Goal: Task Accomplishment & Management: Manage account settings

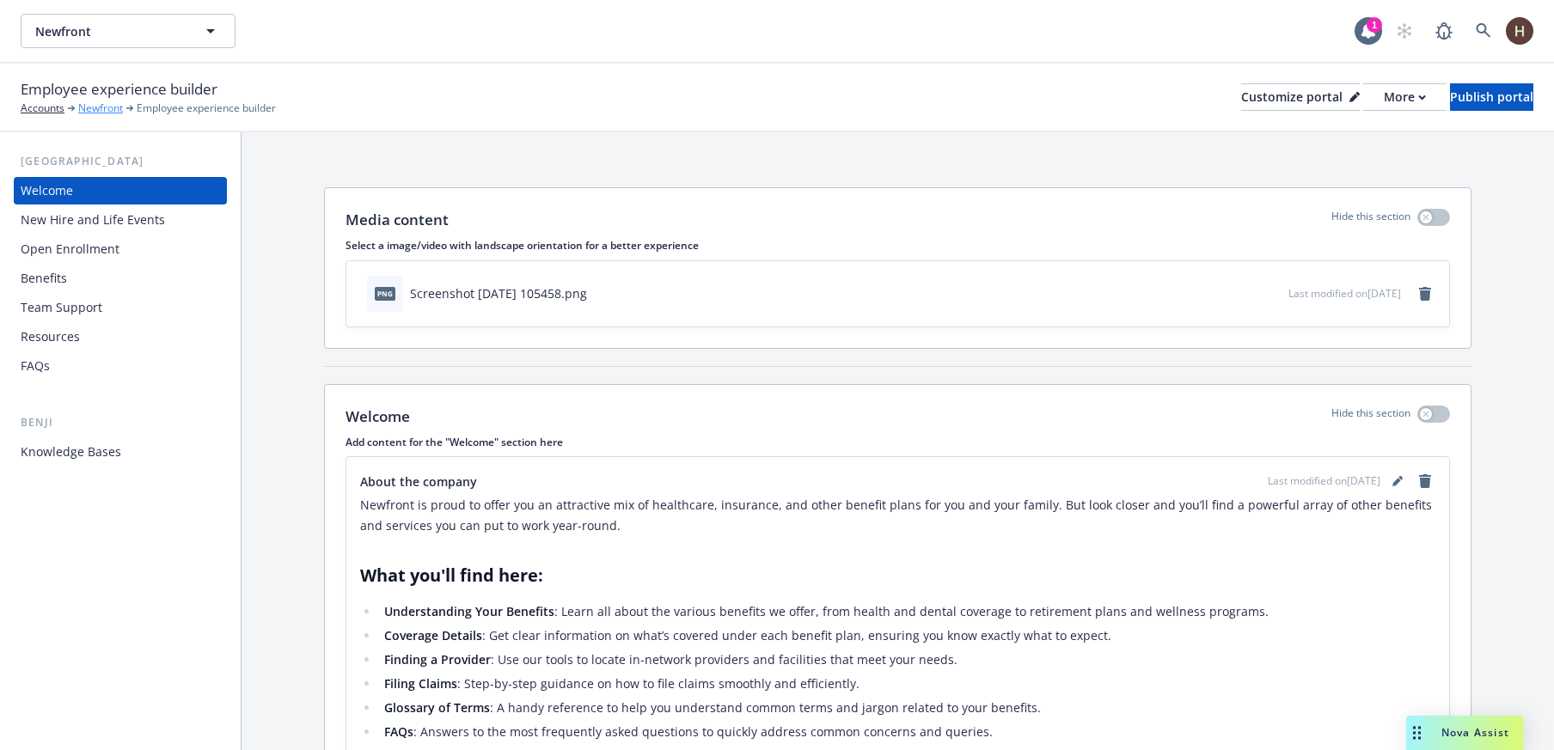
click at [107, 114] on link "Newfront" at bounding box center [100, 108] width 45 height 15
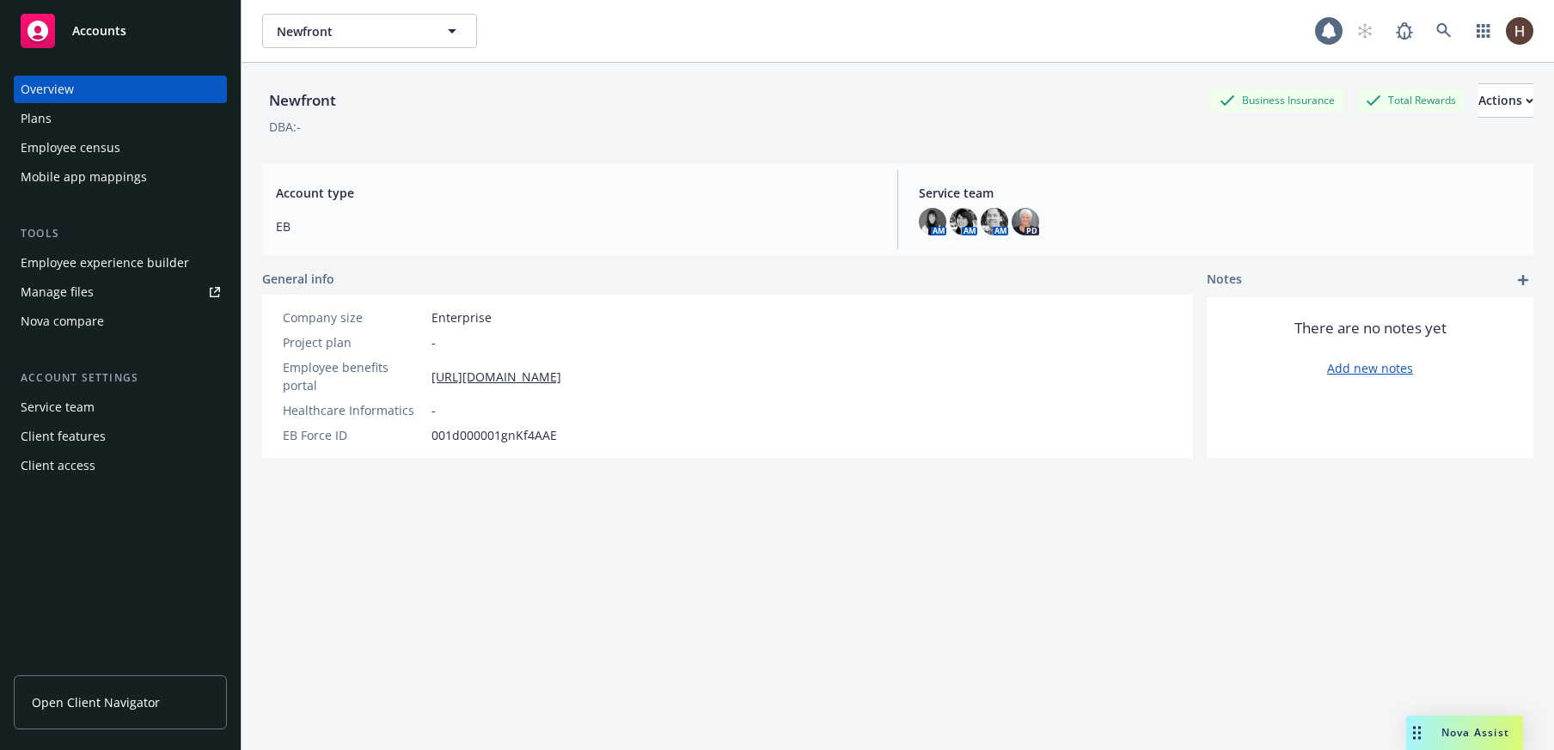
click at [113, 144] on div "Employee census" at bounding box center [71, 147] width 100 height 27
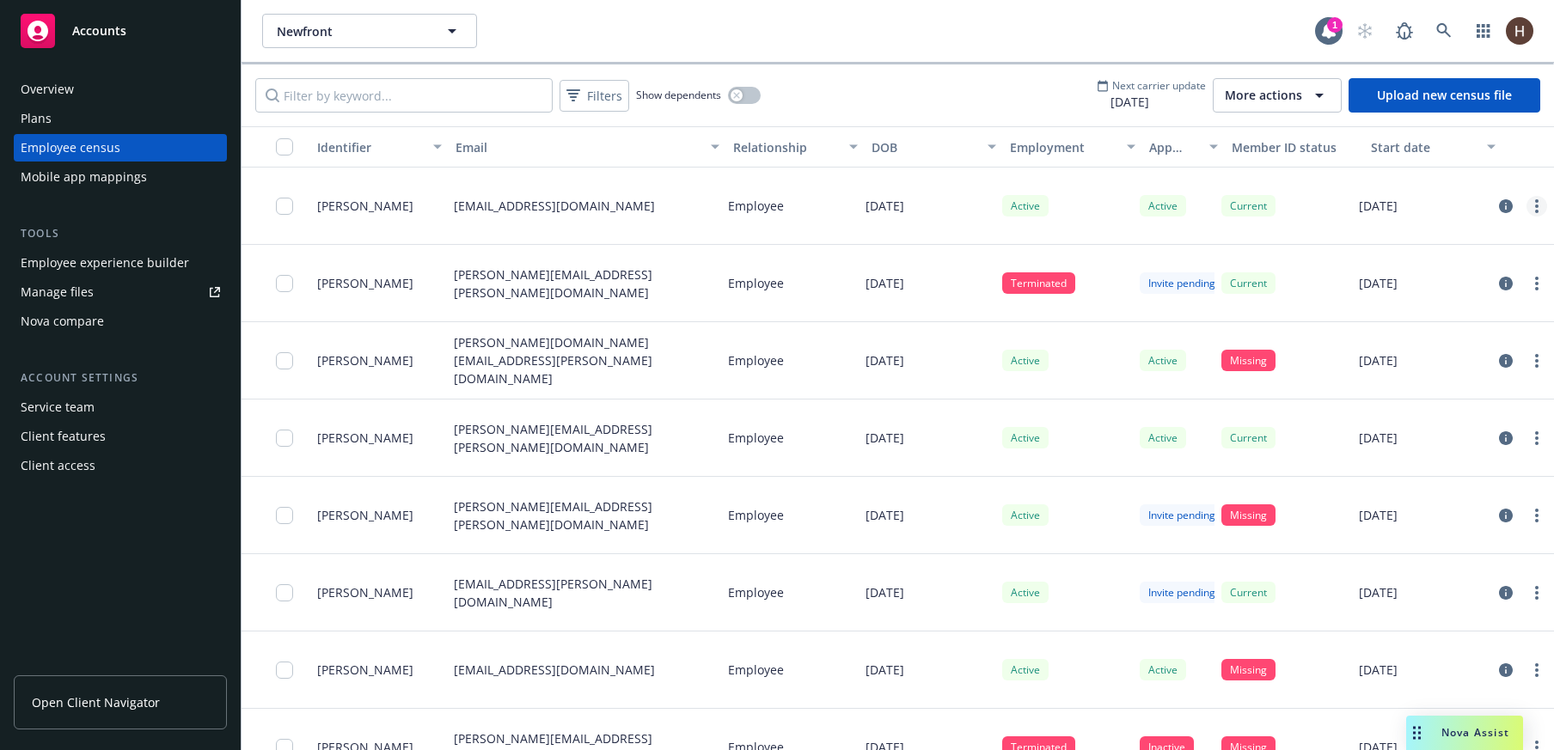
click at [1535, 211] on circle "more" at bounding box center [1536, 211] width 3 height 3
click at [990, 46] on div "Newfront Newfront" at bounding box center [788, 31] width 1053 height 34
click at [151, 266] on div "Employee experience builder" at bounding box center [105, 262] width 168 height 27
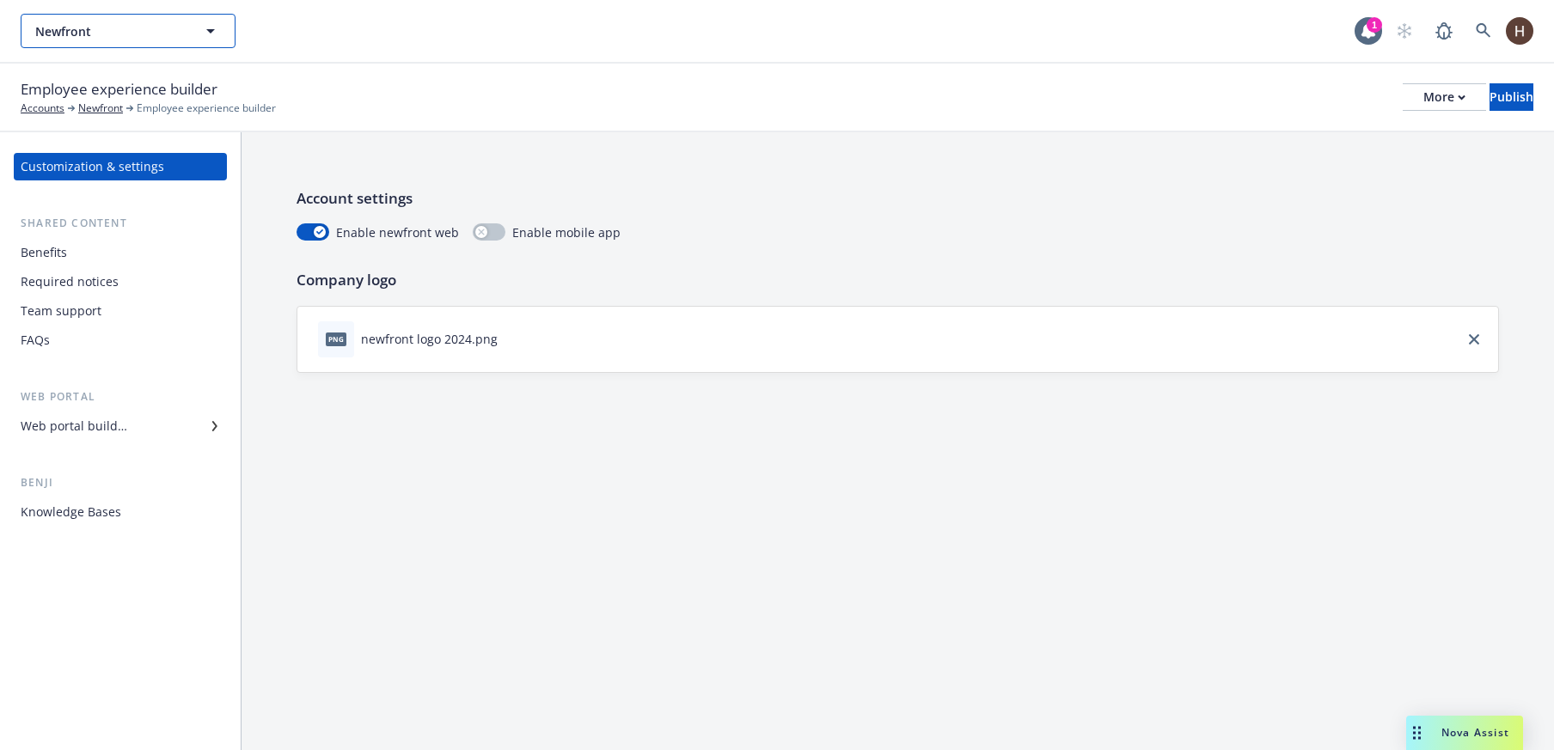
click at [164, 23] on span "Newfront" at bounding box center [109, 31] width 149 height 18
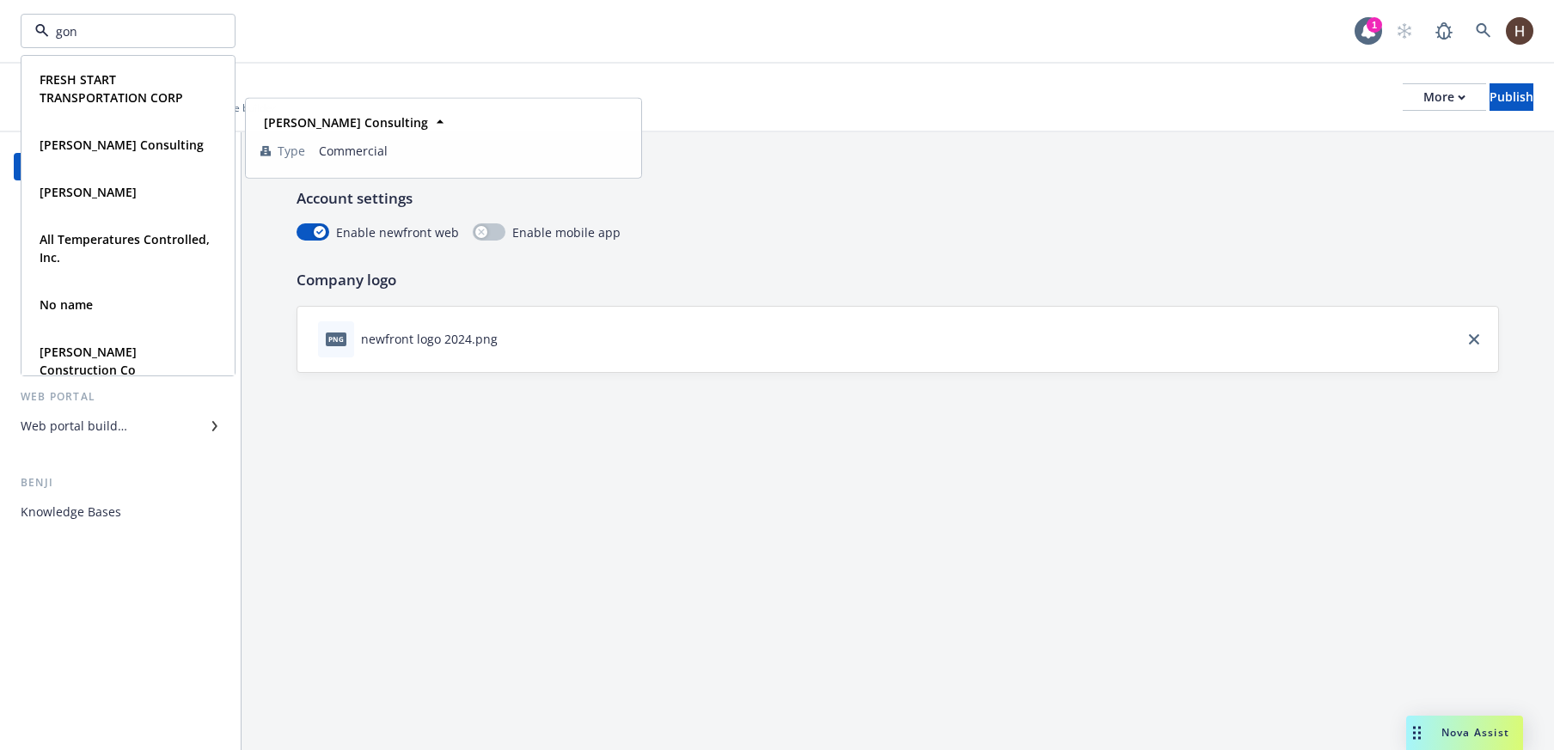
type input "gong"
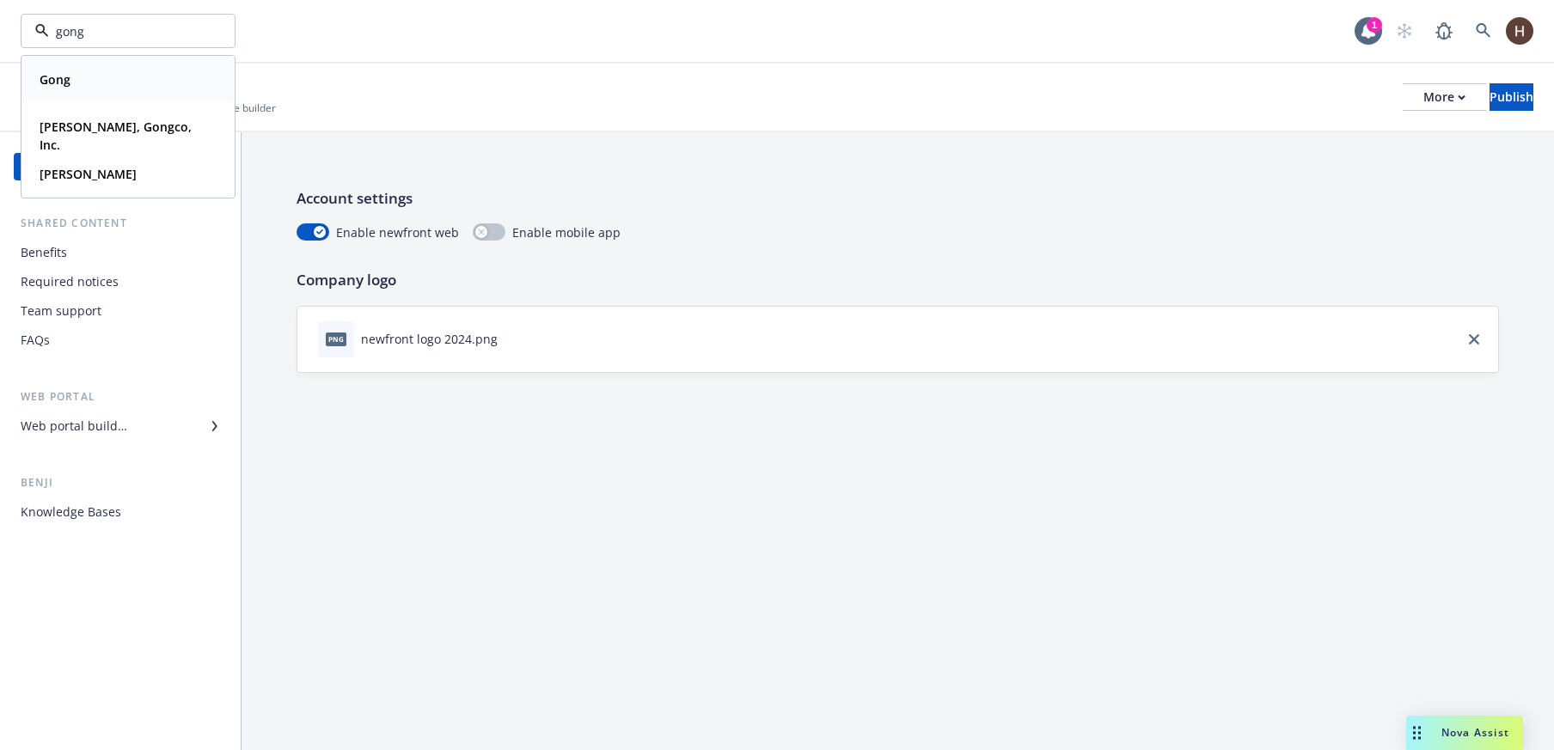
click at [95, 89] on div "Gong" at bounding box center [128, 79] width 191 height 25
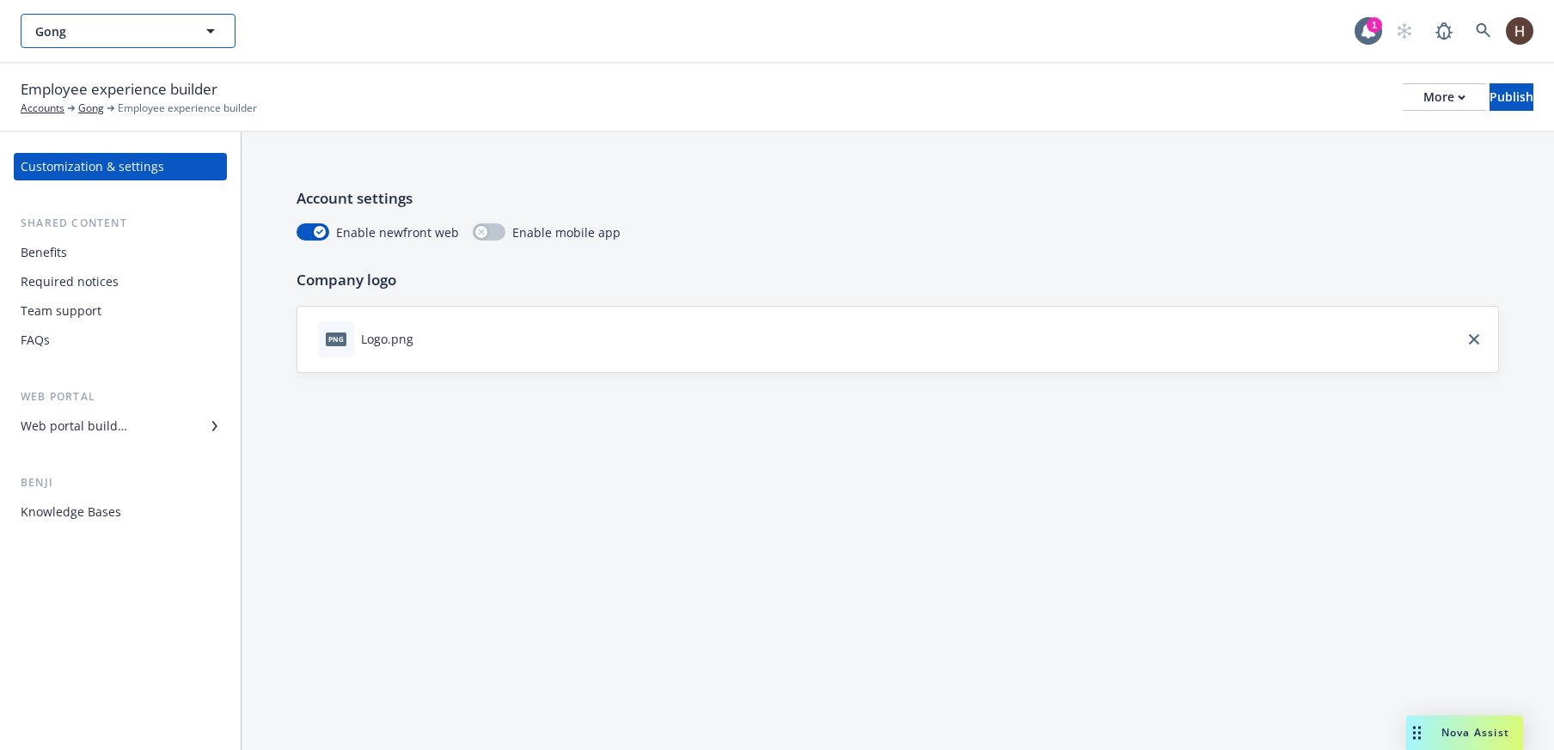
click at [107, 19] on button "Gong" at bounding box center [128, 31] width 215 height 34
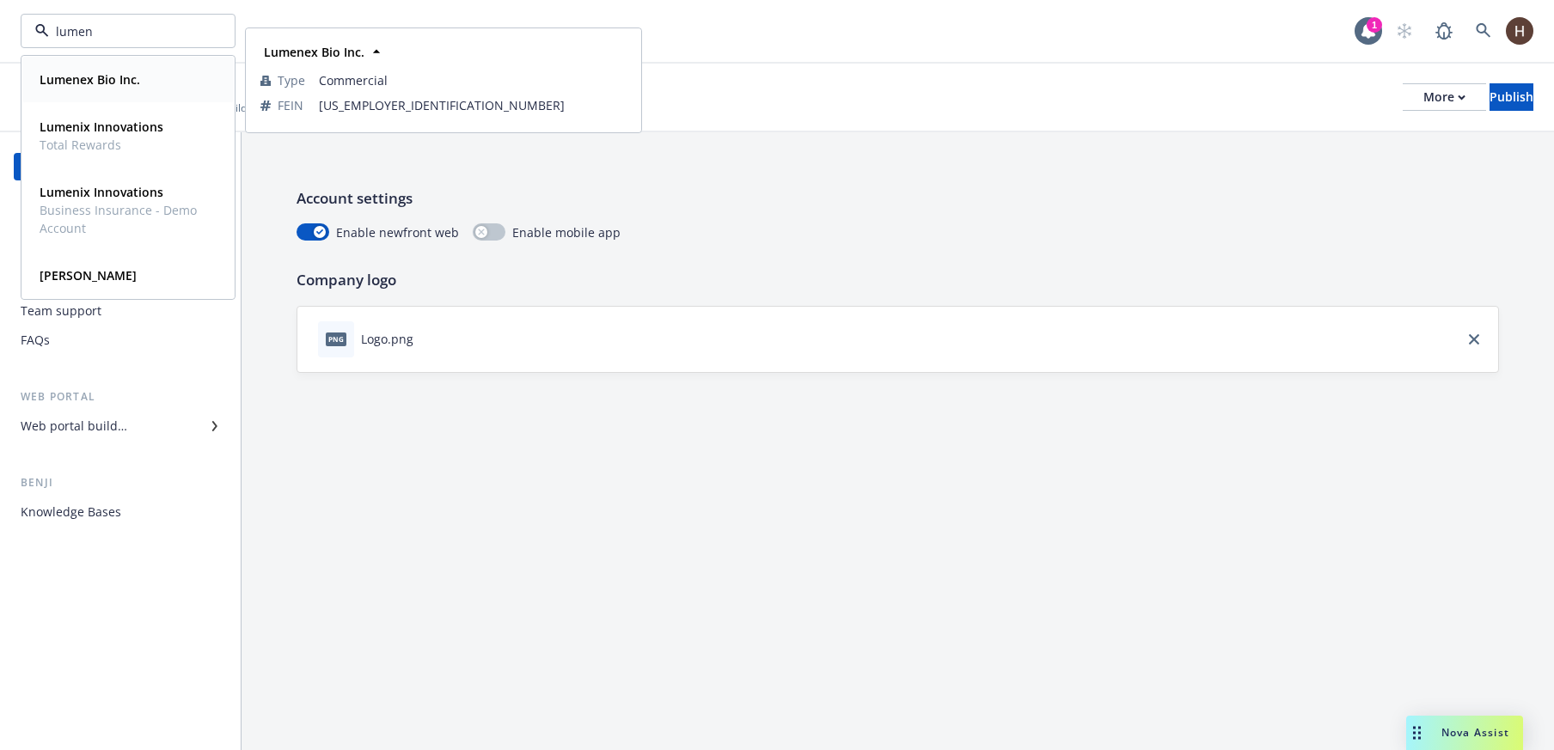
click at [87, 89] on div "Lumenex Bio Inc." at bounding box center [88, 79] width 111 height 25
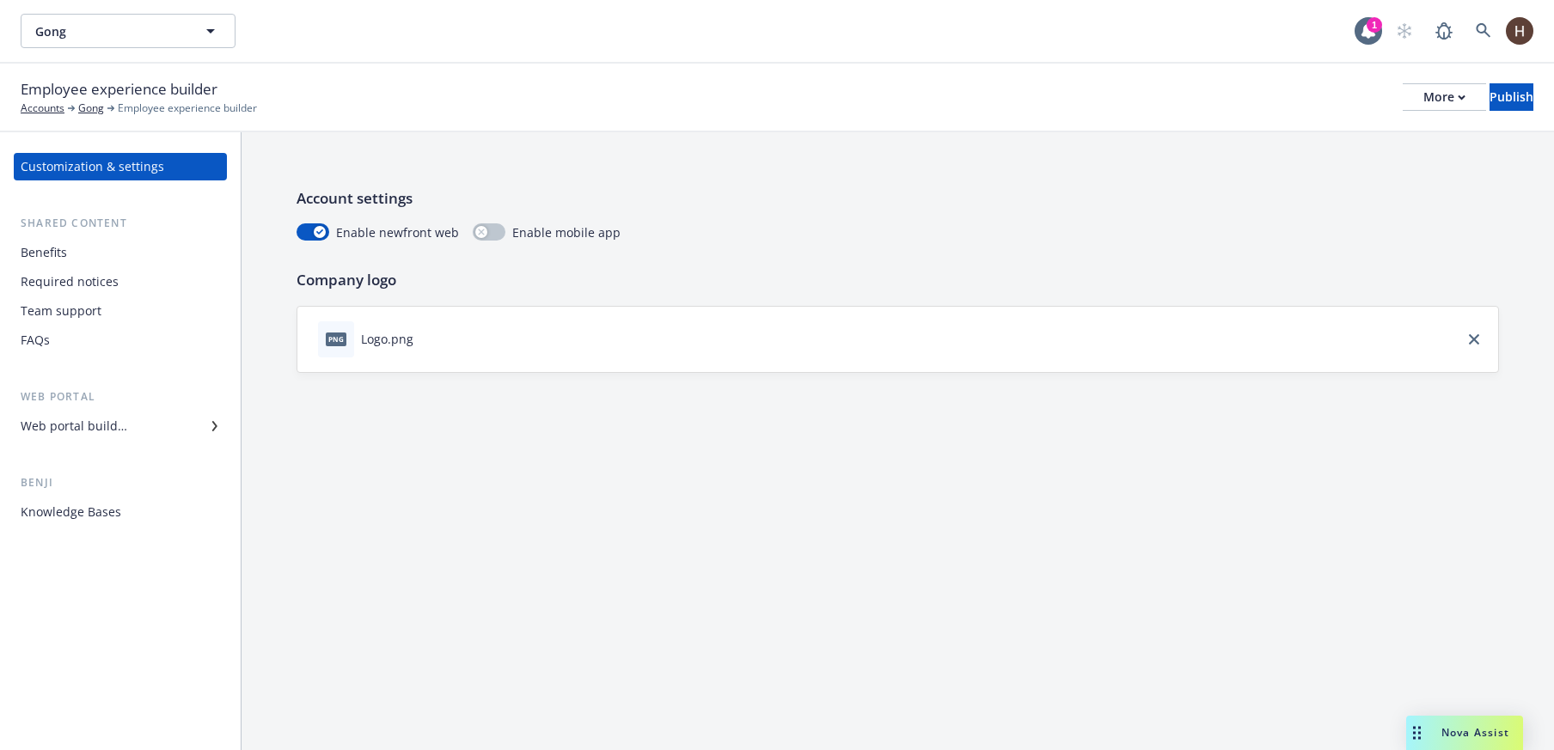
type input "Gong"
type input "Lumenex Bio Inc."
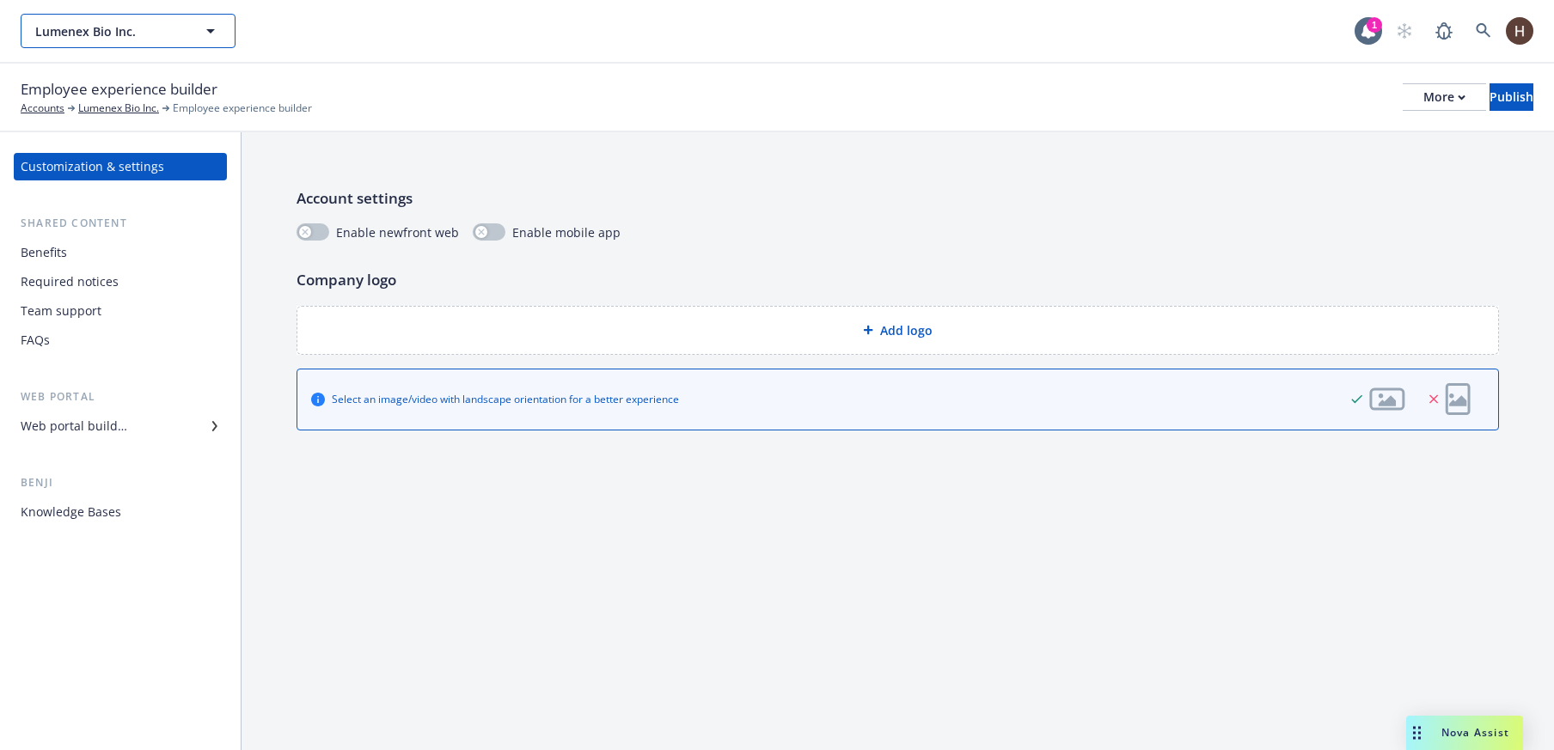
click at [110, 38] on span "Lumenex Bio Inc." at bounding box center [109, 31] width 149 height 18
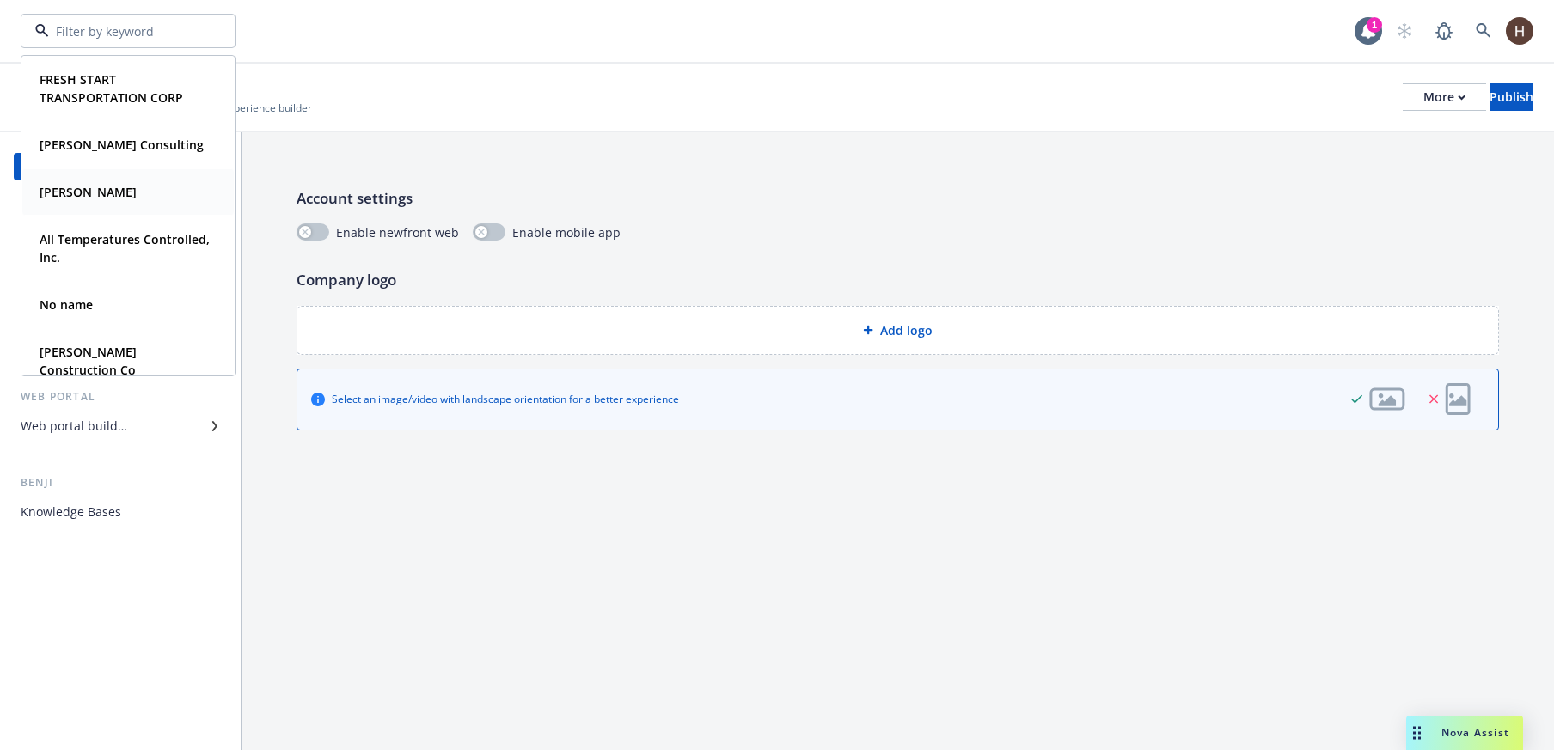
type input "i"
type input "tiger"
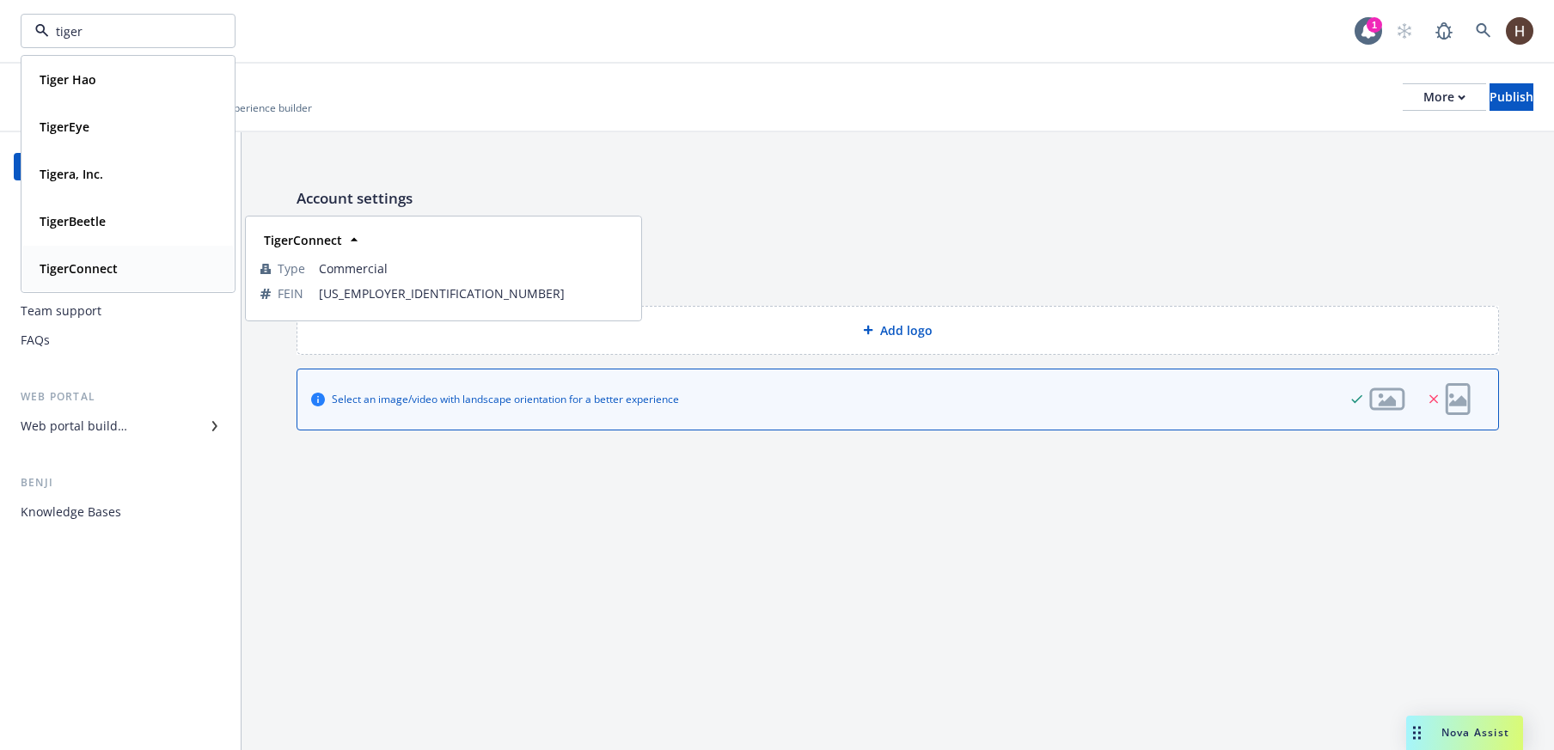
click at [104, 247] on div "TigerConnect Type Commercial FEIN 27-1571733" at bounding box center [127, 269] width 211 height 46
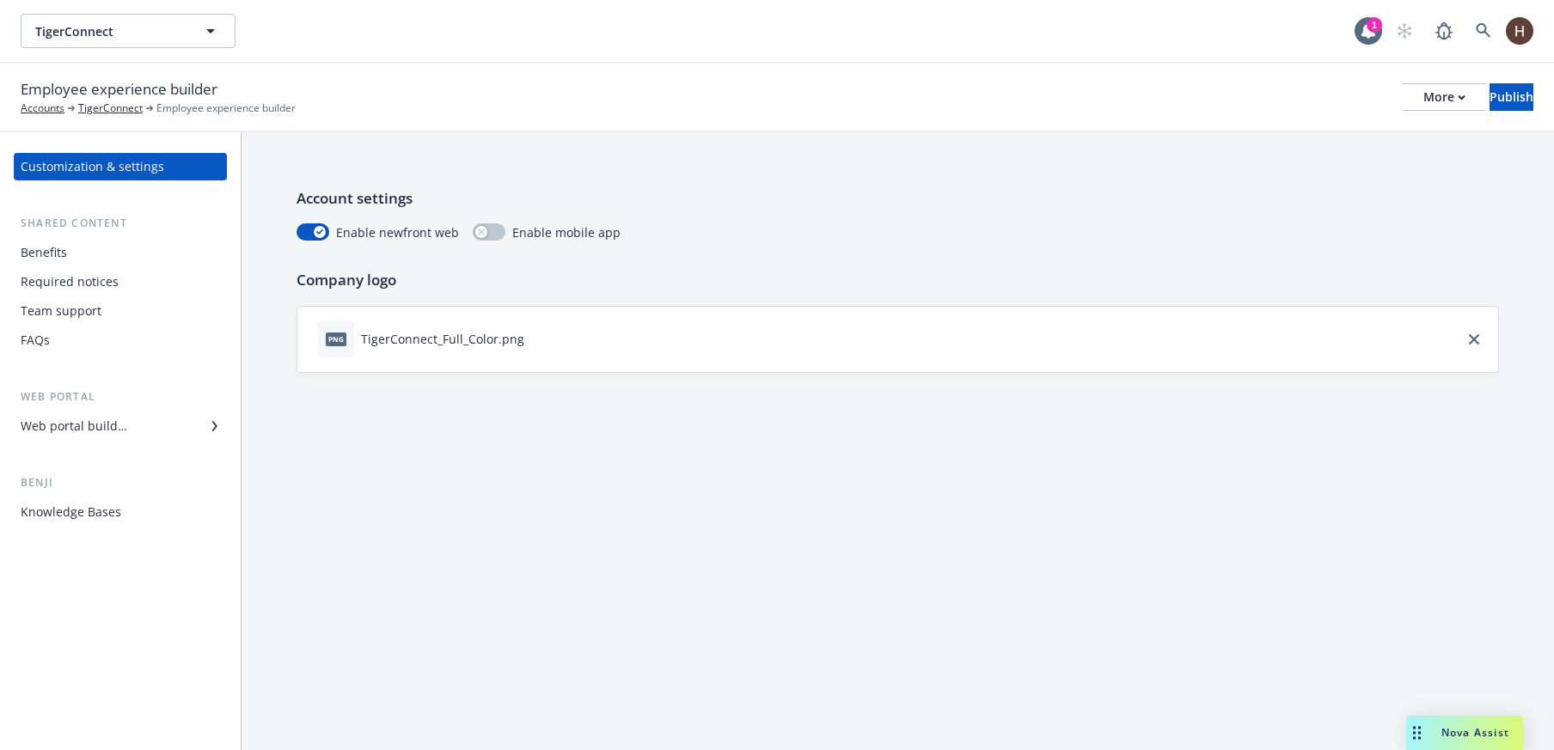
click at [94, 419] on div "Web portal builder" at bounding box center [74, 425] width 107 height 27
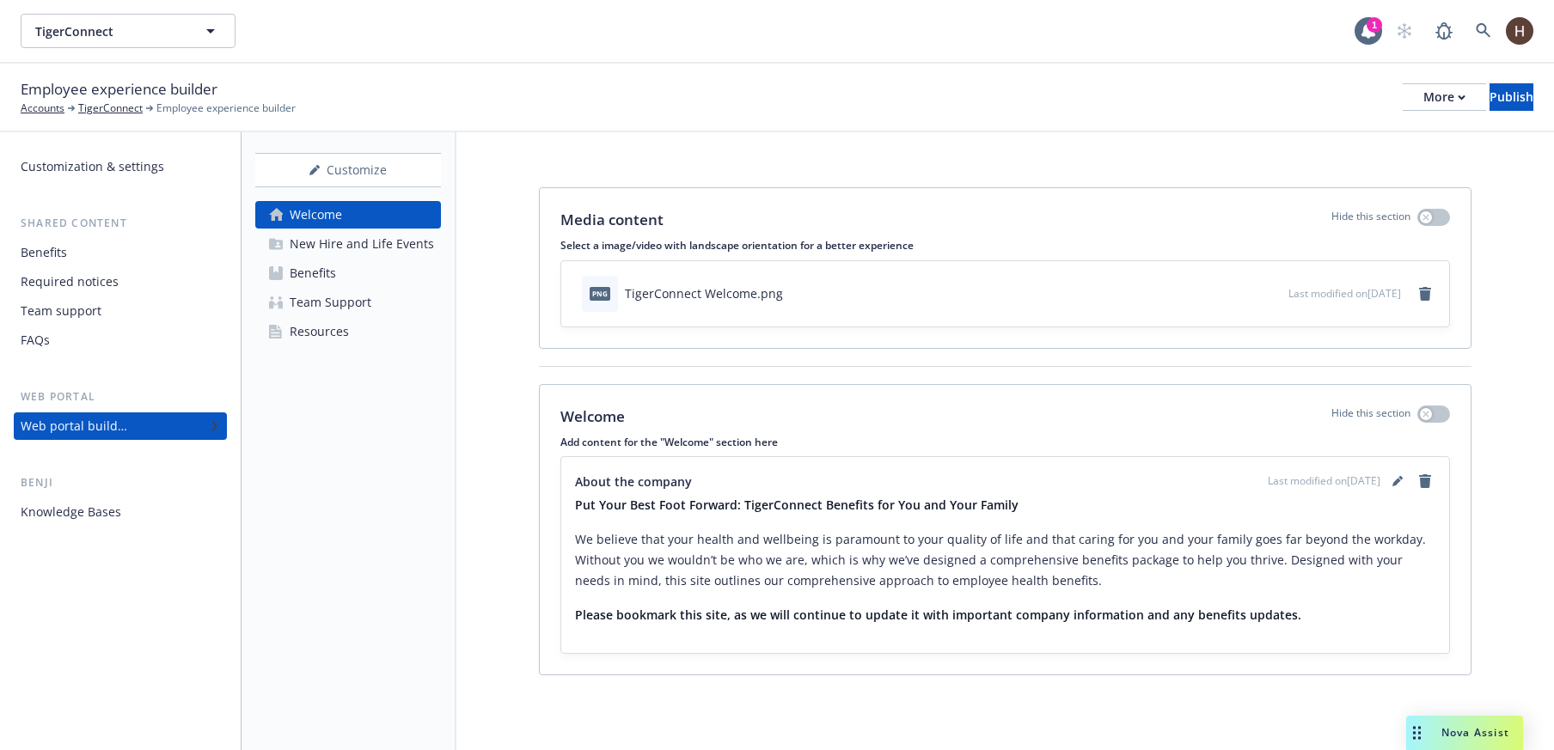
click at [353, 444] on div "Customize Welcome New Hire and Life Events Benefits Team Support Resources" at bounding box center [348, 441] width 215 height 618
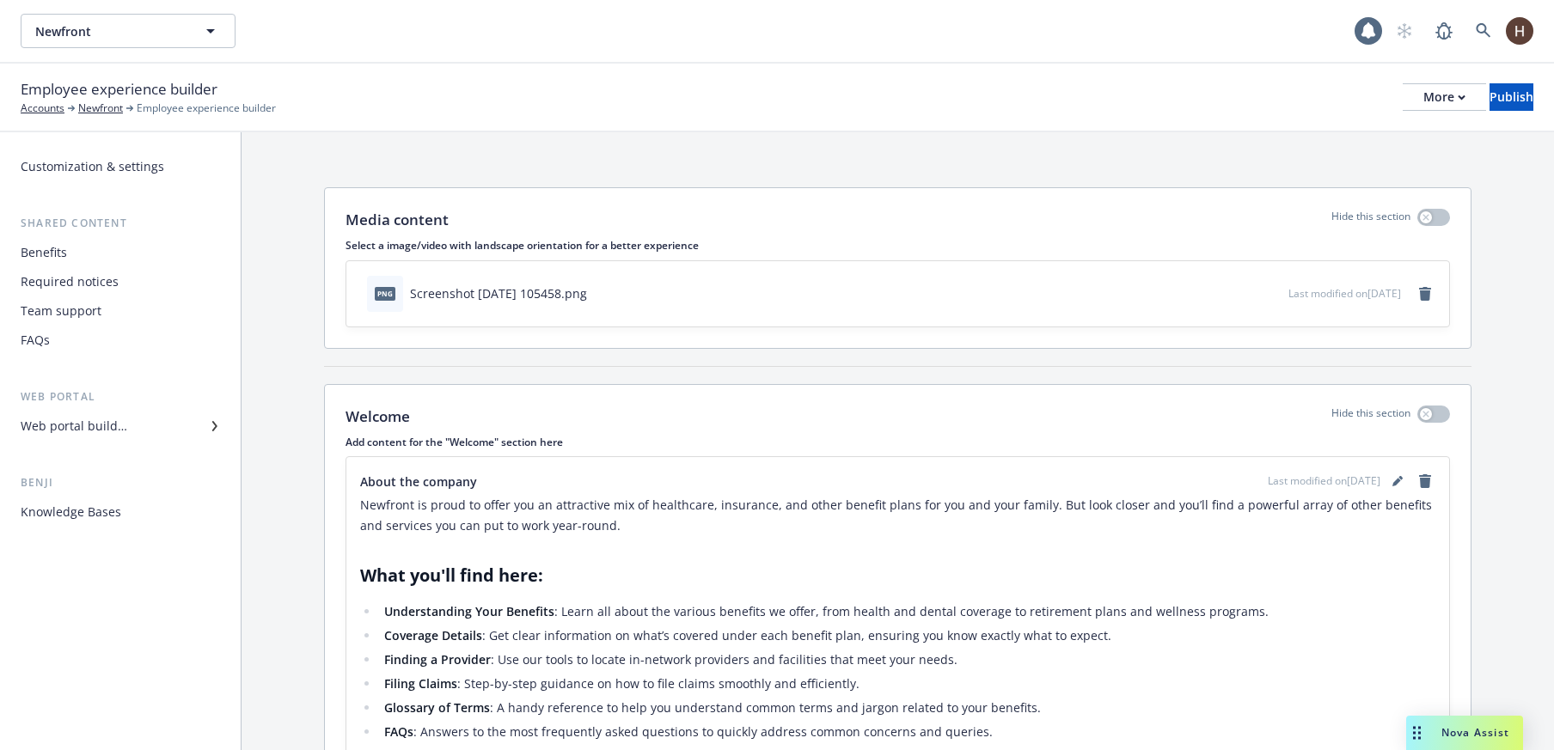
click at [161, 40] on span "Newfront" at bounding box center [109, 31] width 149 height 18
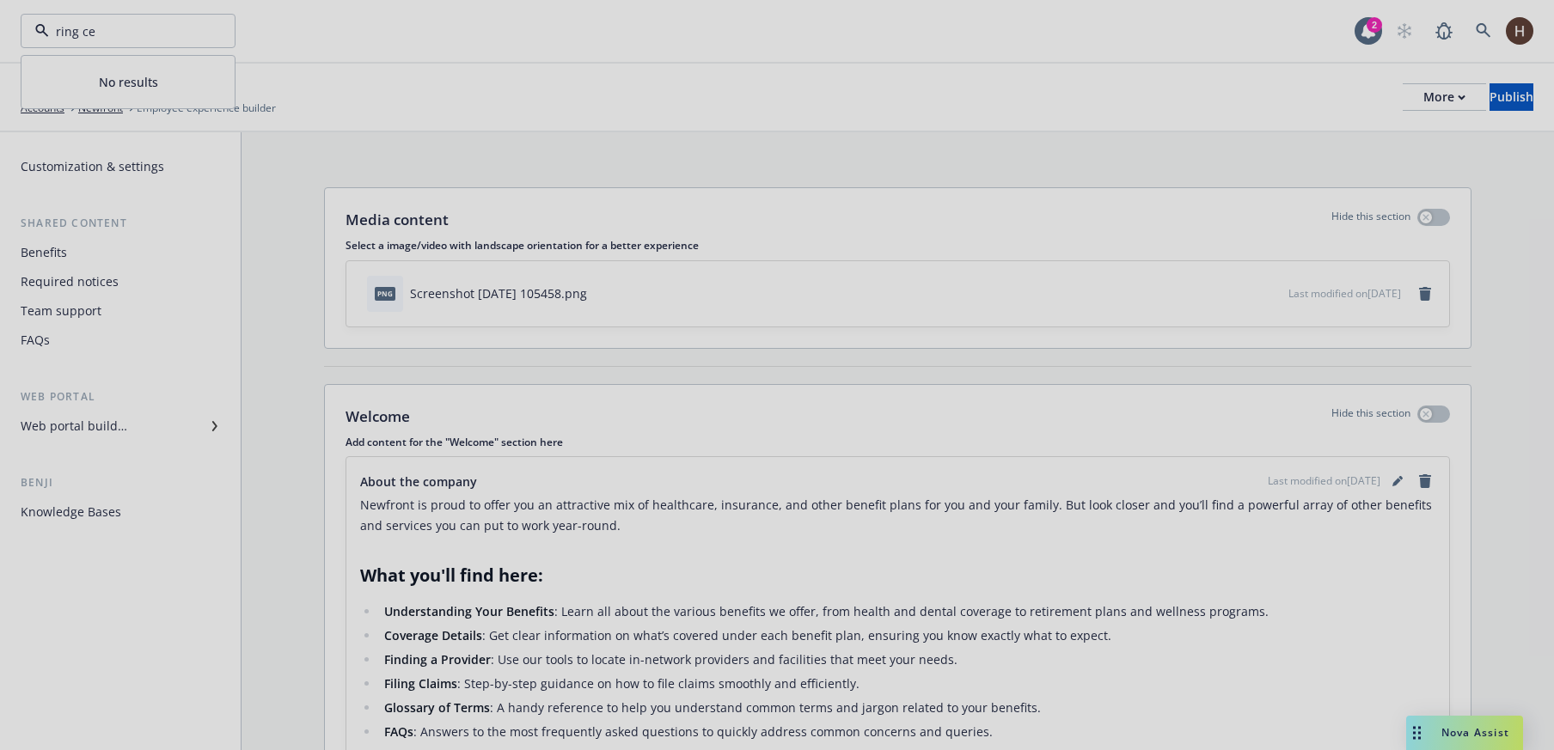
type input "ring ce"
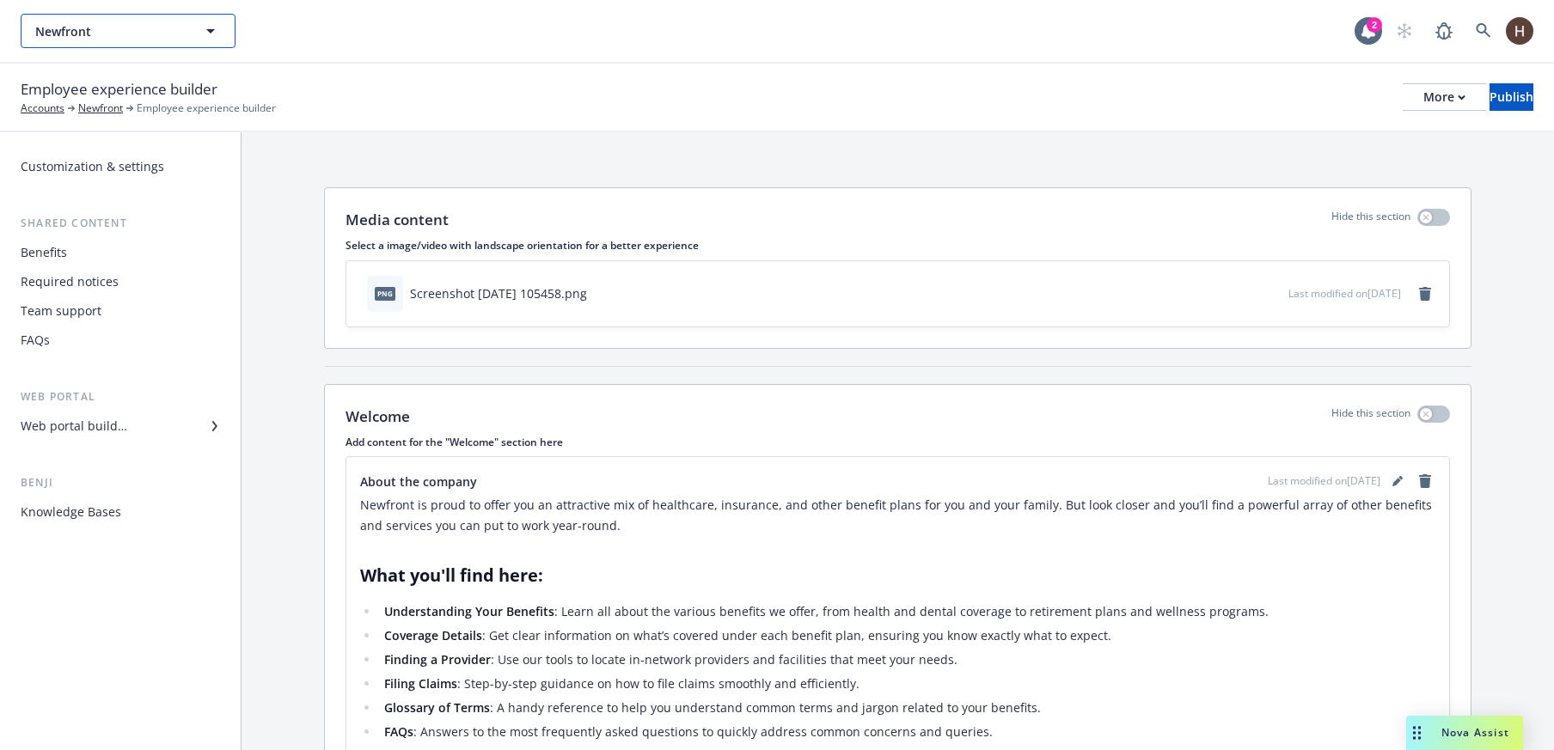
click at [158, 27] on span "Newfront" at bounding box center [109, 31] width 149 height 18
type input "Ringce"
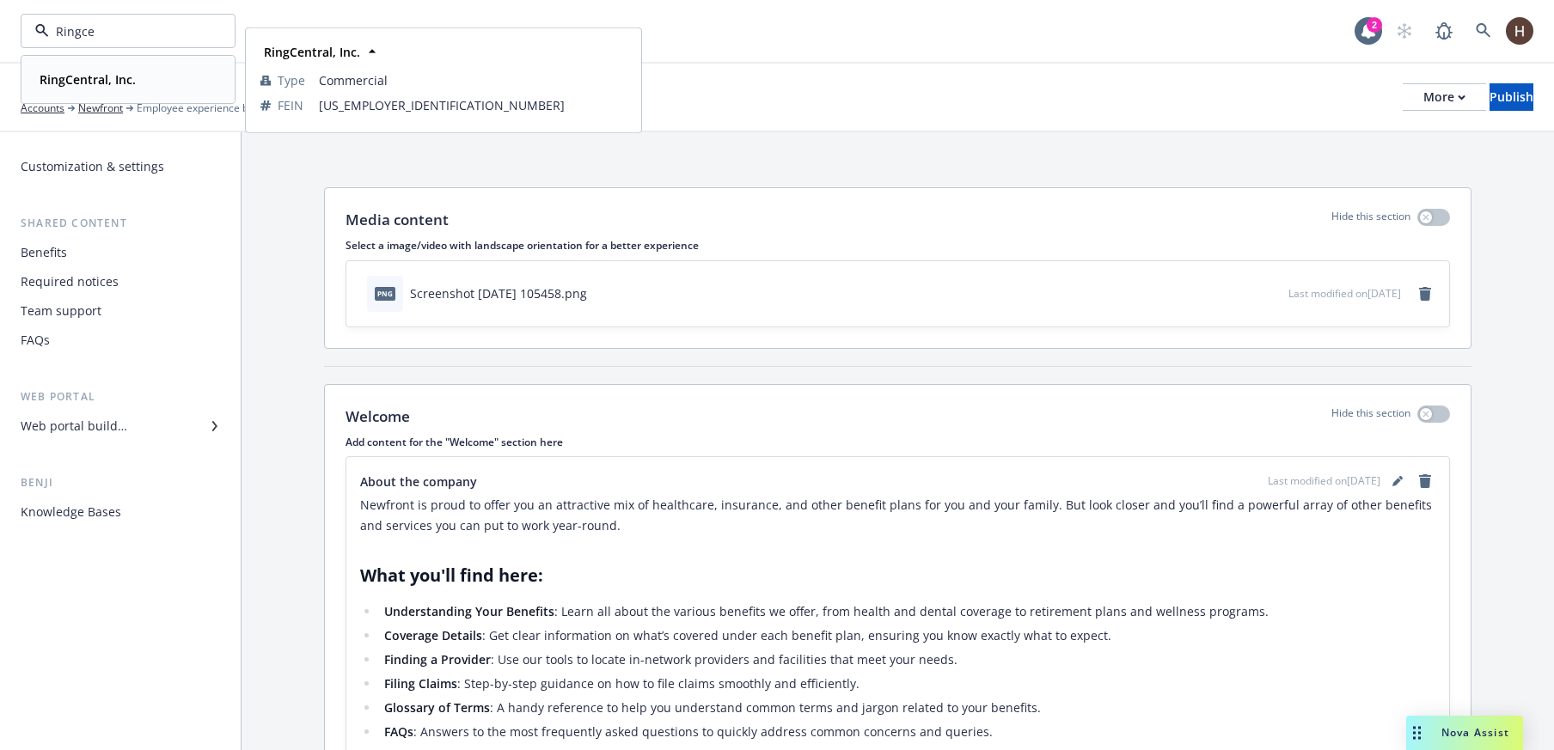
click at [131, 86] on strong "RingCentral, Inc." at bounding box center [88, 79] width 96 height 16
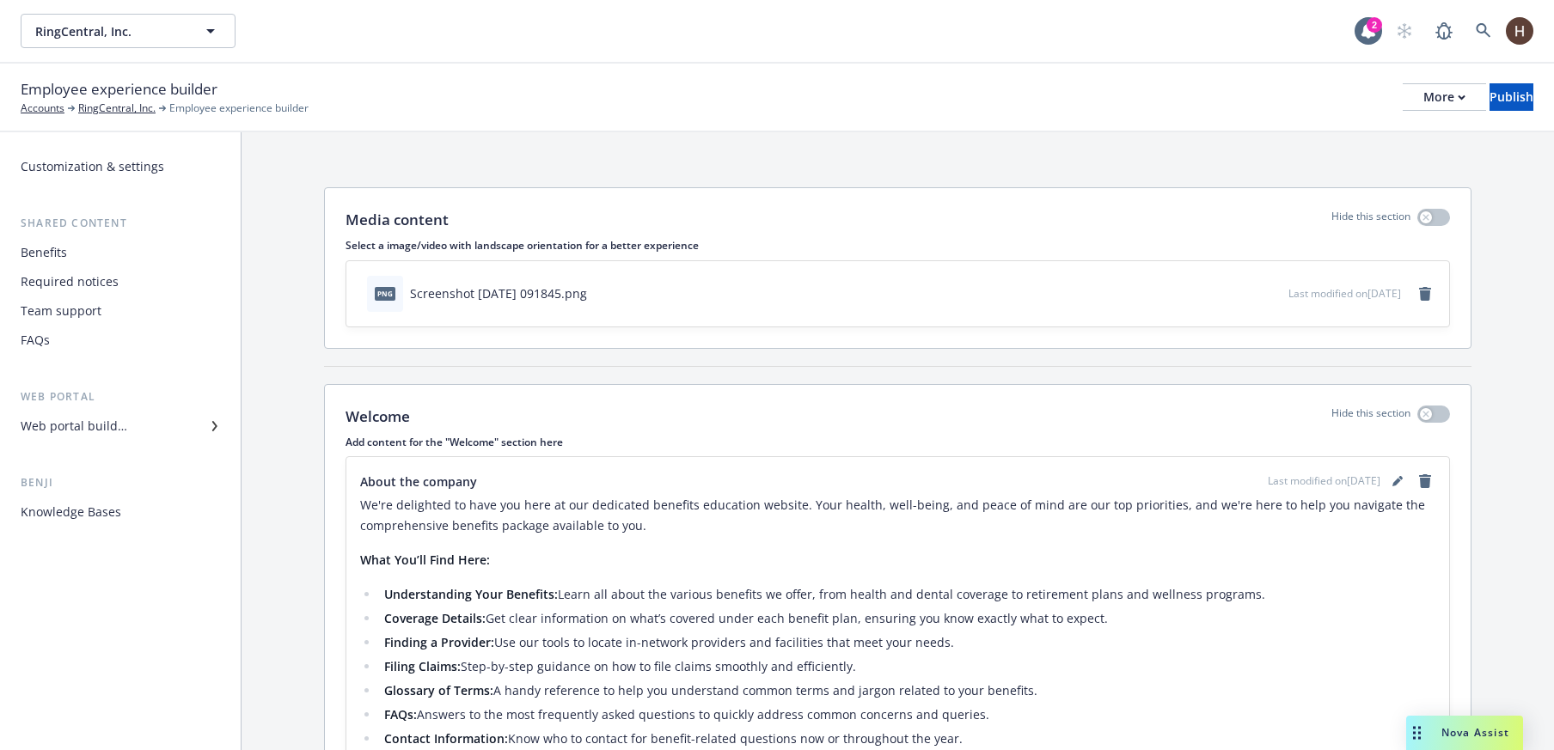
click at [108, 258] on div "Benefits" at bounding box center [120, 252] width 199 height 27
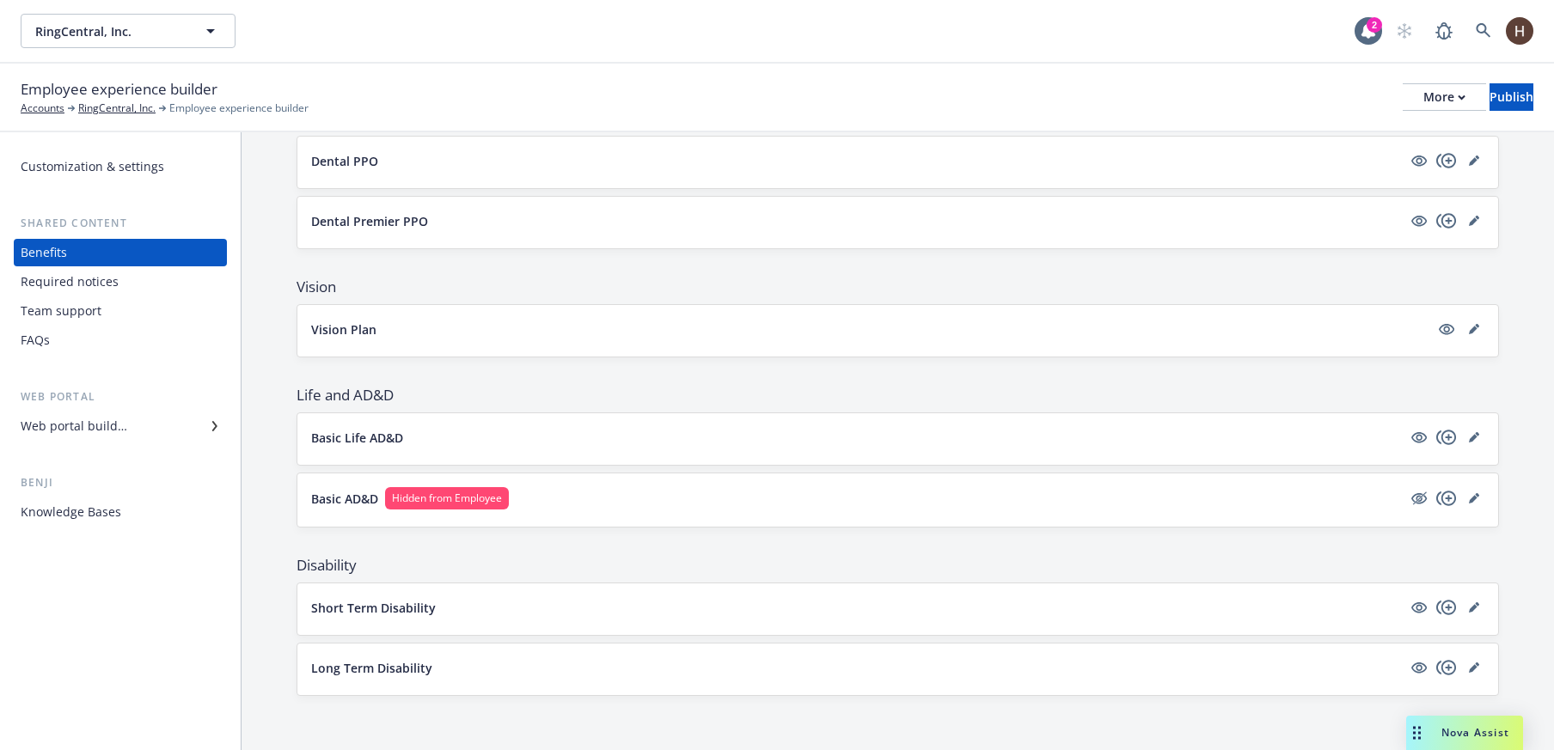
scroll to position [599, 0]
click at [129, 422] on div "Web portal builder" at bounding box center [120, 425] width 199 height 27
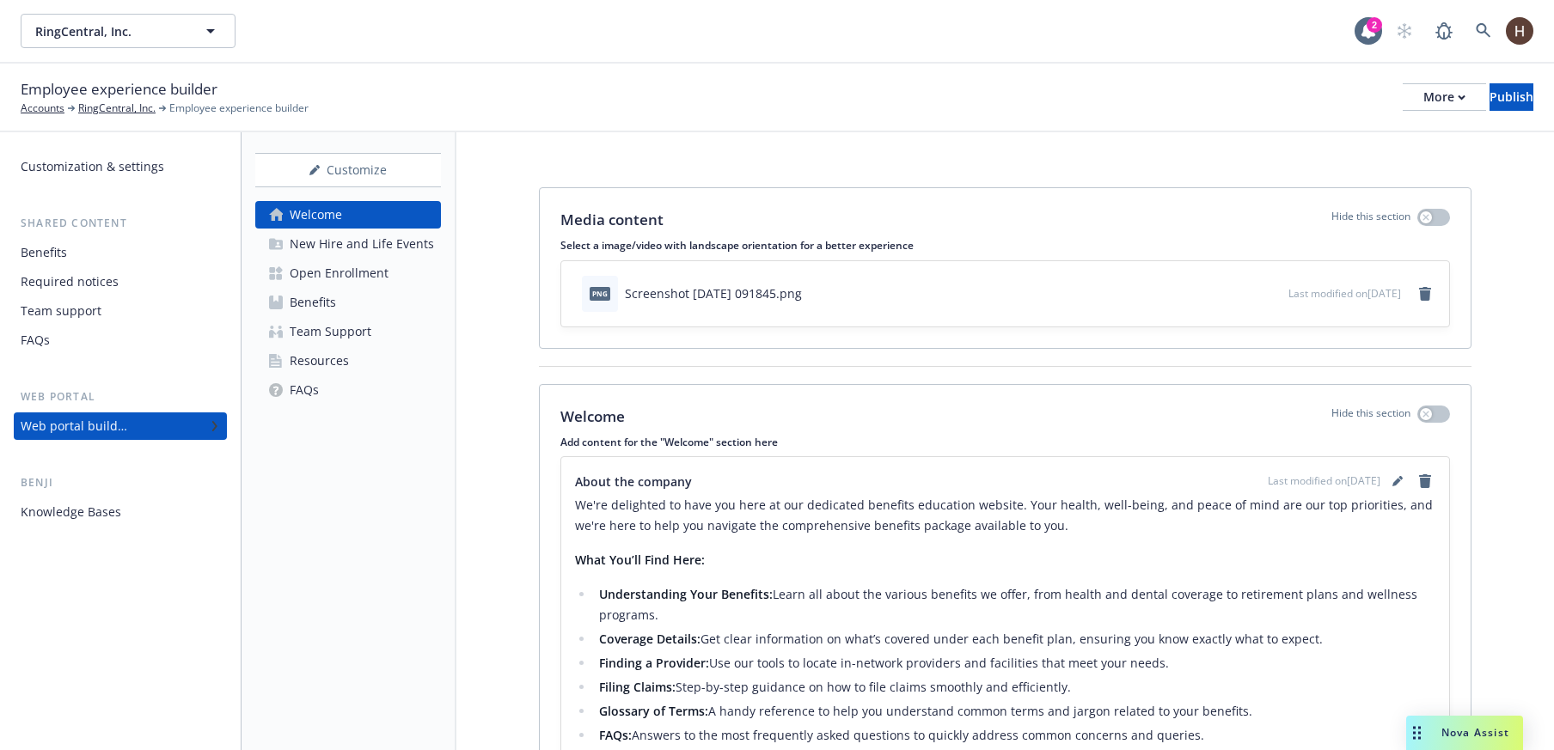
click at [344, 295] on link "Benefits" at bounding box center [348, 302] width 186 height 27
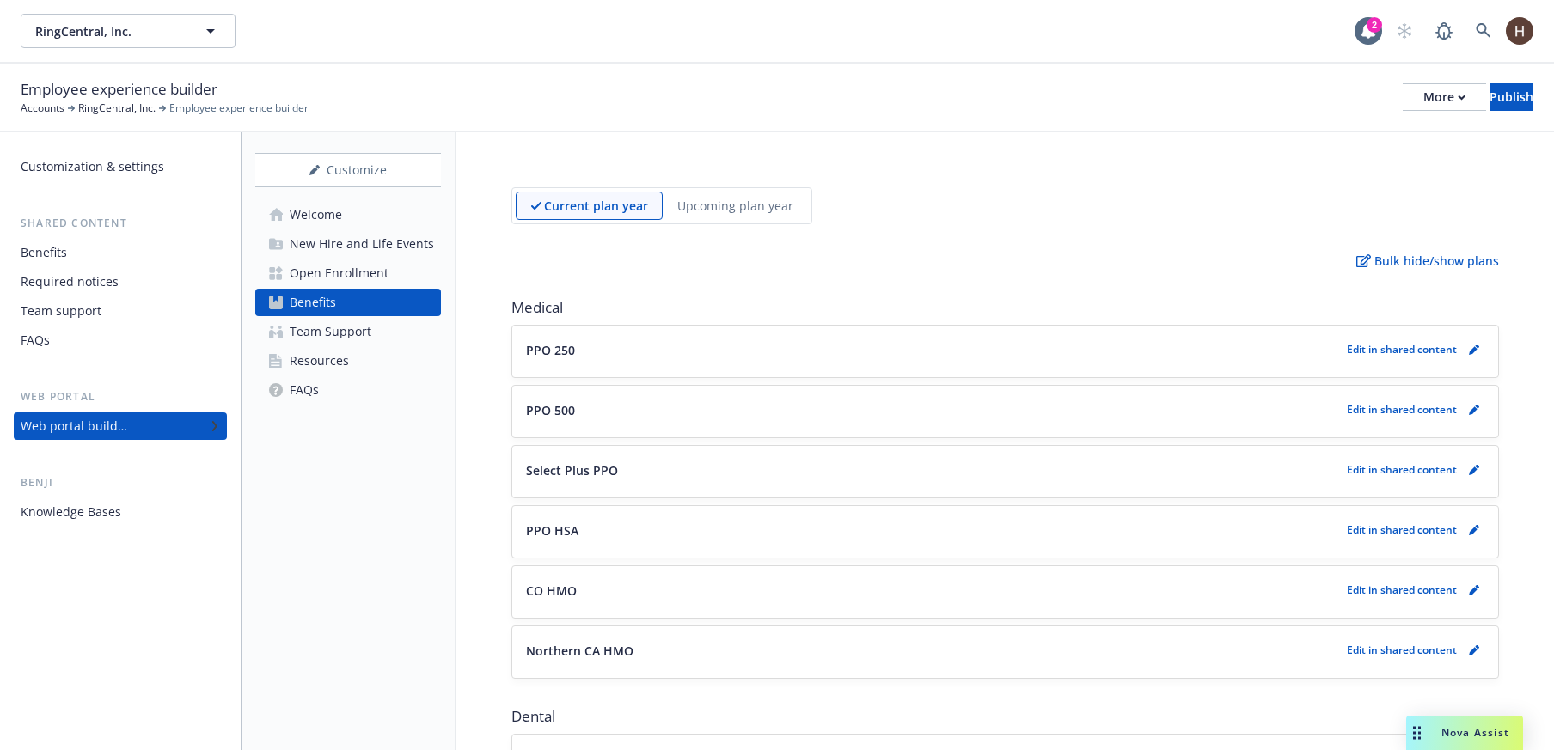
click at [88, 258] on div "Benefits" at bounding box center [120, 252] width 199 height 27
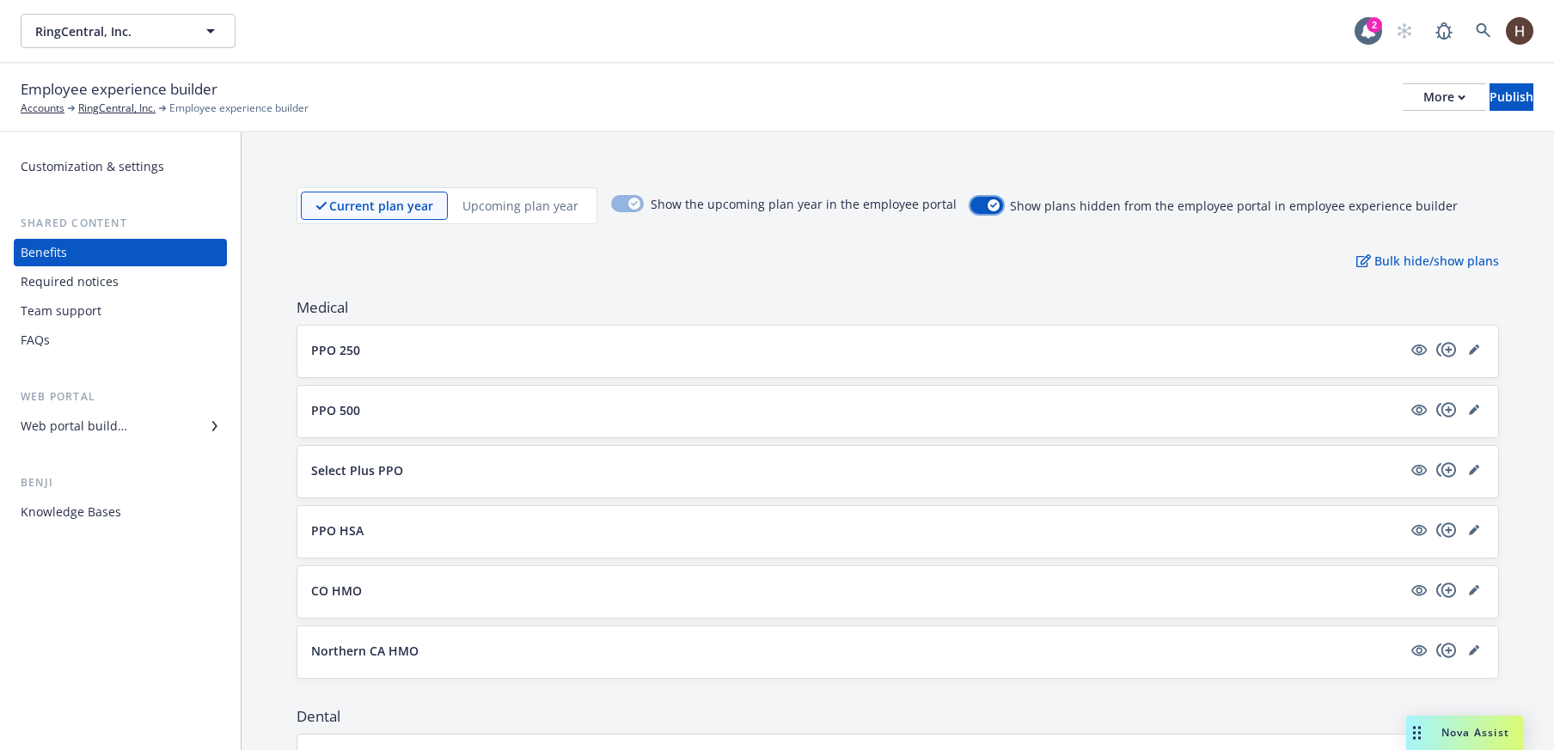
click at [970, 203] on button "button" at bounding box center [986, 205] width 33 height 17
click at [980, 211] on button "button" at bounding box center [986, 205] width 33 height 17
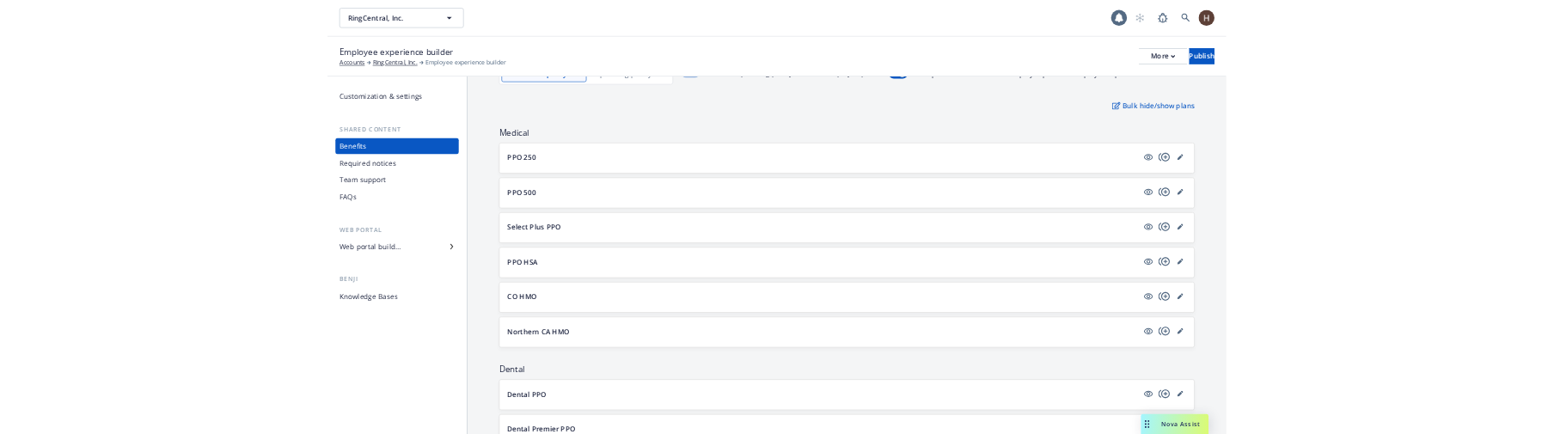
scroll to position [599, 0]
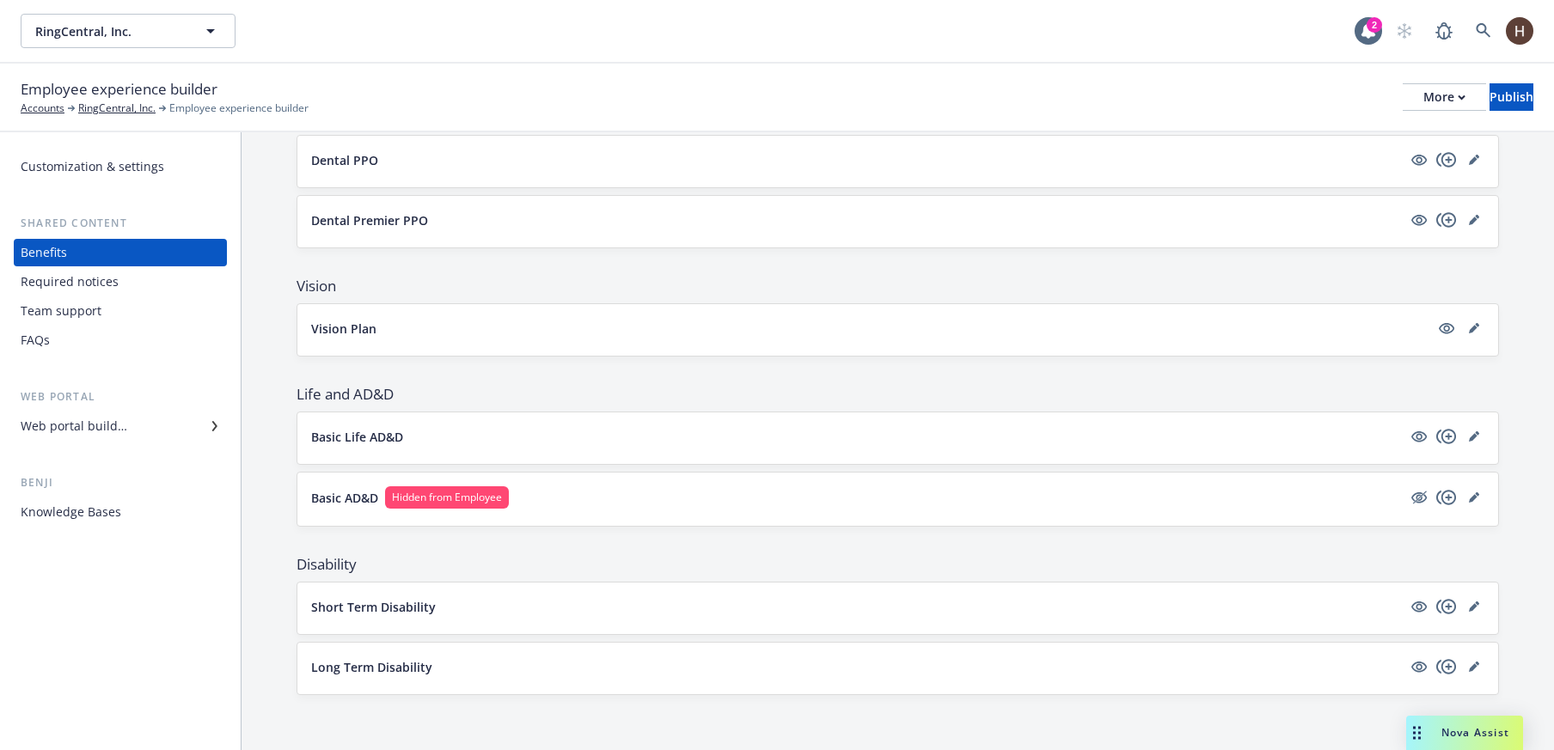
click at [287, 497] on div "Current plan year Upcoming plan year Show the upcoming plan year in the employe…" at bounding box center [897, 141] width 1312 height 1217
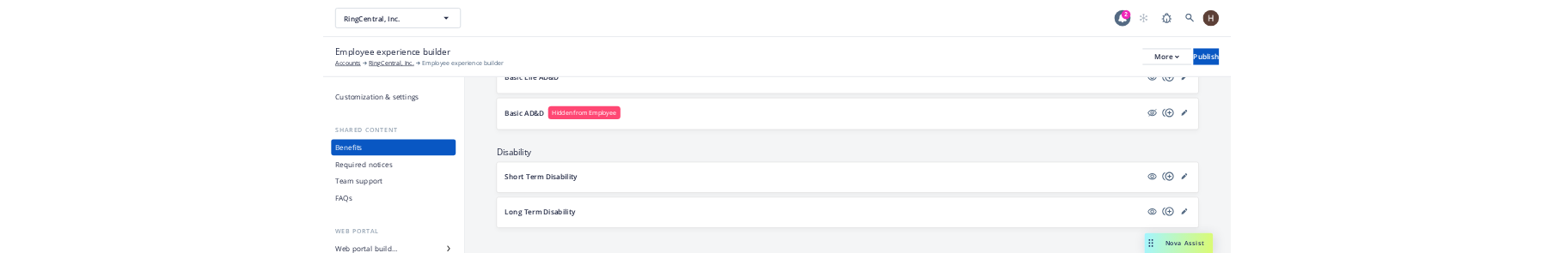
scroll to position [915, 0]
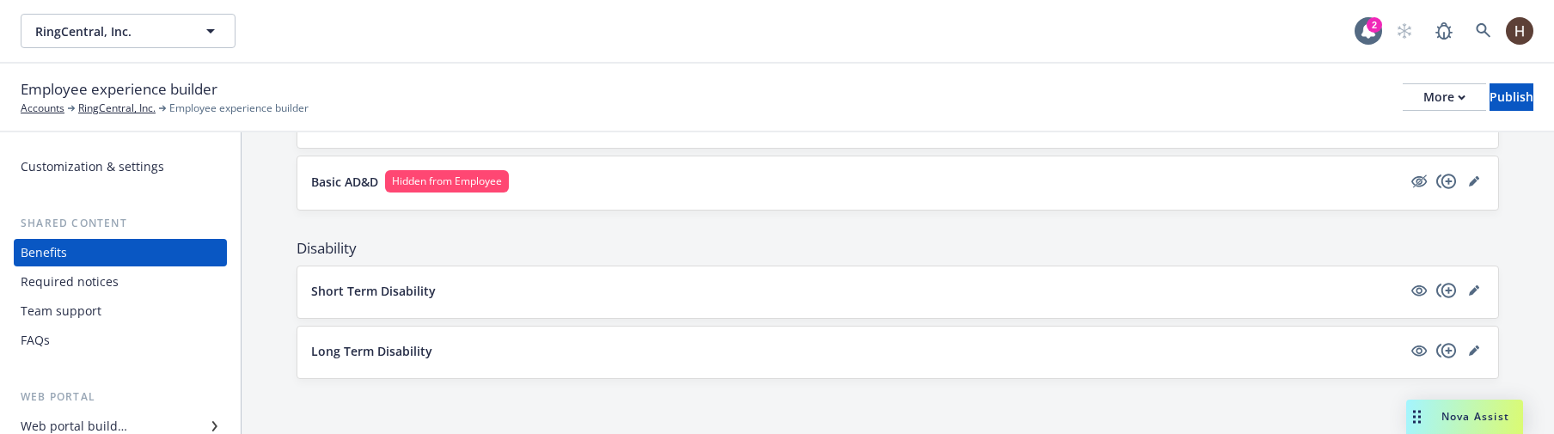
drag, startPoint x: 269, startPoint y: 392, endPoint x: 279, endPoint y: 416, distance: 26.2
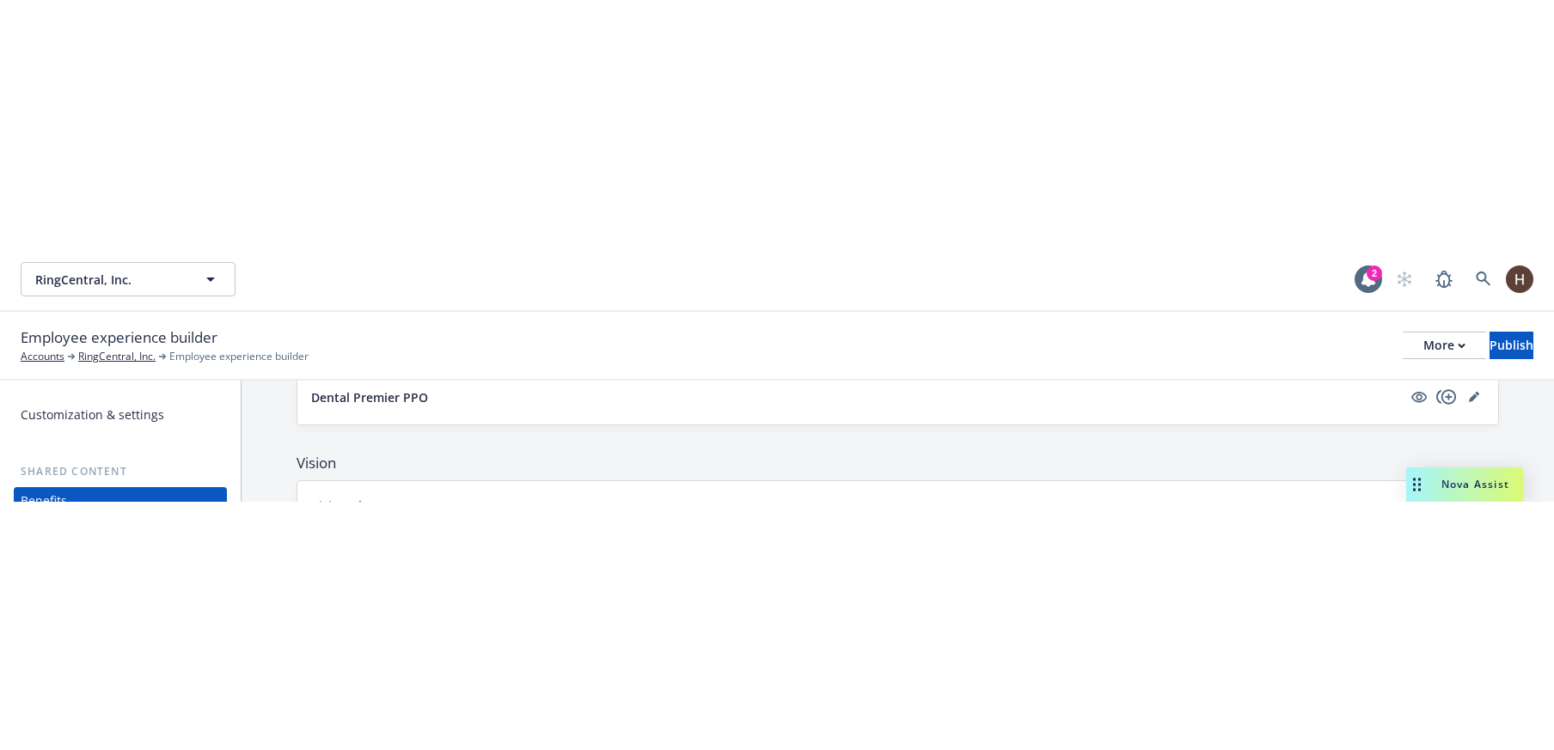
scroll to position [1096, 0]
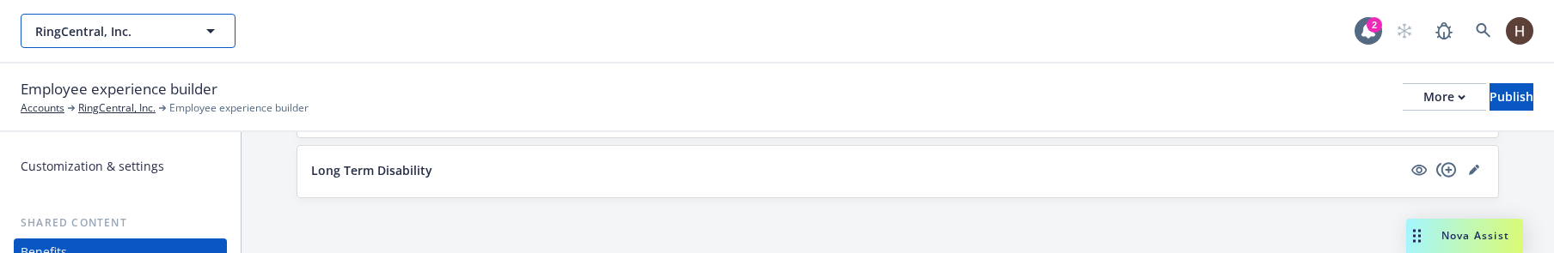
click at [151, 29] on span "RingCentral, Inc." at bounding box center [109, 31] width 149 height 18
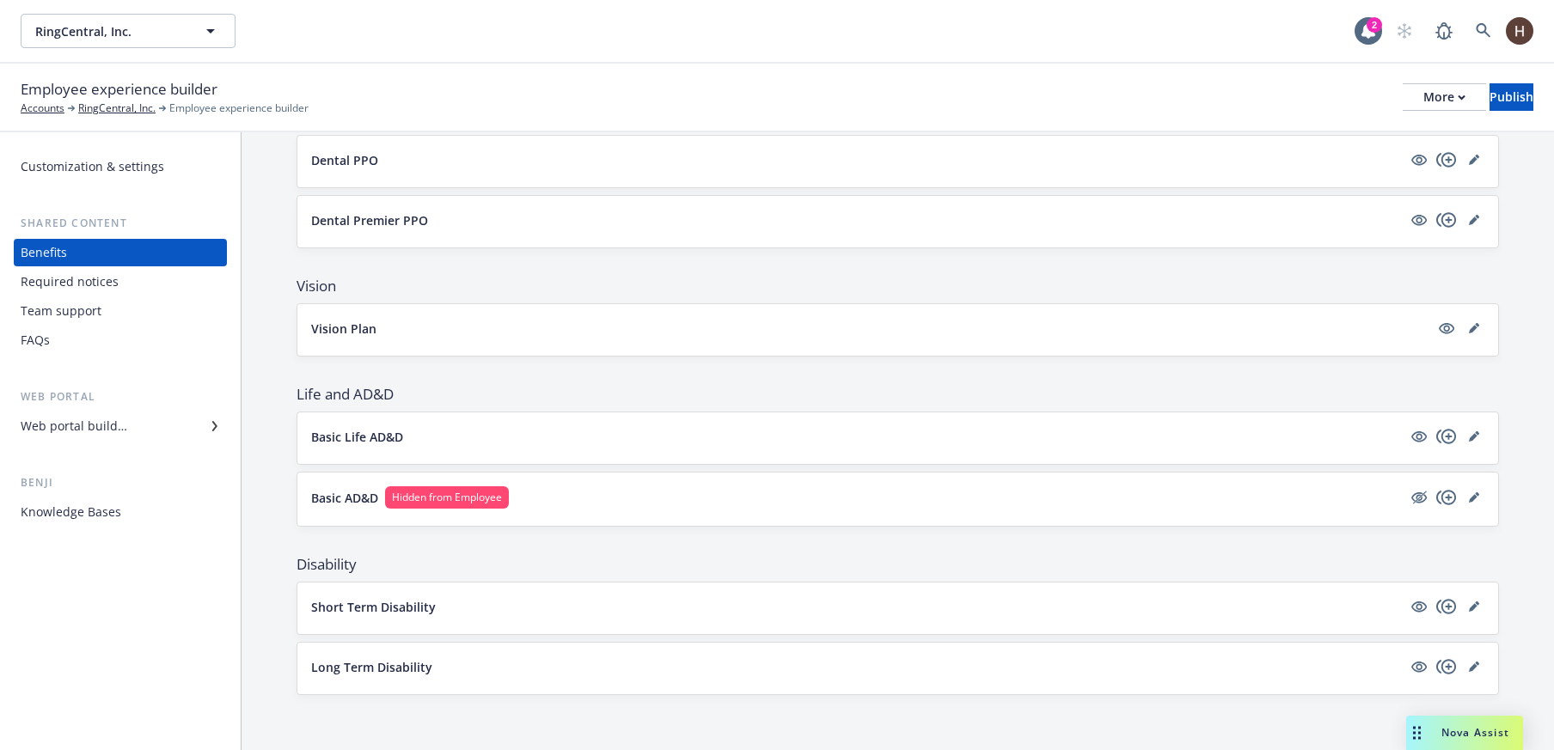
click at [1536, 253] on div "Current plan year Upcoming plan year Show the upcoming plan year in the employe…" at bounding box center [897, 141] width 1312 height 1217
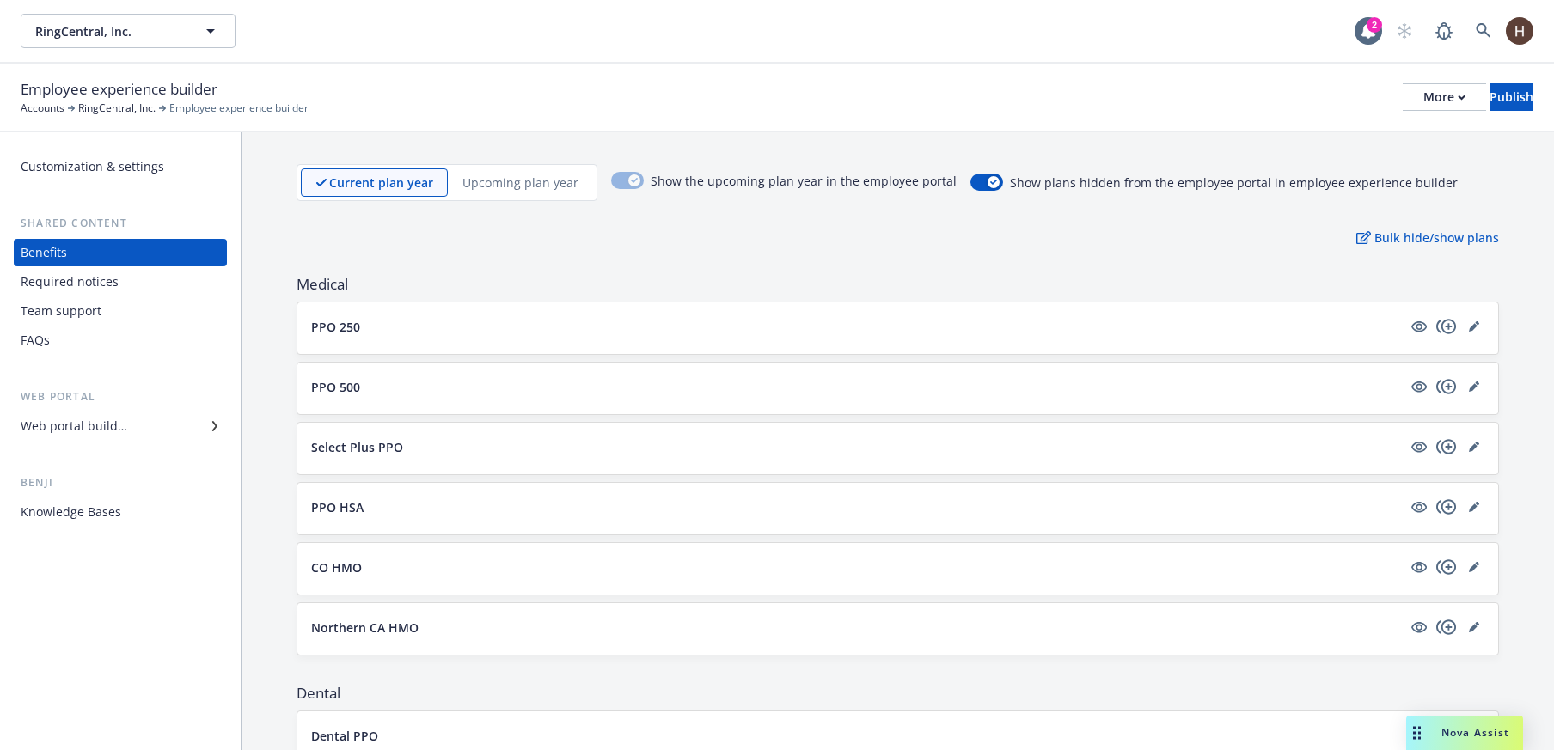
scroll to position [0, 0]
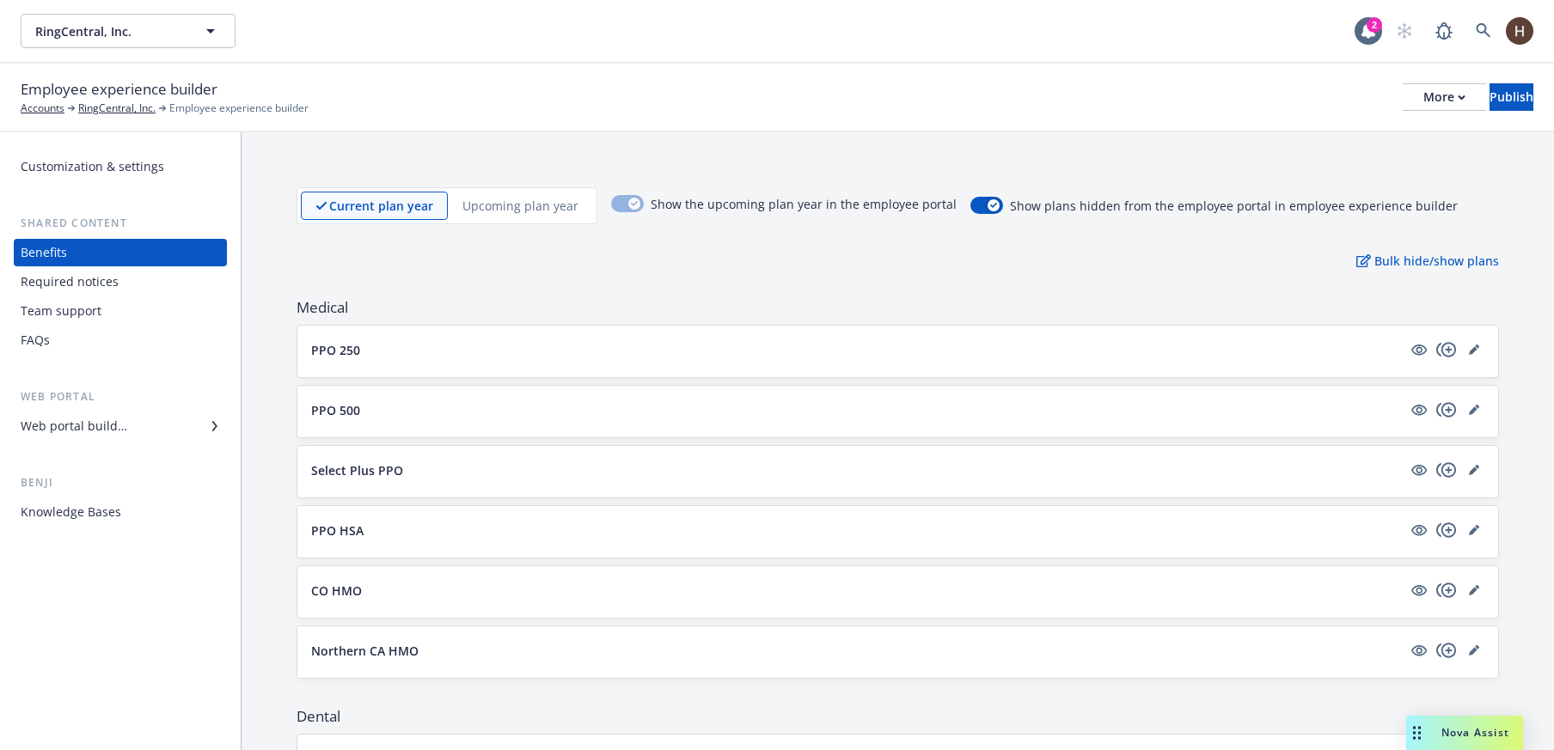
click at [502, 212] on p "Upcoming plan year" at bounding box center [520, 206] width 116 height 18
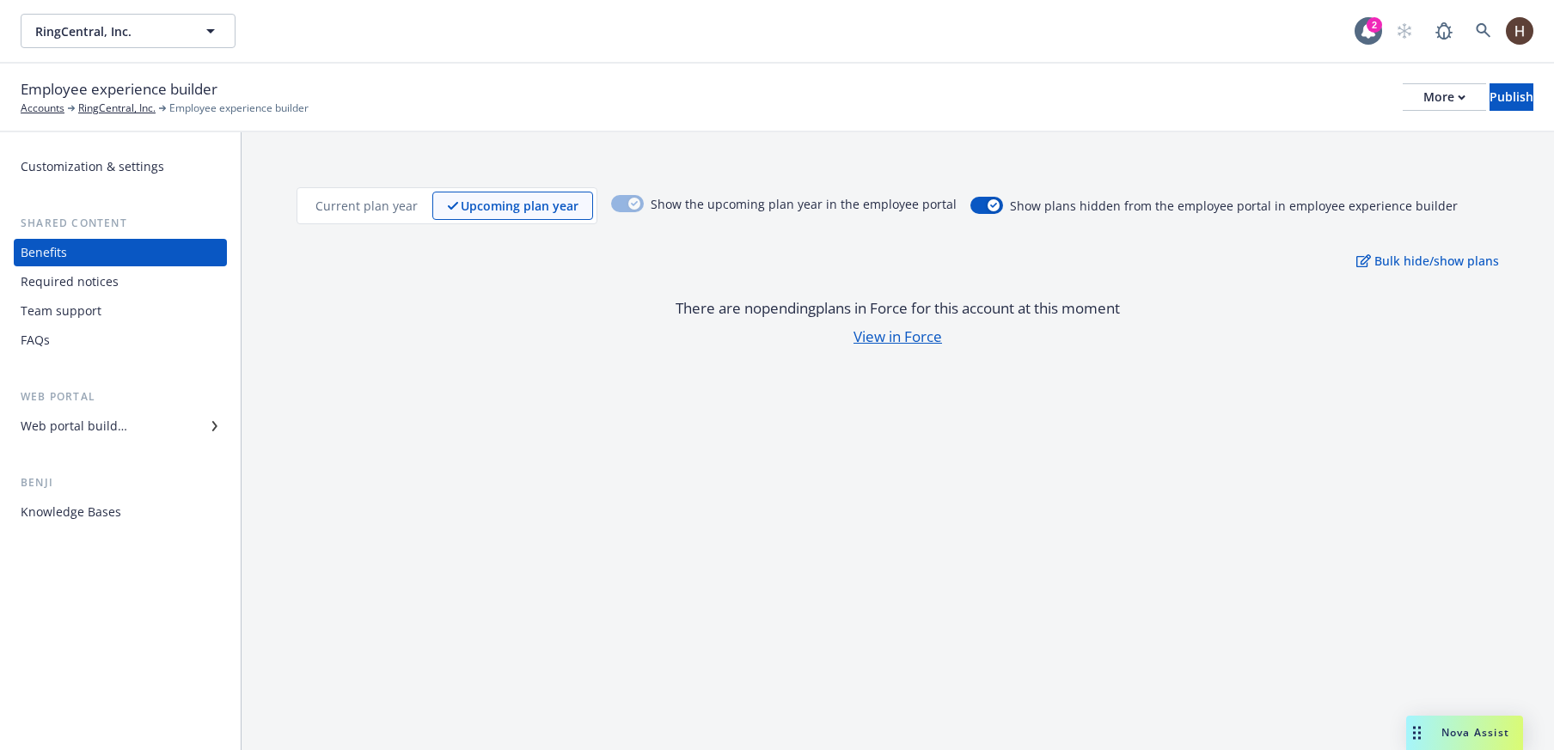
click at [397, 216] on div "Current plan year" at bounding box center [366, 206] width 131 height 28
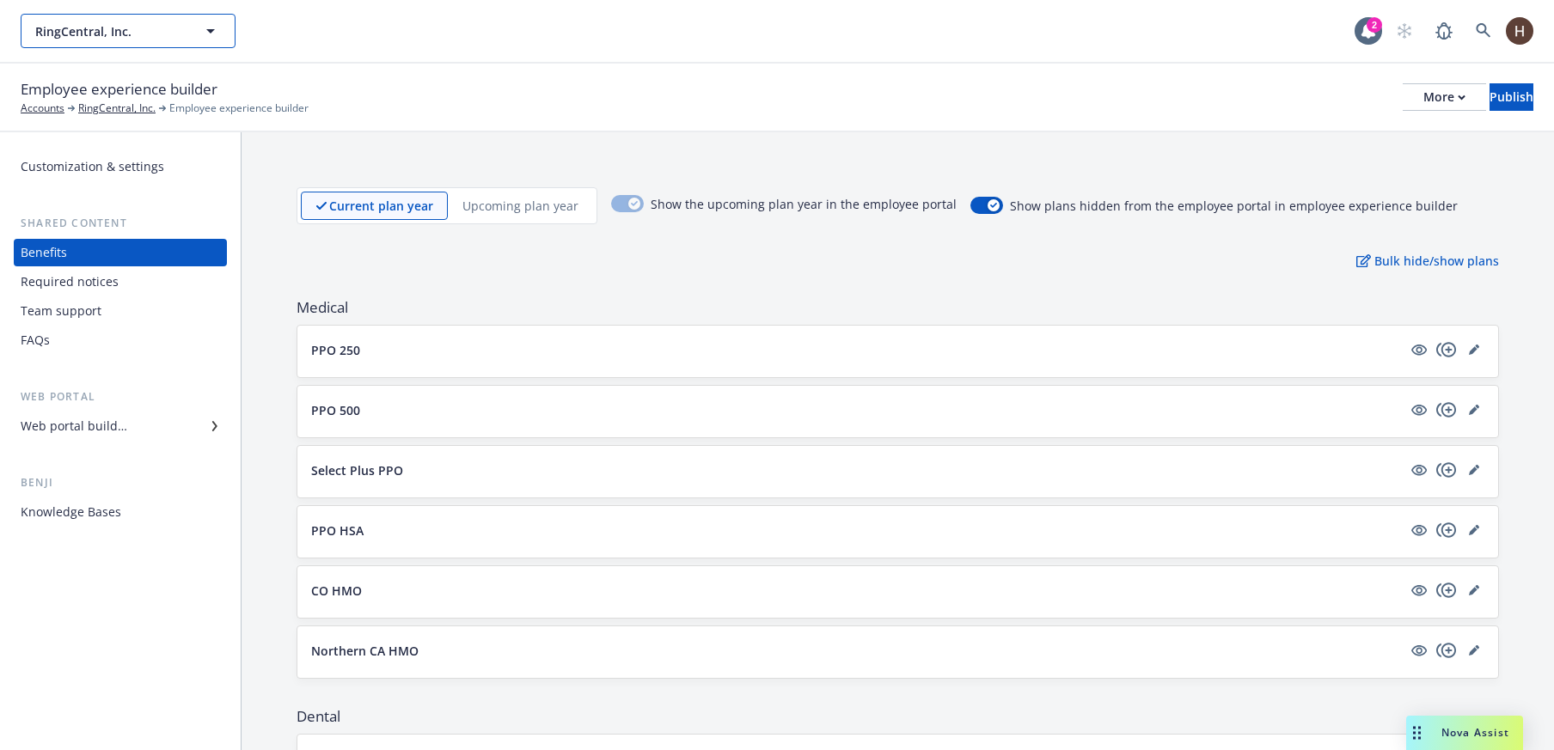
click at [169, 34] on span "RingCentral, Inc." at bounding box center [109, 31] width 149 height 18
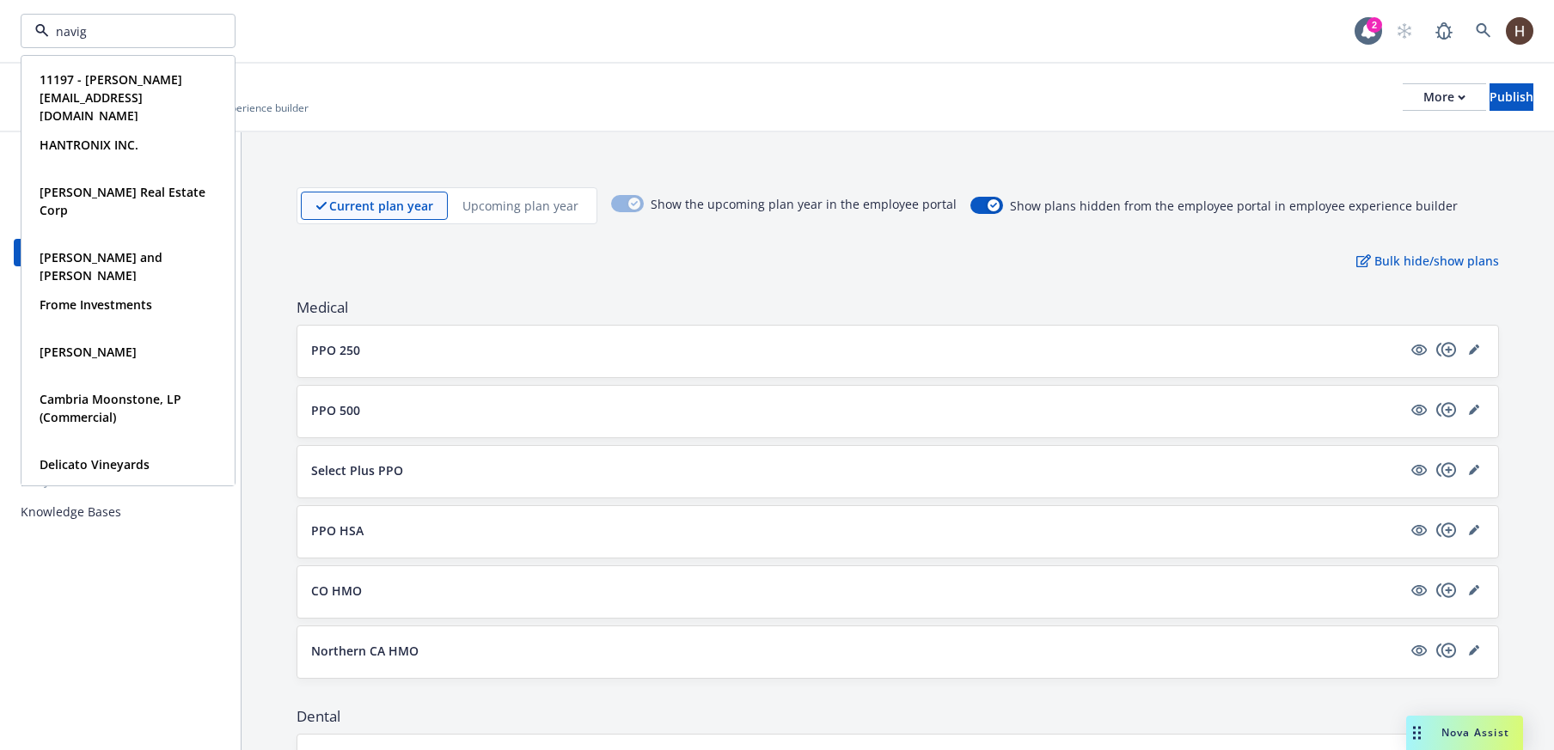
type input "naviga"
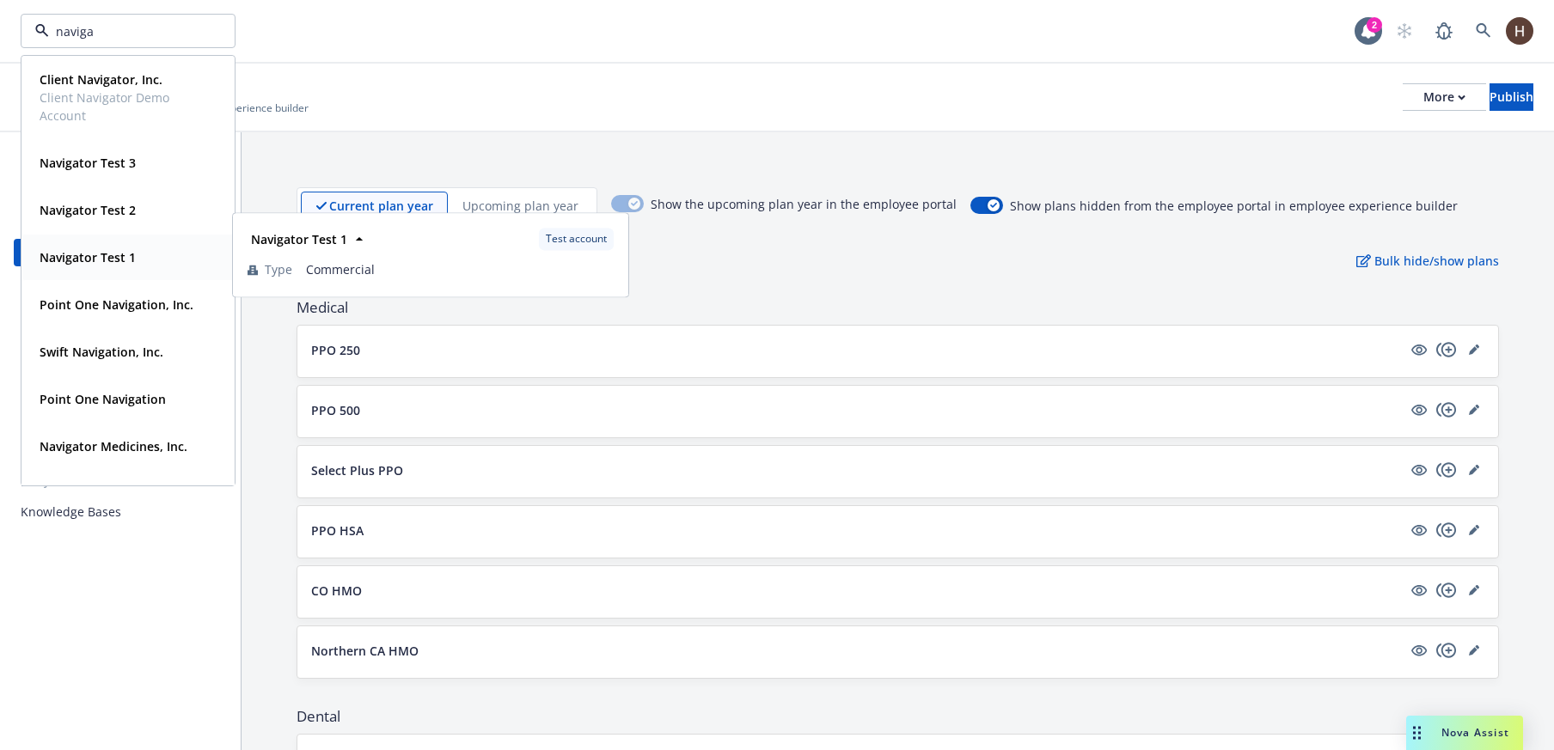
click at [131, 247] on div "Navigator Test 1" at bounding box center [86, 257] width 107 height 25
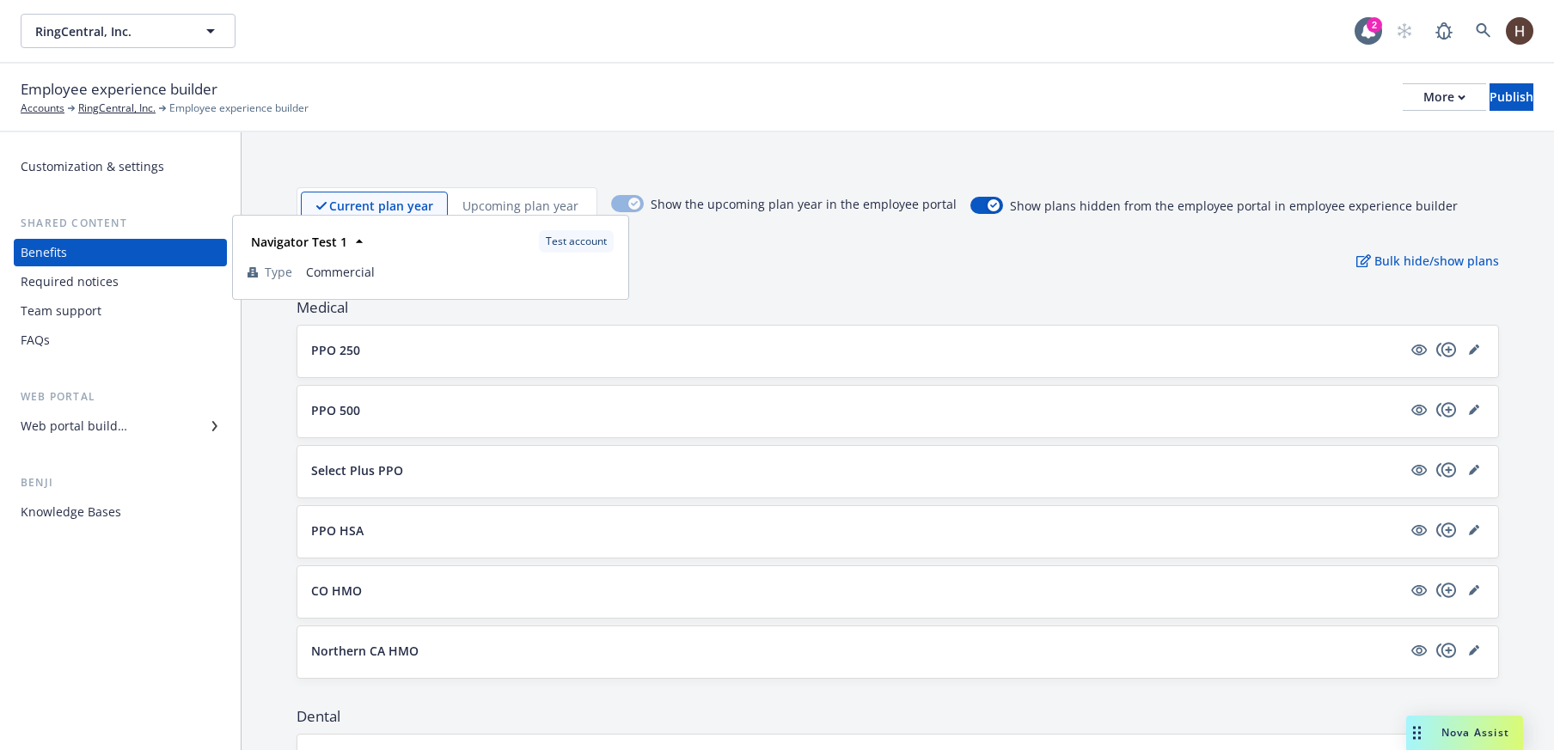
type input "RingCentral, Inc."
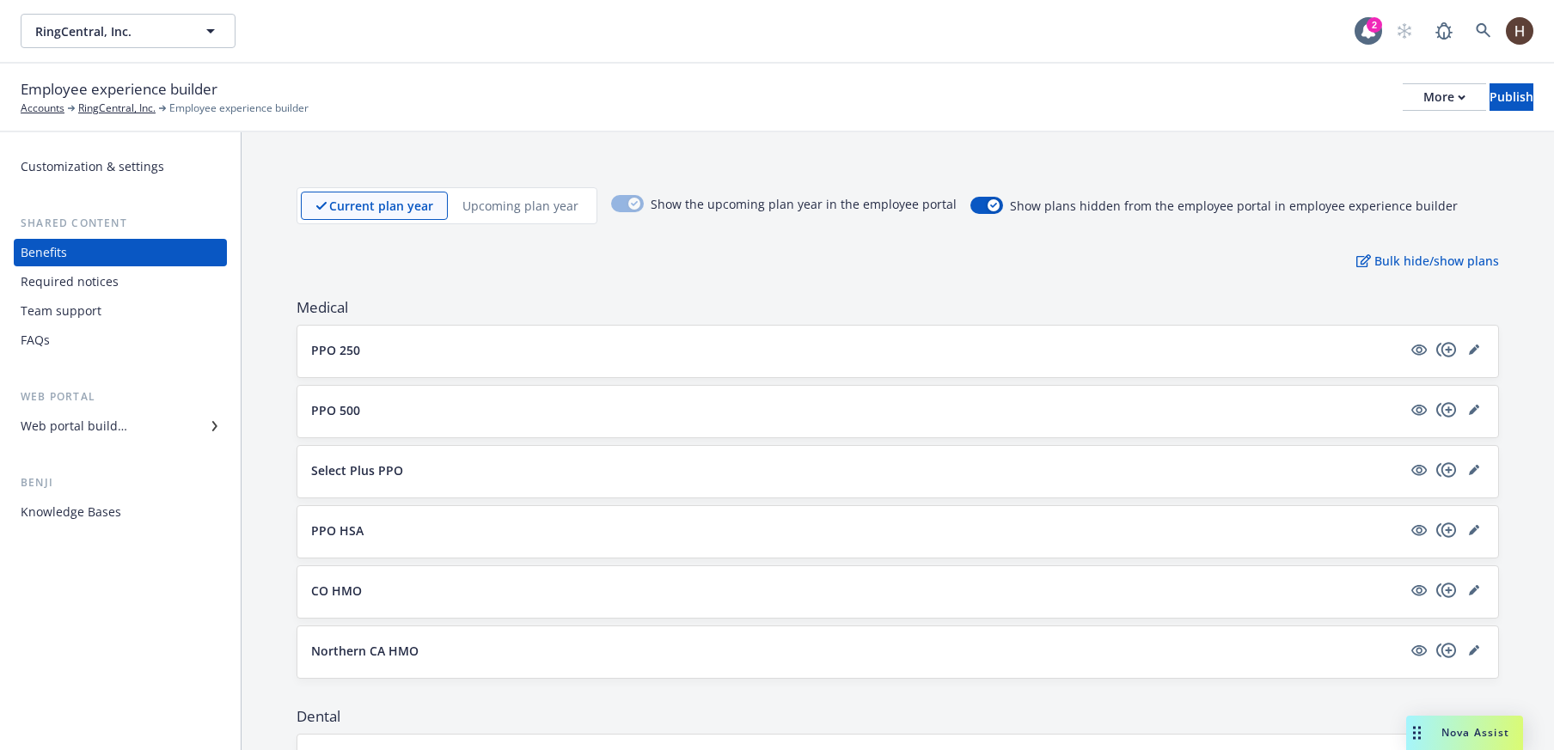
type input "Navigator Test 1"
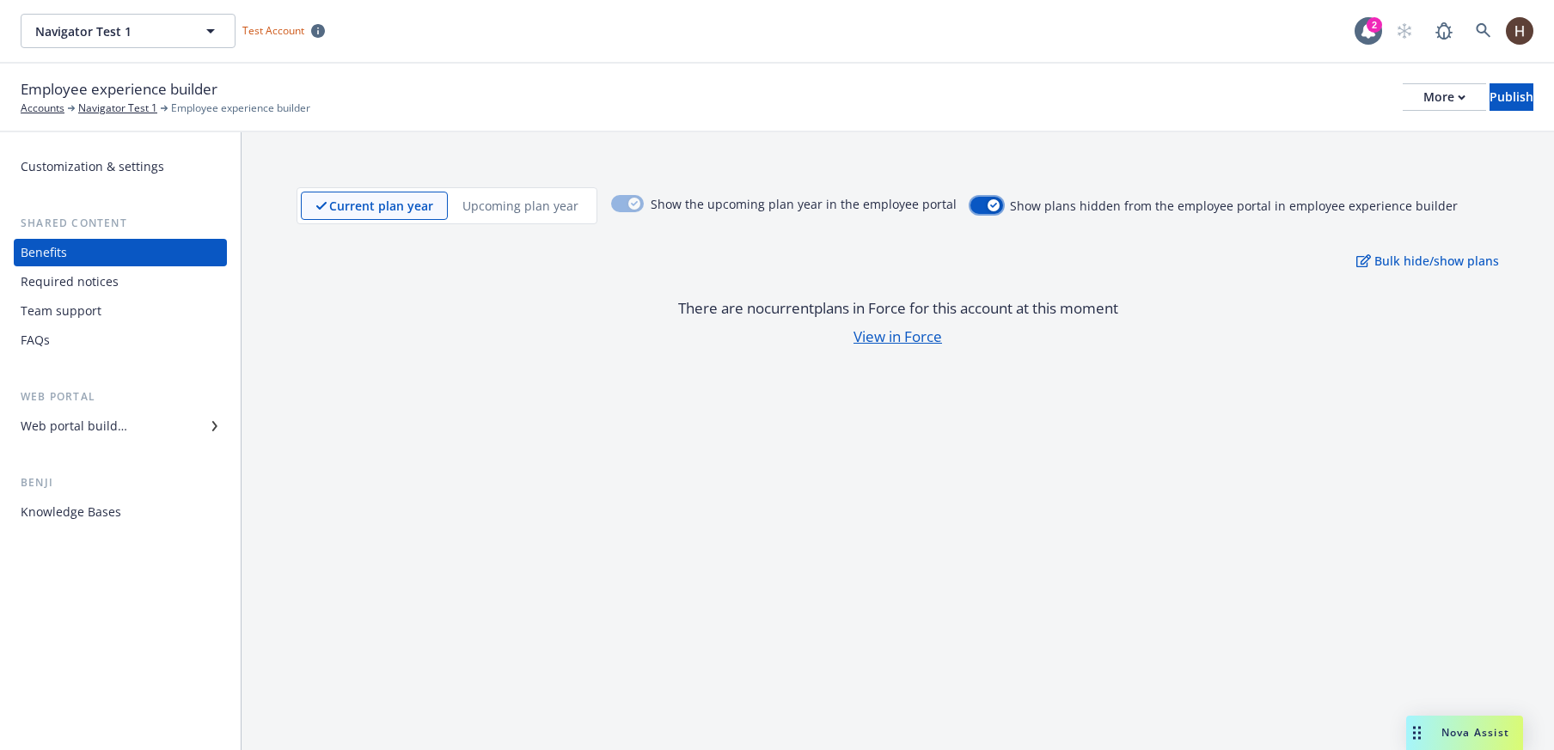
click at [990, 204] on icon "button" at bounding box center [993, 205] width 7 height 5
click at [975, 206] on button "button" at bounding box center [986, 205] width 33 height 17
click at [173, 37] on span "Navigator Test 1" at bounding box center [109, 31] width 149 height 18
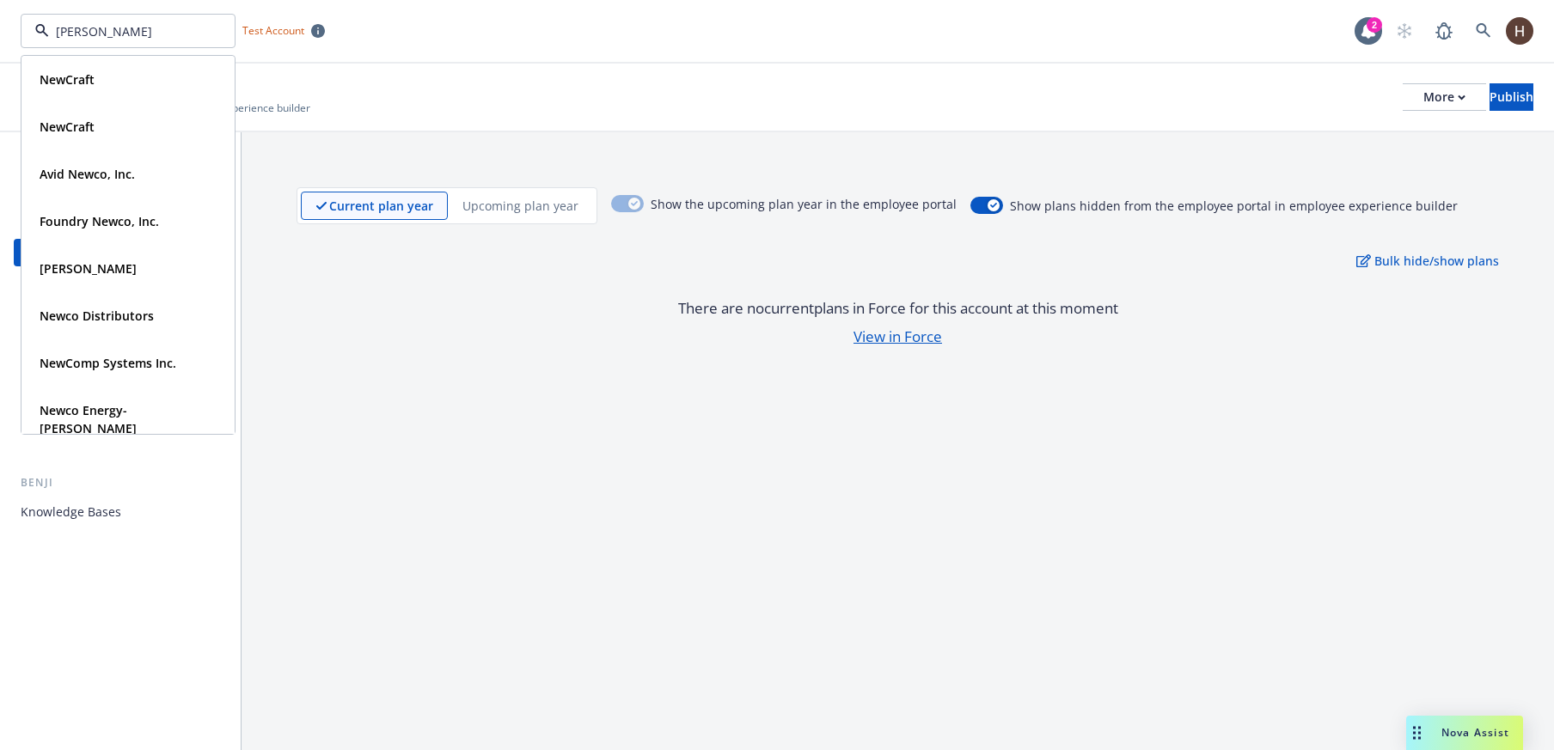
type input "newcomp"
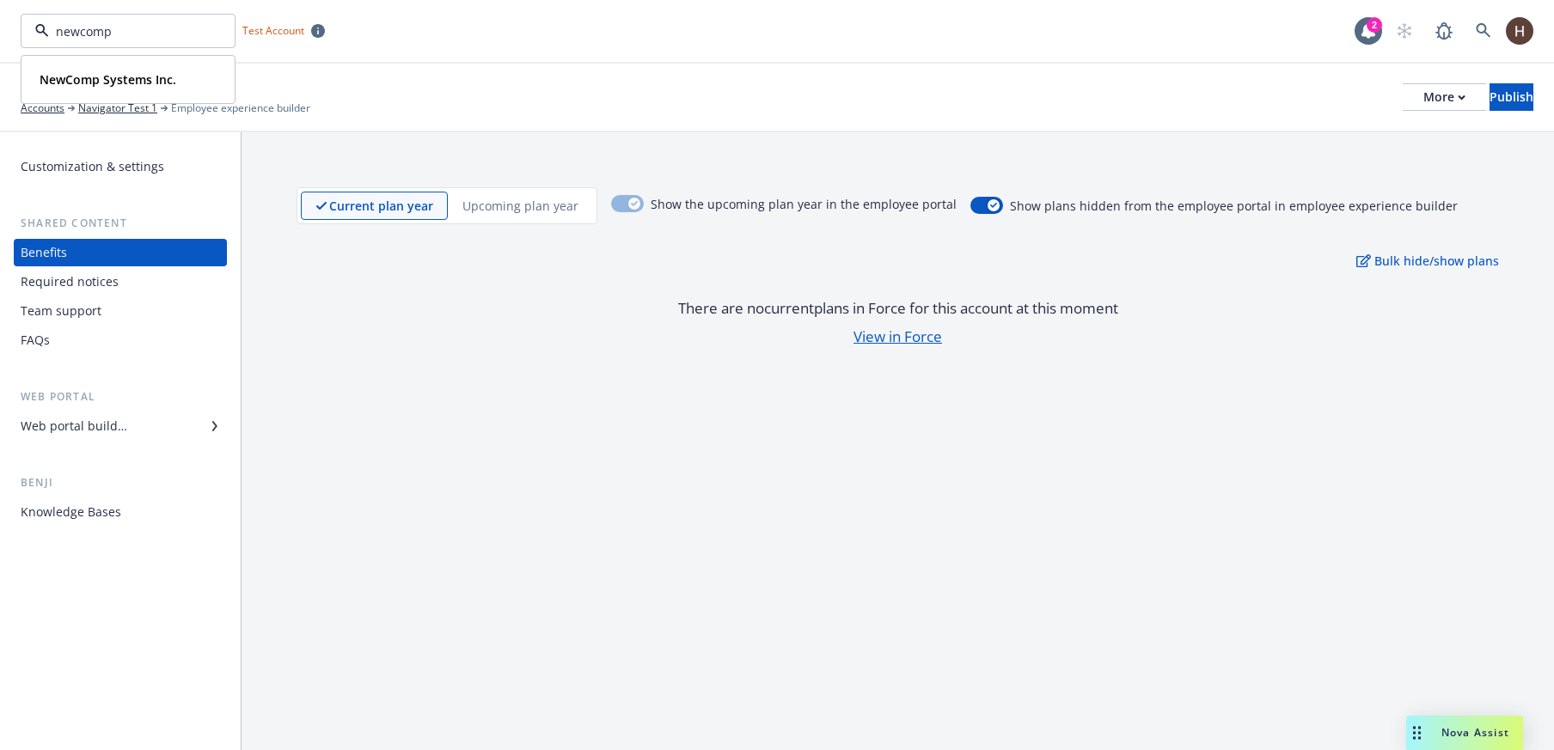
click at [125, 86] on strong "NewComp Systems Inc." at bounding box center [108, 79] width 137 height 16
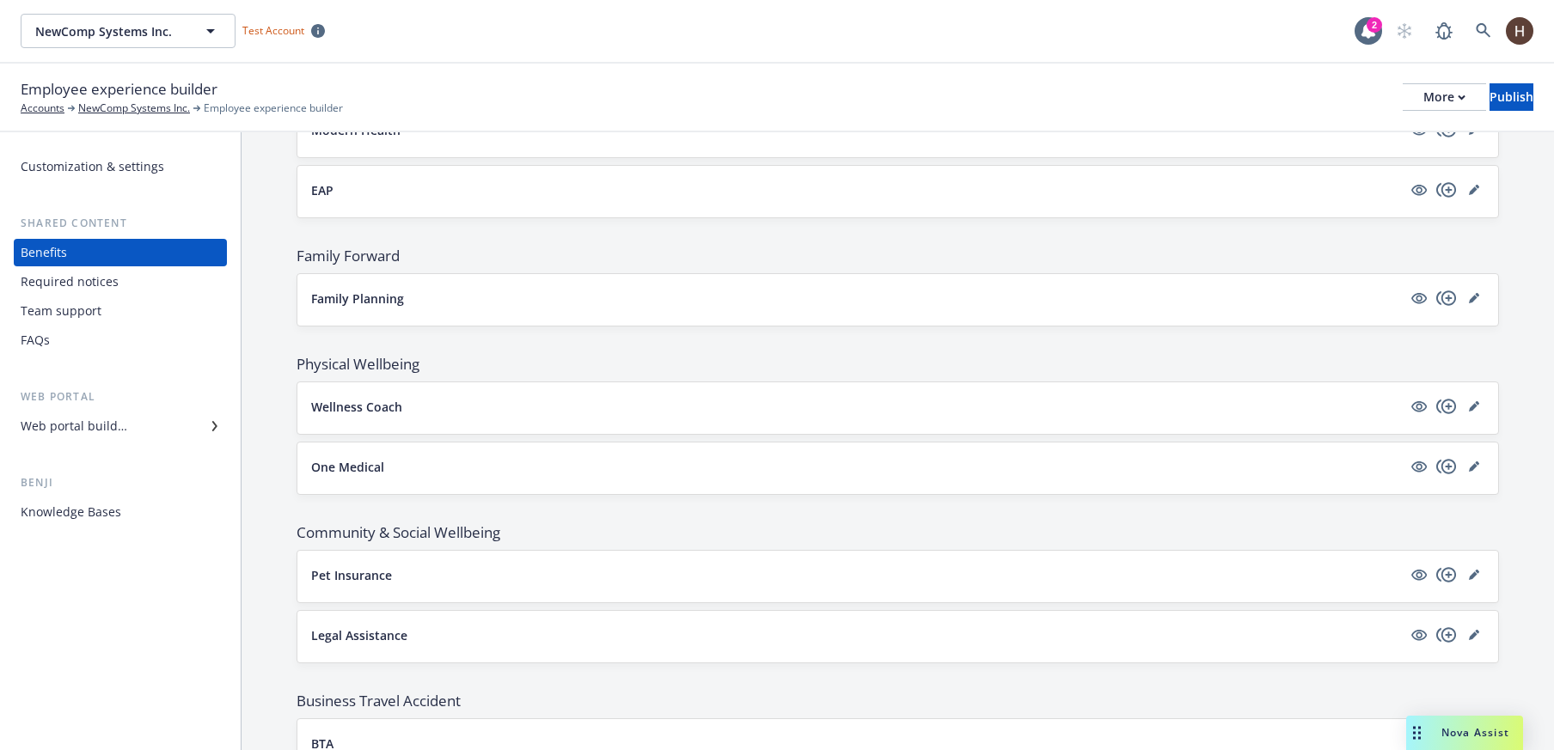
scroll to position [2861, 0]
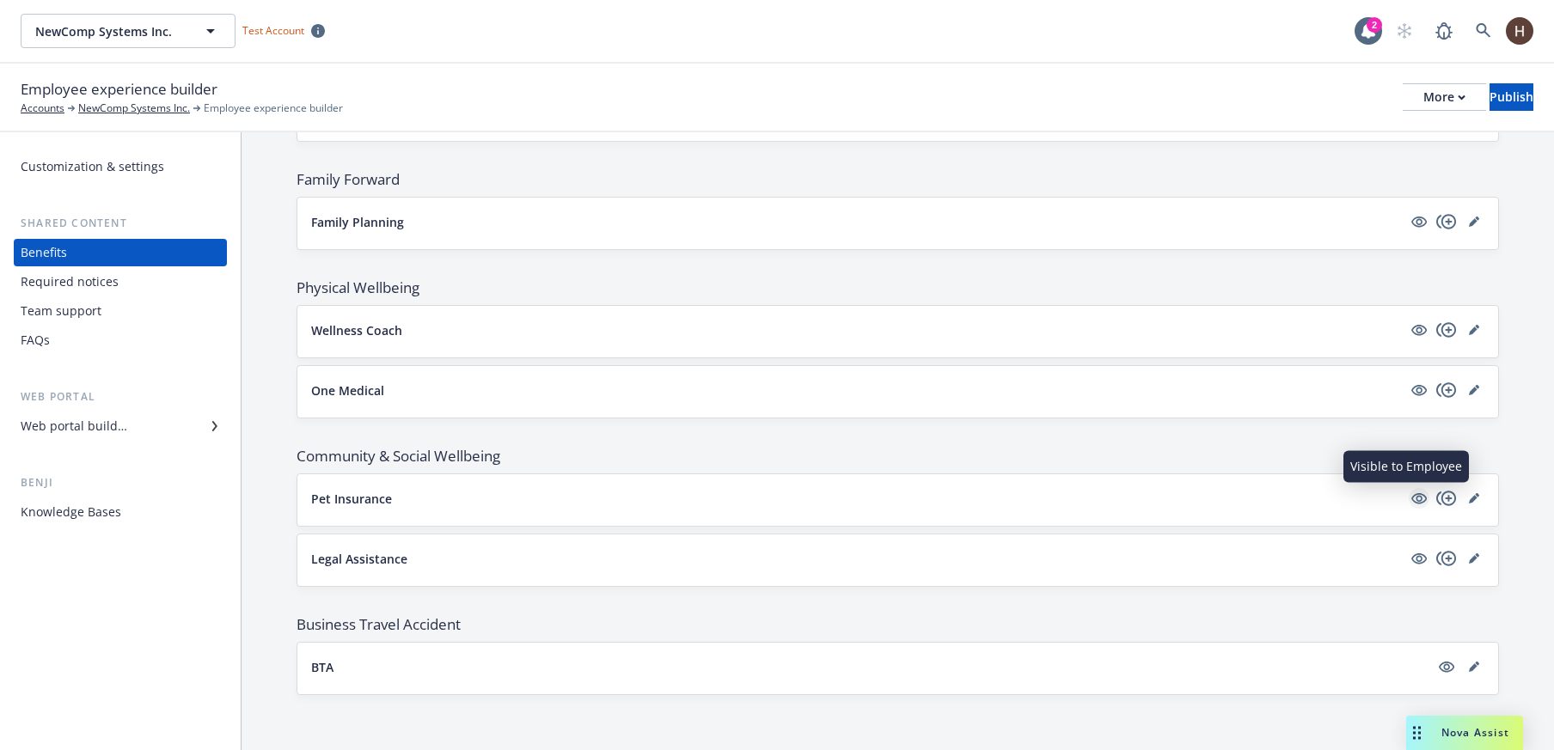
click at [1411, 253] on icon "visible" at bounding box center [1418, 498] width 15 height 11
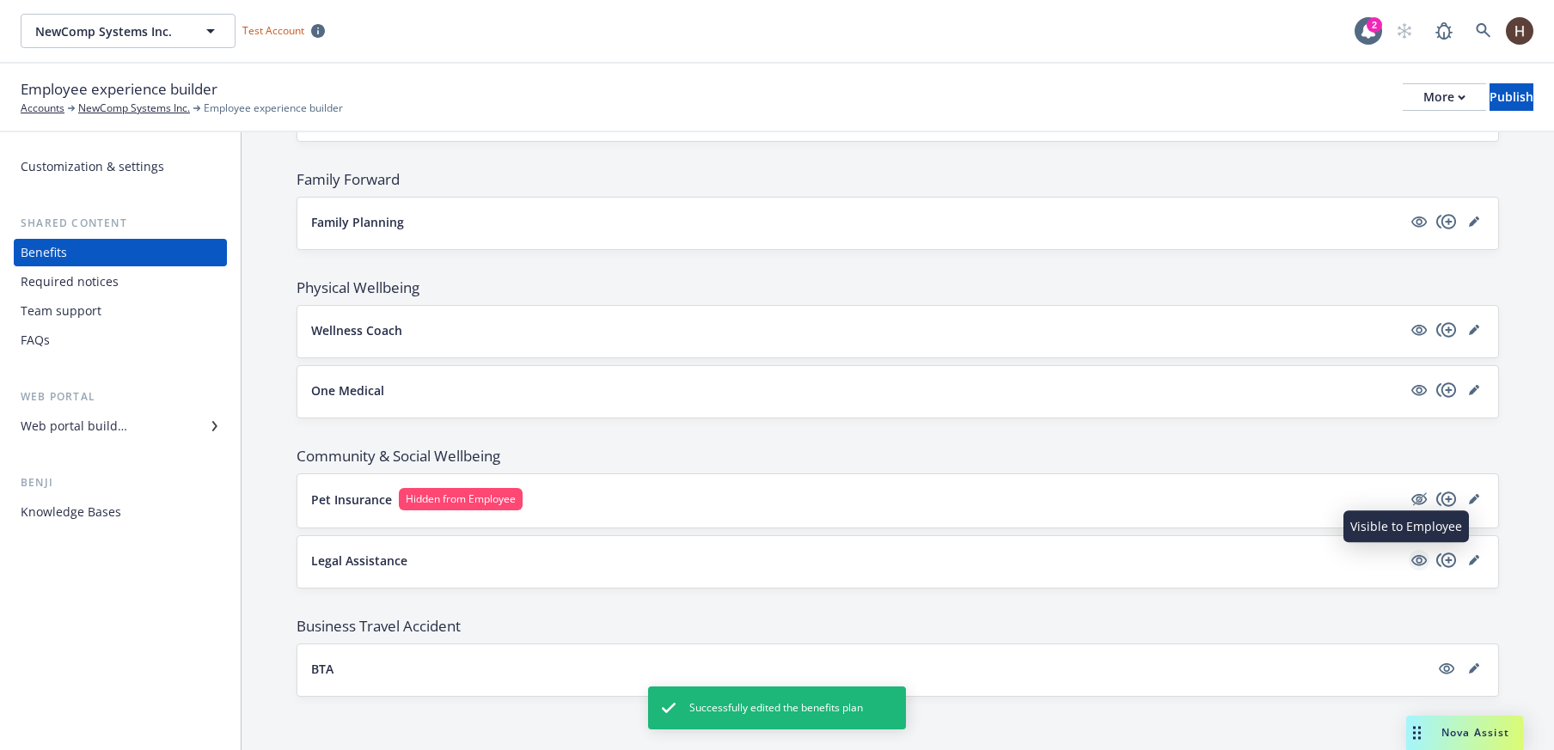
click at [1411, 253] on icon "visible" at bounding box center [1418, 560] width 15 height 11
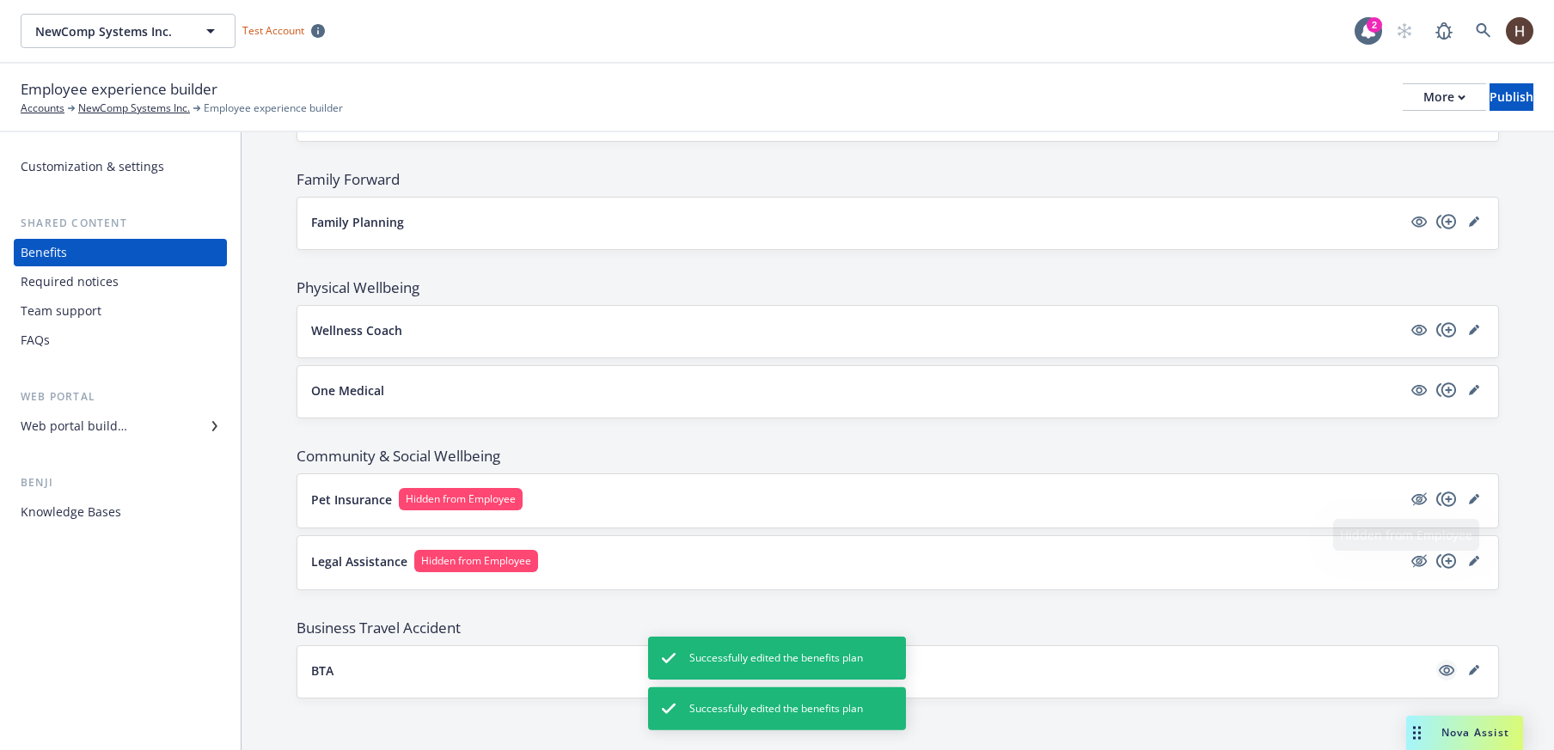
click at [1436, 253] on link "visible" at bounding box center [1446, 670] width 21 height 21
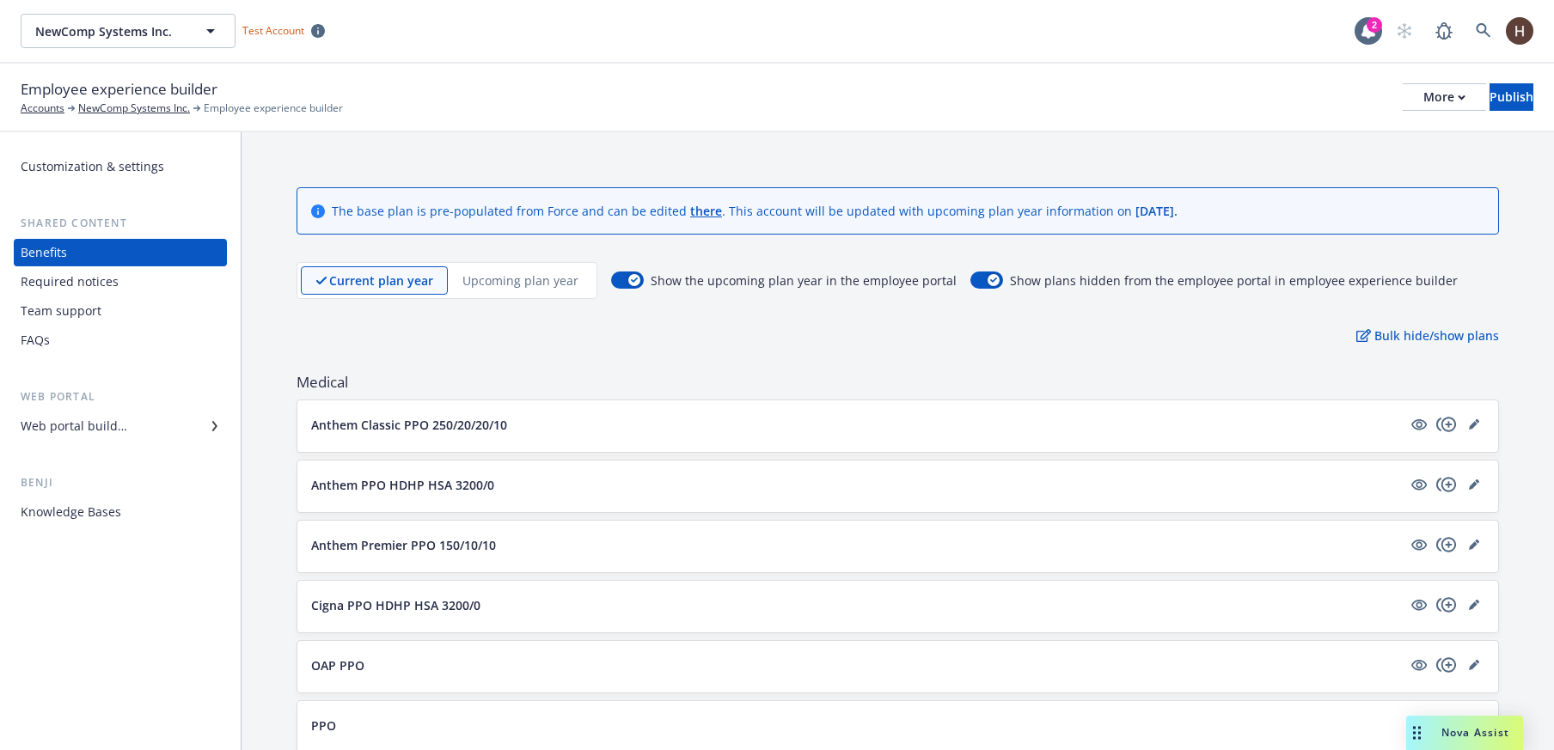
click at [969, 270] on div "Show the upcoming plan year in the employee portal Show plans hidden from the e…" at bounding box center [1034, 280] width 846 height 37
click at [990, 281] on icon "button" at bounding box center [993, 280] width 7 height 5
click at [981, 282] on button "button" at bounding box center [986, 280] width 33 height 17
click at [1428, 332] on p "Bulk hide/show plans" at bounding box center [1427, 336] width 143 height 18
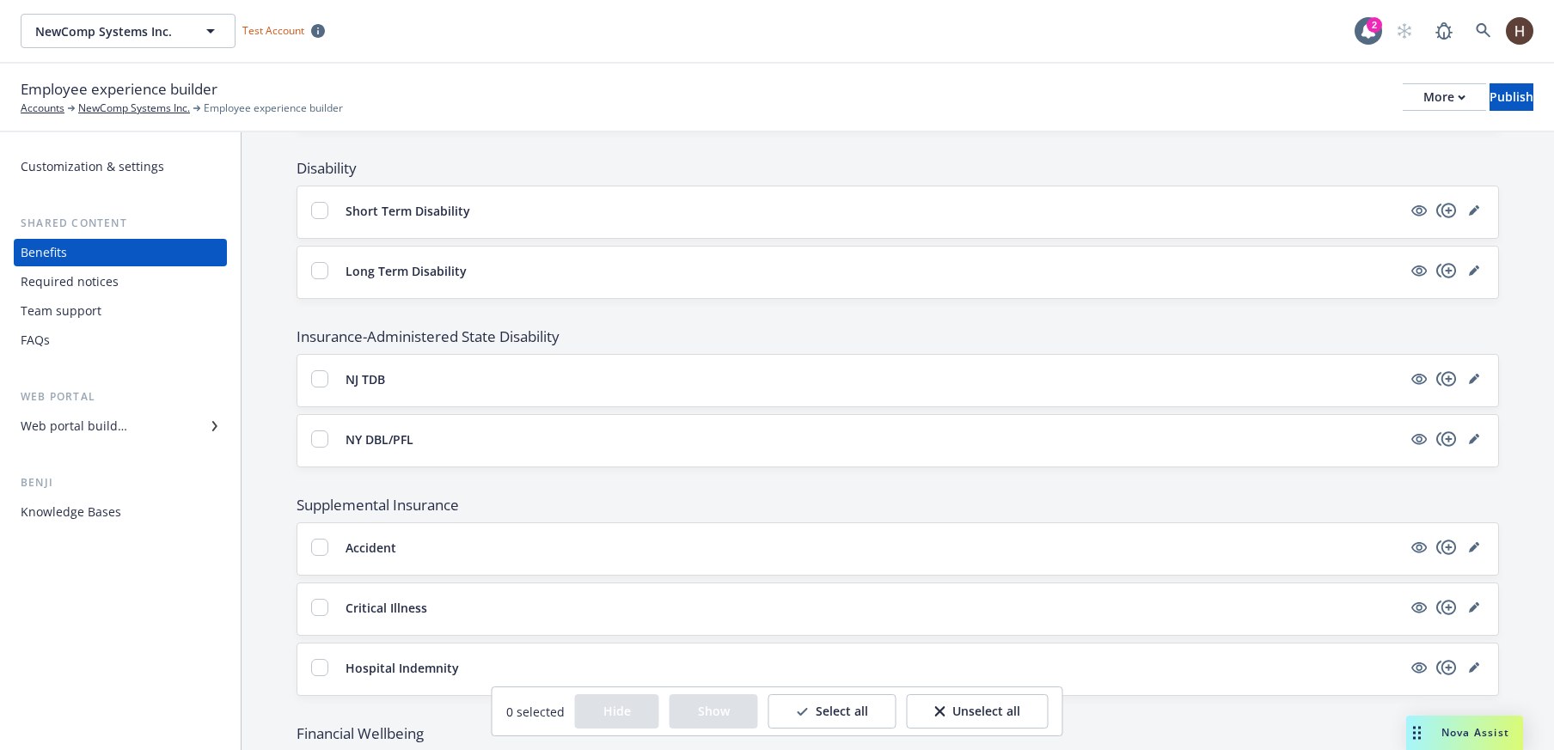
scroll to position [2867, 0]
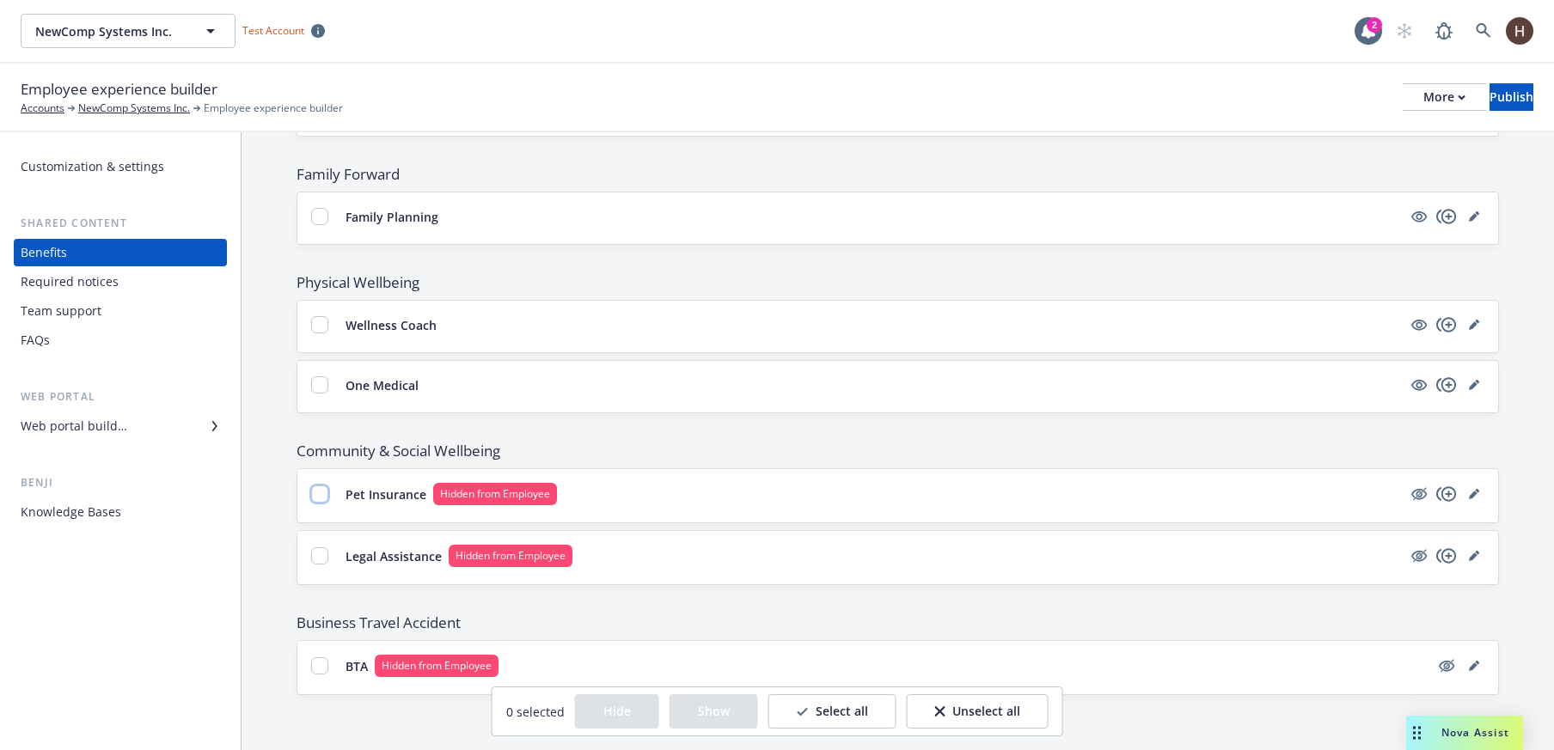
click at [320, 498] on input "checkbox" at bounding box center [319, 493] width 17 height 17
checkbox input "true"
click at [323, 549] on input "checkbox" at bounding box center [319, 555] width 17 height 17
checkbox input "true"
click at [315, 647] on div "BTA Hidden from Employee" at bounding box center [897, 667] width 1200 height 53
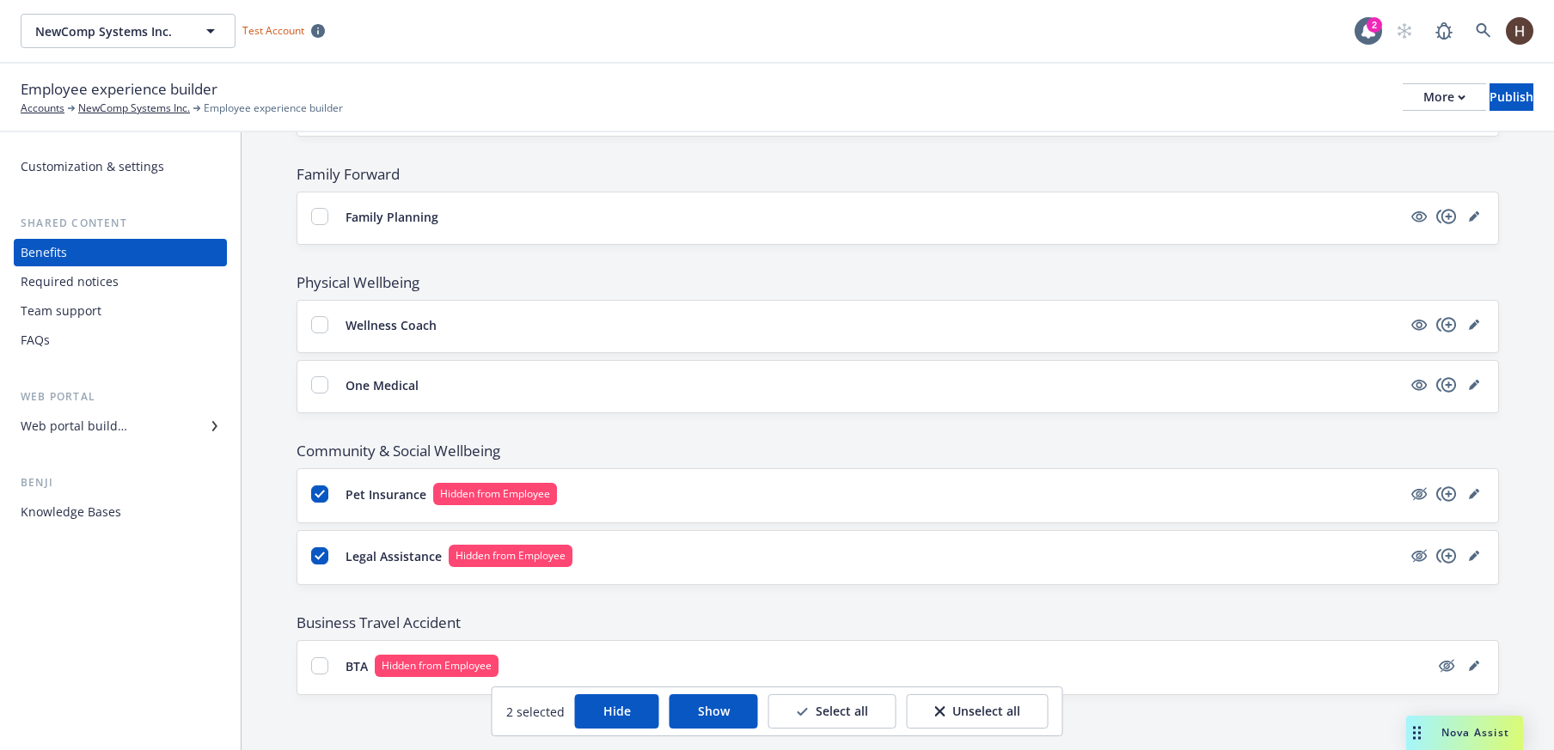
click at [314, 675] on div "BTA Hidden from Employee" at bounding box center [870, 666] width 1118 height 22
click at [308, 669] on div "BTA Hidden from Employee" at bounding box center [897, 667] width 1200 height 53
click at [346, 665] on p "BTA" at bounding box center [356, 666] width 22 height 18
click at [333, 664] on div at bounding box center [333, 665] width 10 height 17
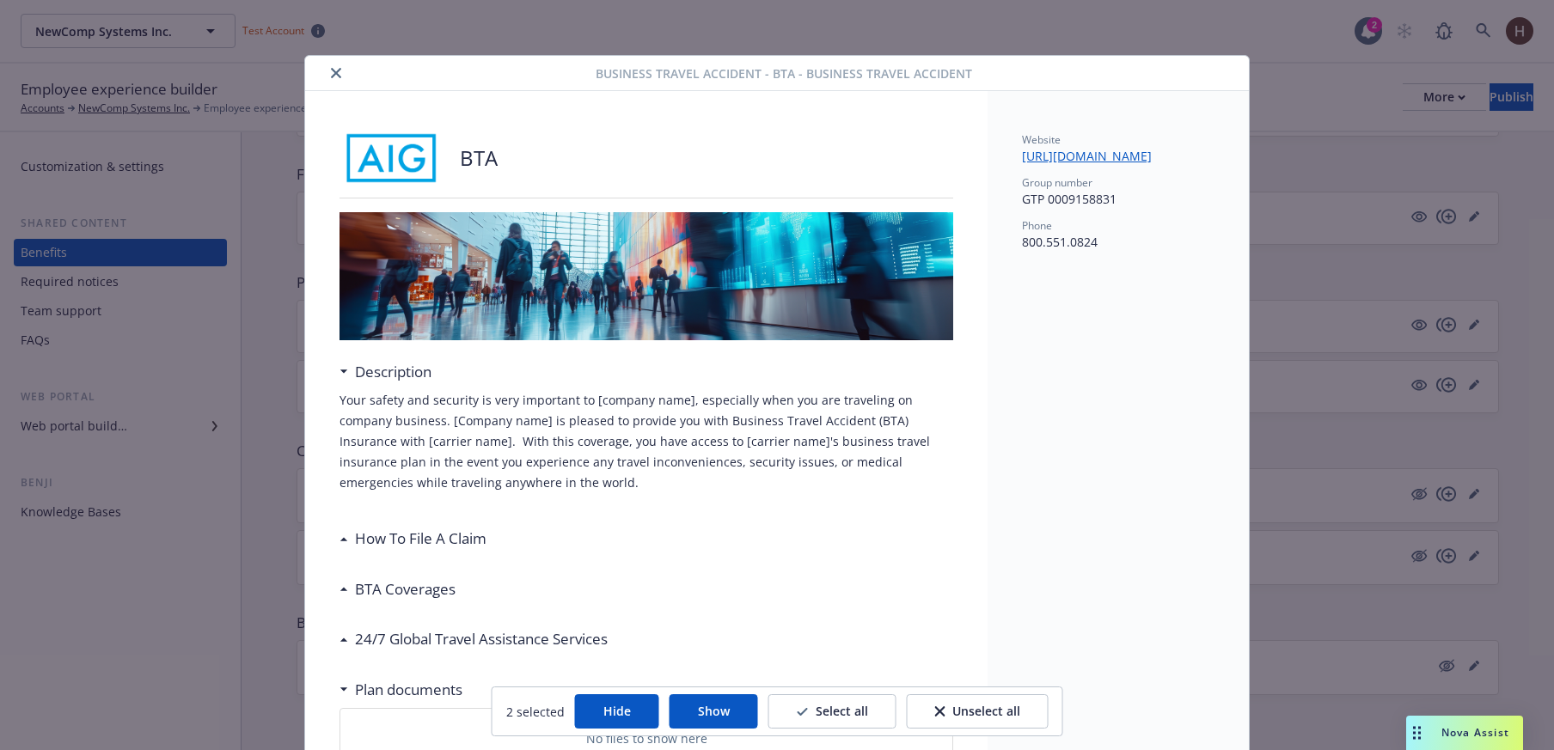
click at [327, 664] on div "BTA Description Your safety and security is very important to [company name], e…" at bounding box center [646, 499] width 682 height 816
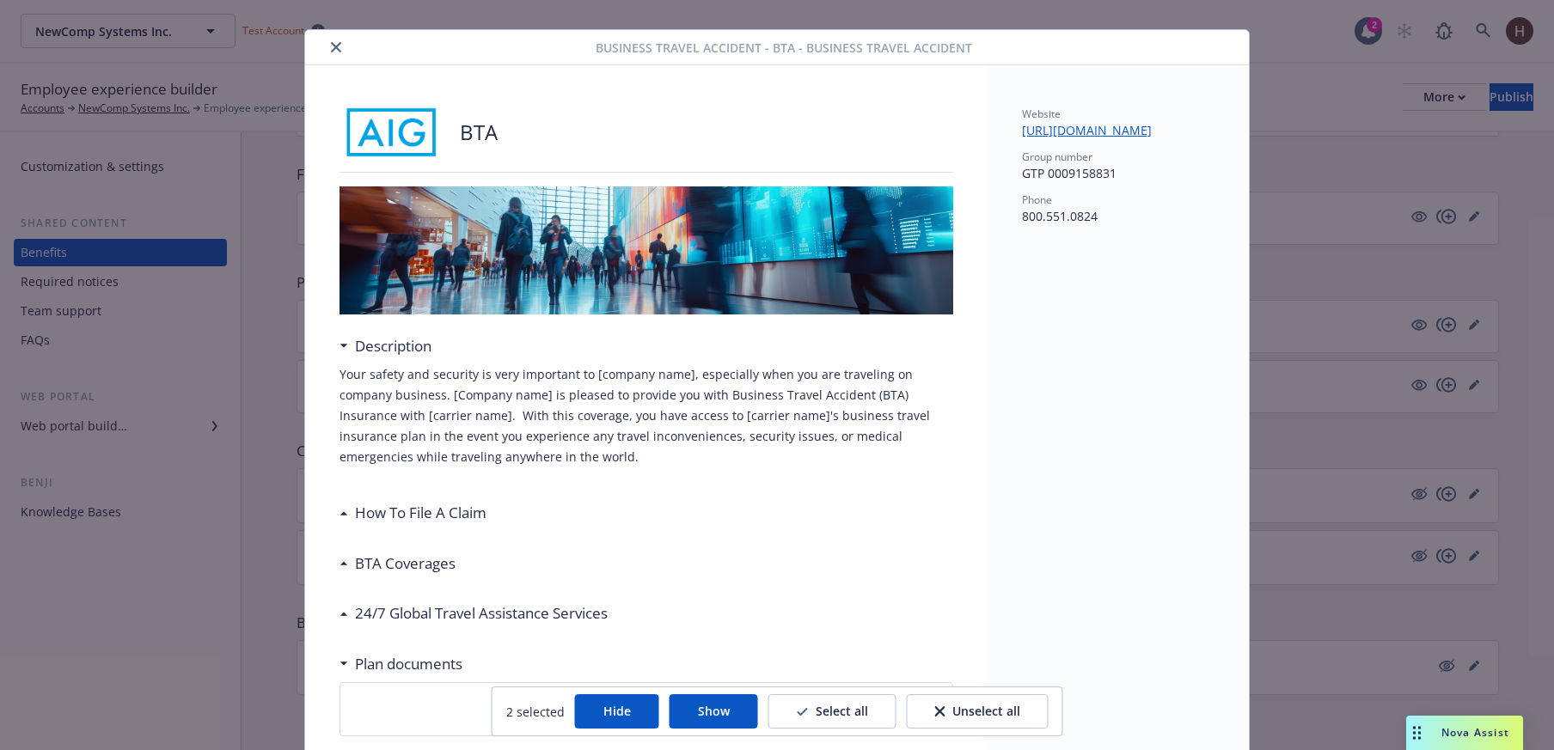
click at [331, 53] on button "close" at bounding box center [336, 47] width 21 height 21
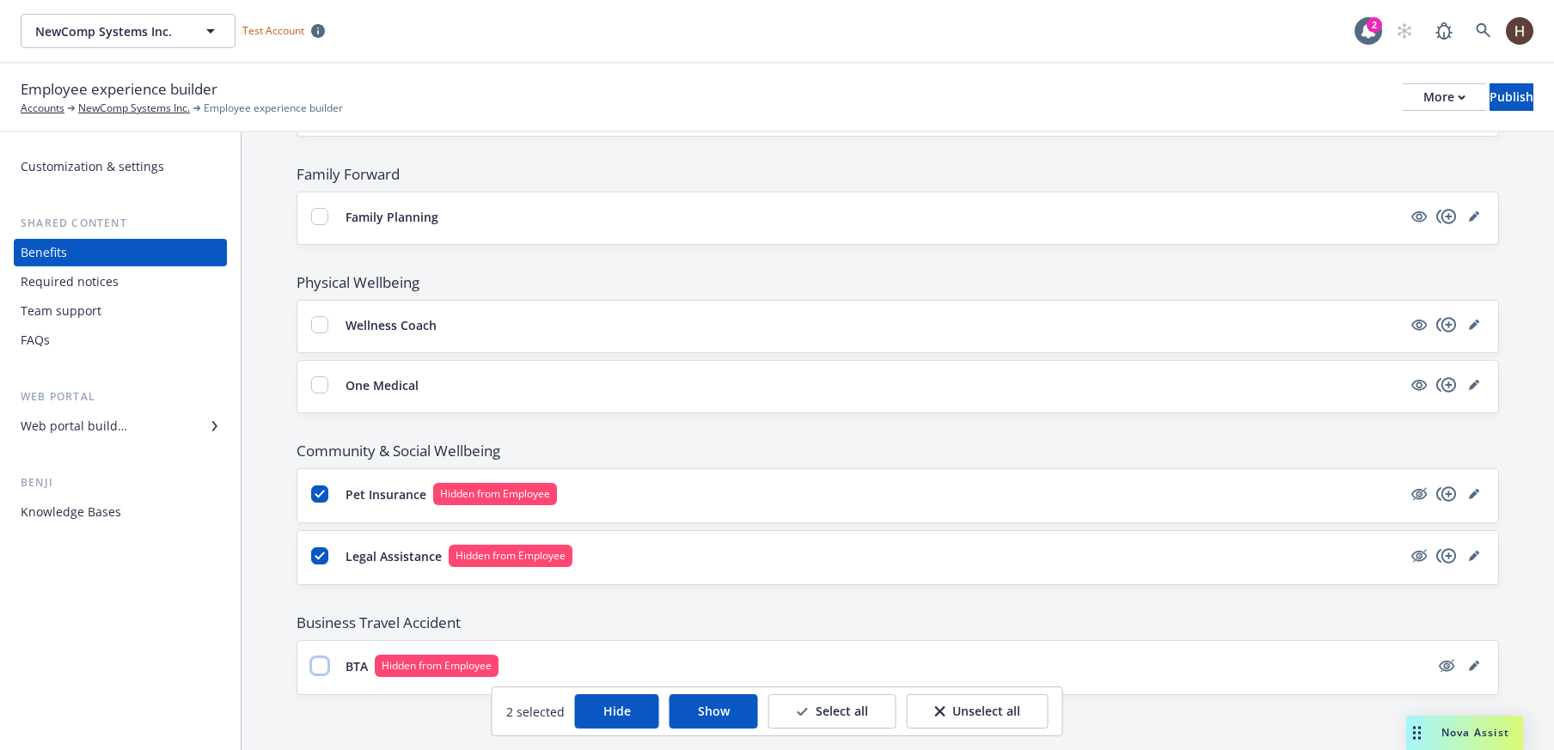
click at [315, 674] on input "checkbox" at bounding box center [319, 665] width 17 height 17
checkbox input "true"
click at [727, 722] on button "Show" at bounding box center [713, 711] width 89 height 34
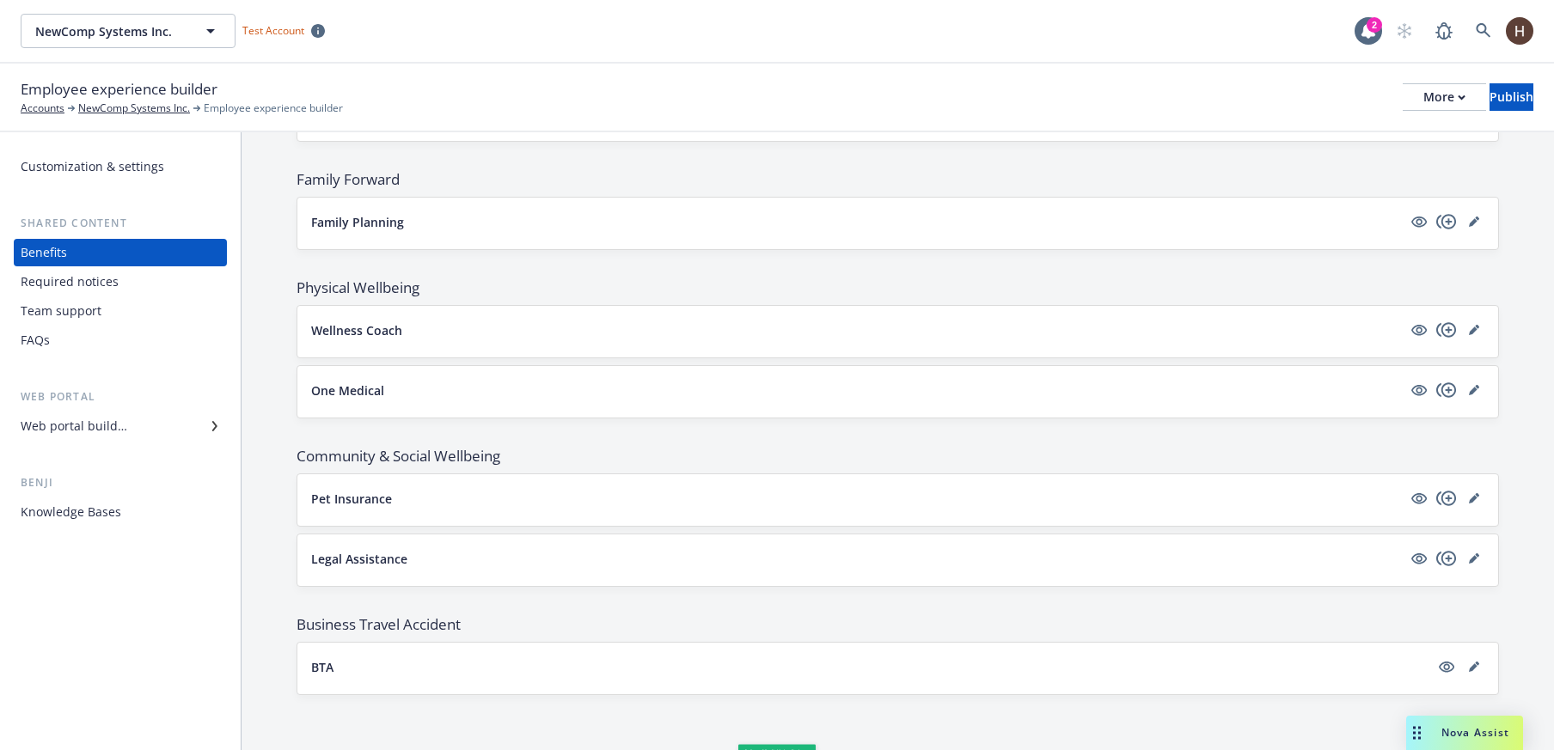
scroll to position [2861, 0]
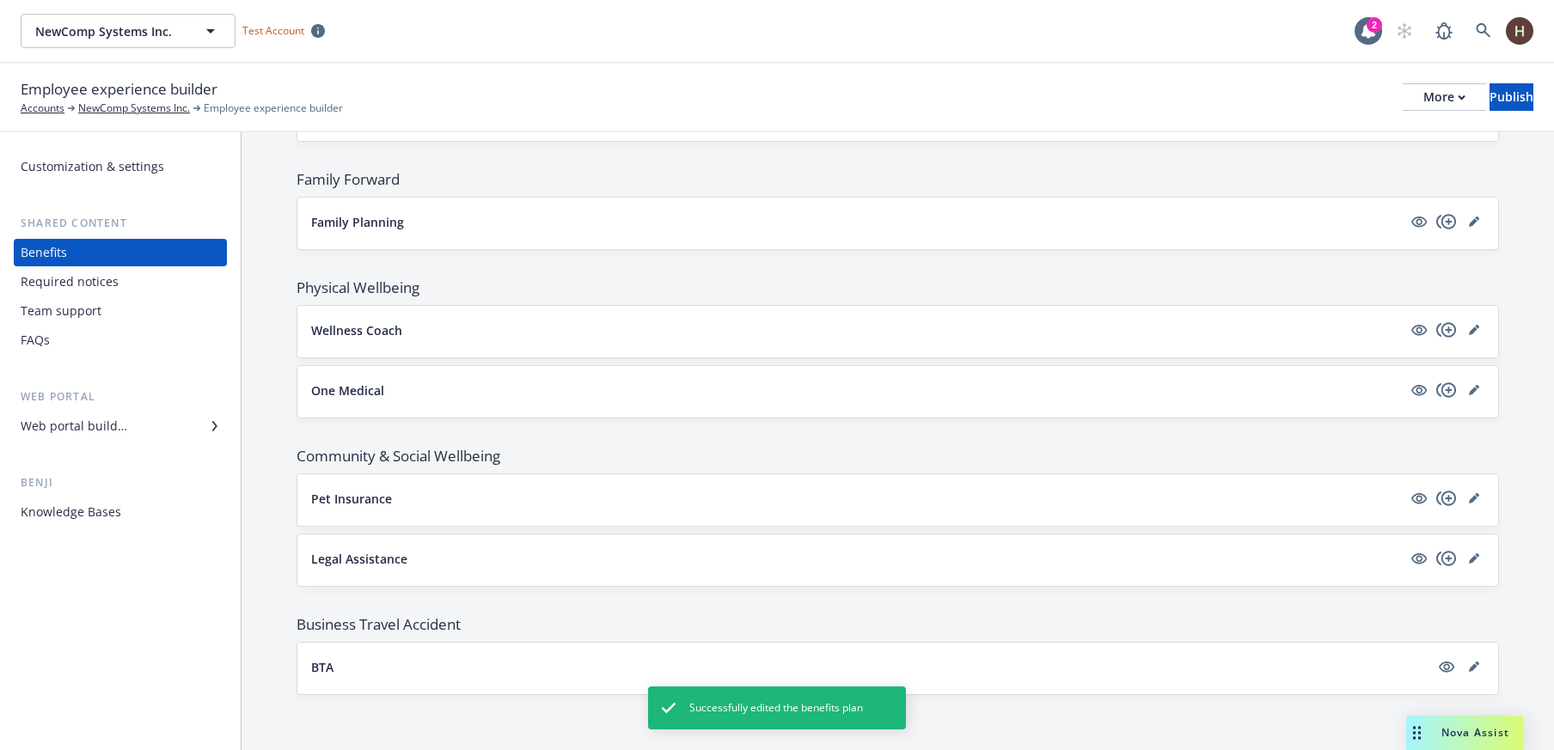
click at [142, 412] on div "Web portal builder" at bounding box center [120, 425] width 199 height 27
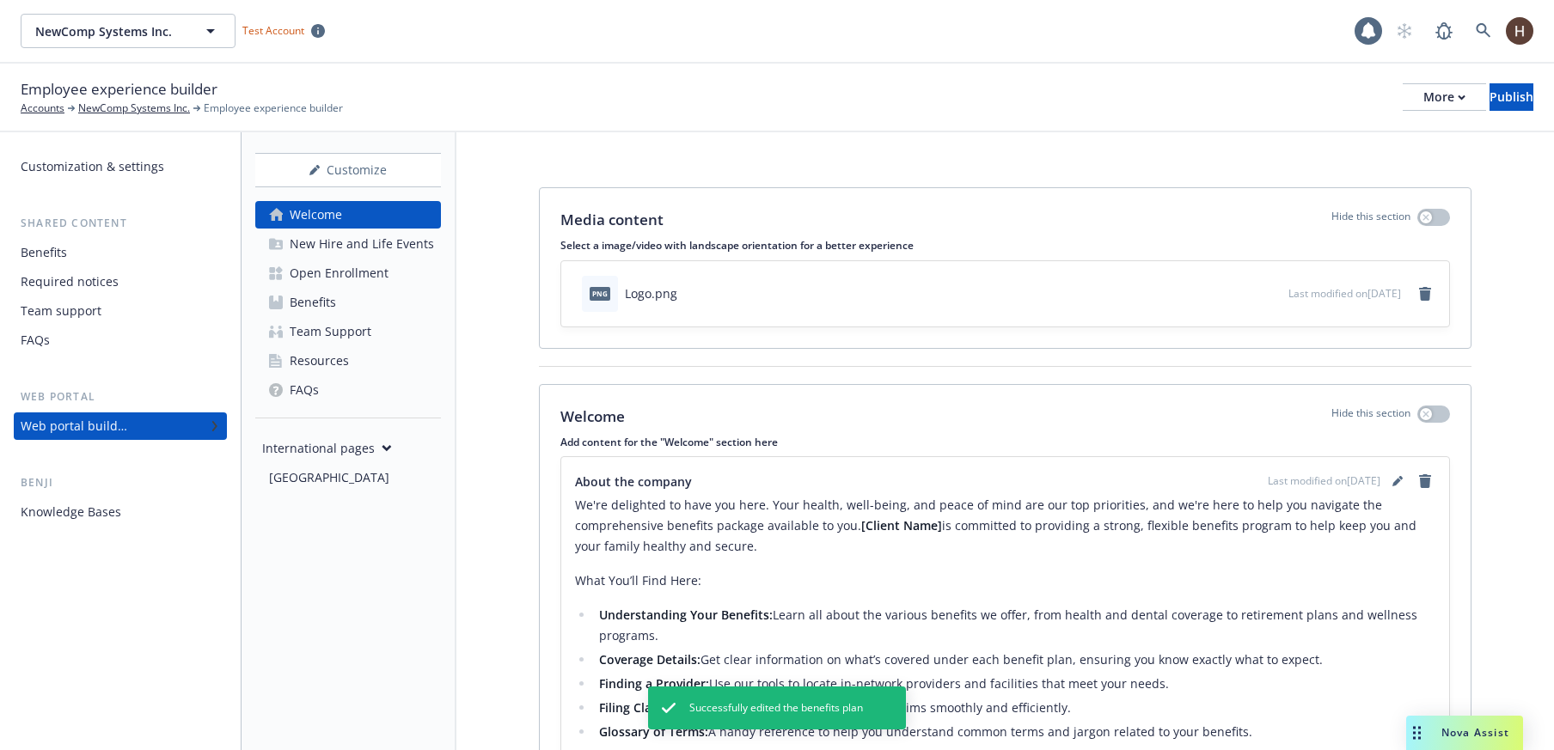
click at [323, 309] on div "Benefits" at bounding box center [313, 302] width 46 height 27
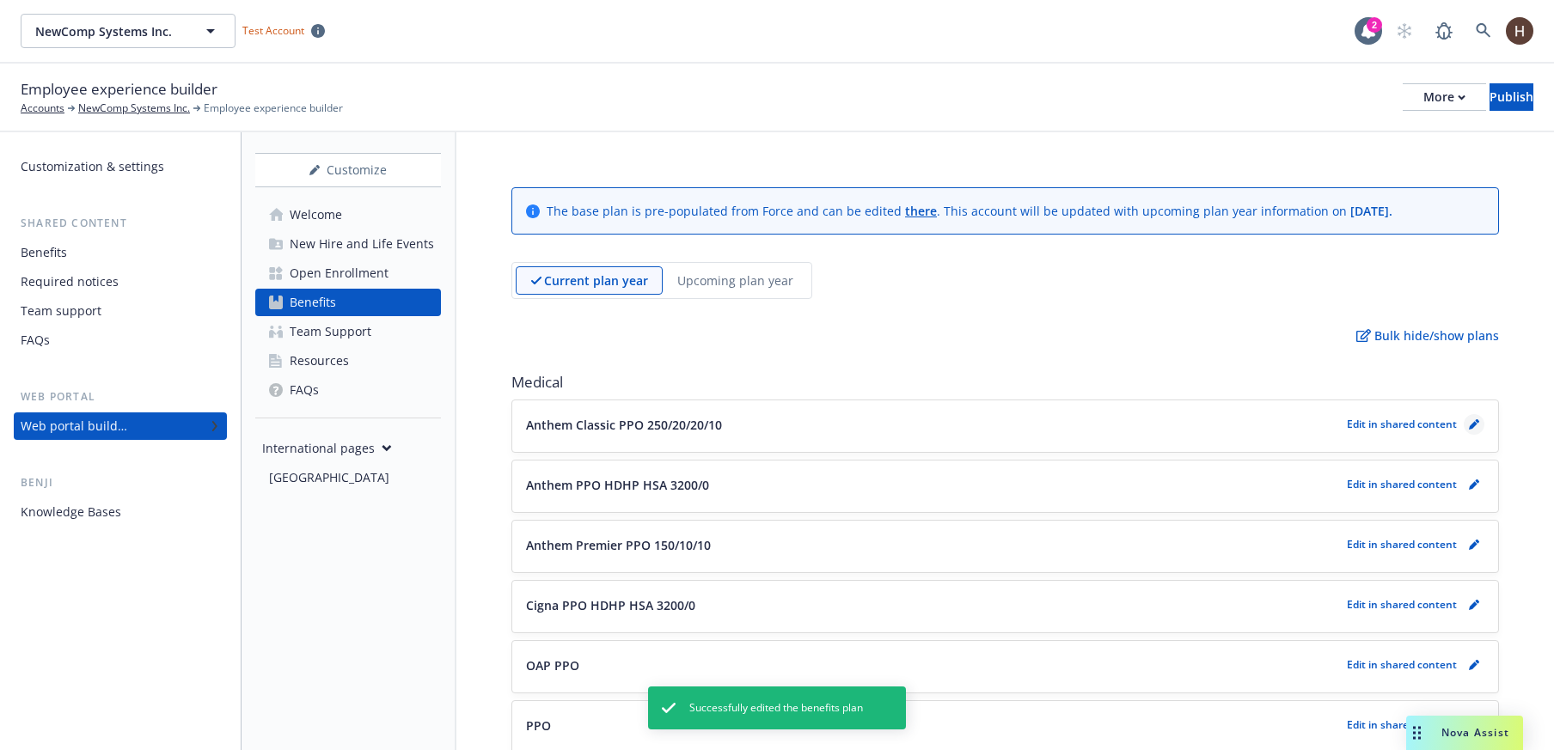
click at [1469, 427] on icon "pencil" at bounding box center [1473, 425] width 9 height 9
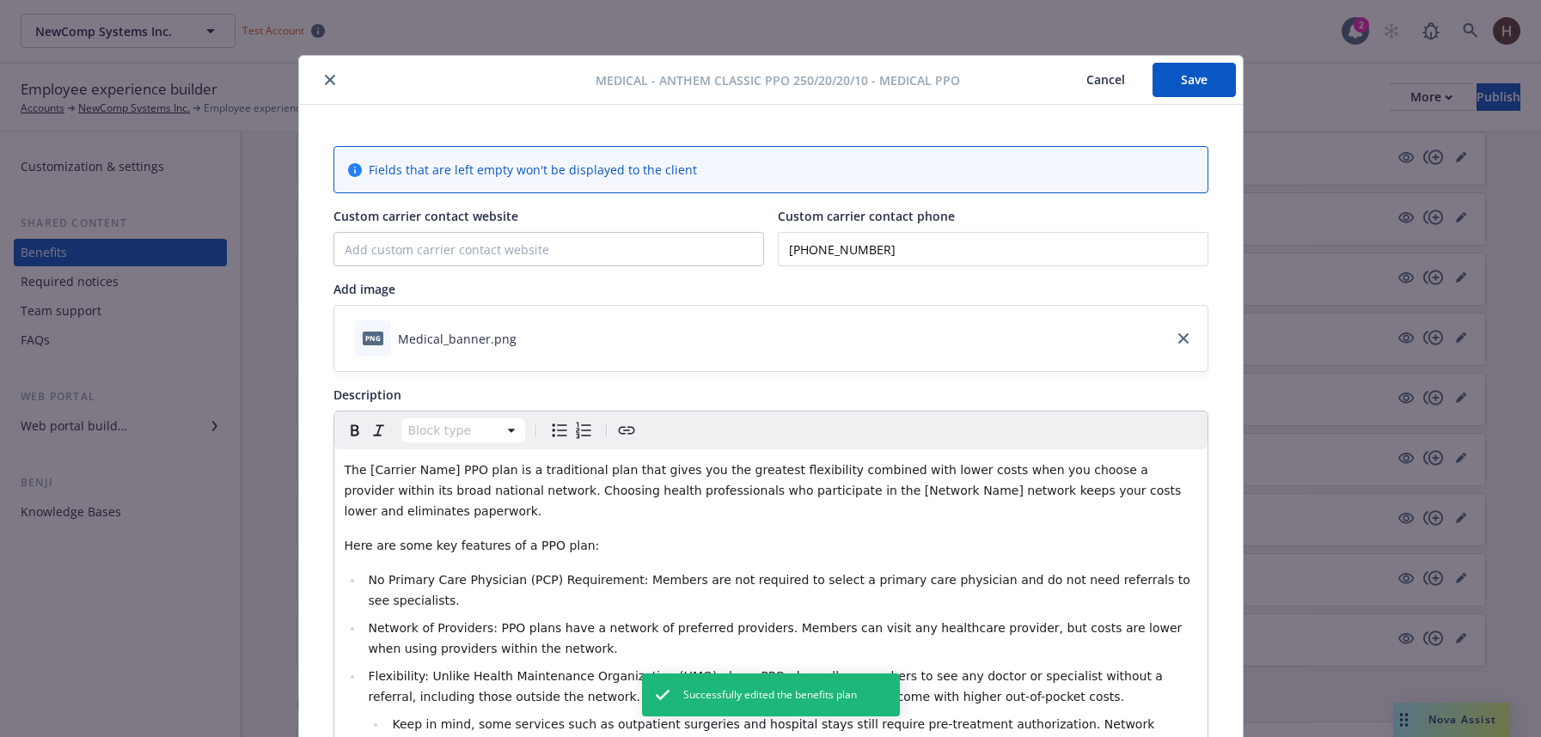
click at [1114, 75] on button "Cancel" at bounding box center [1106, 80] width 94 height 34
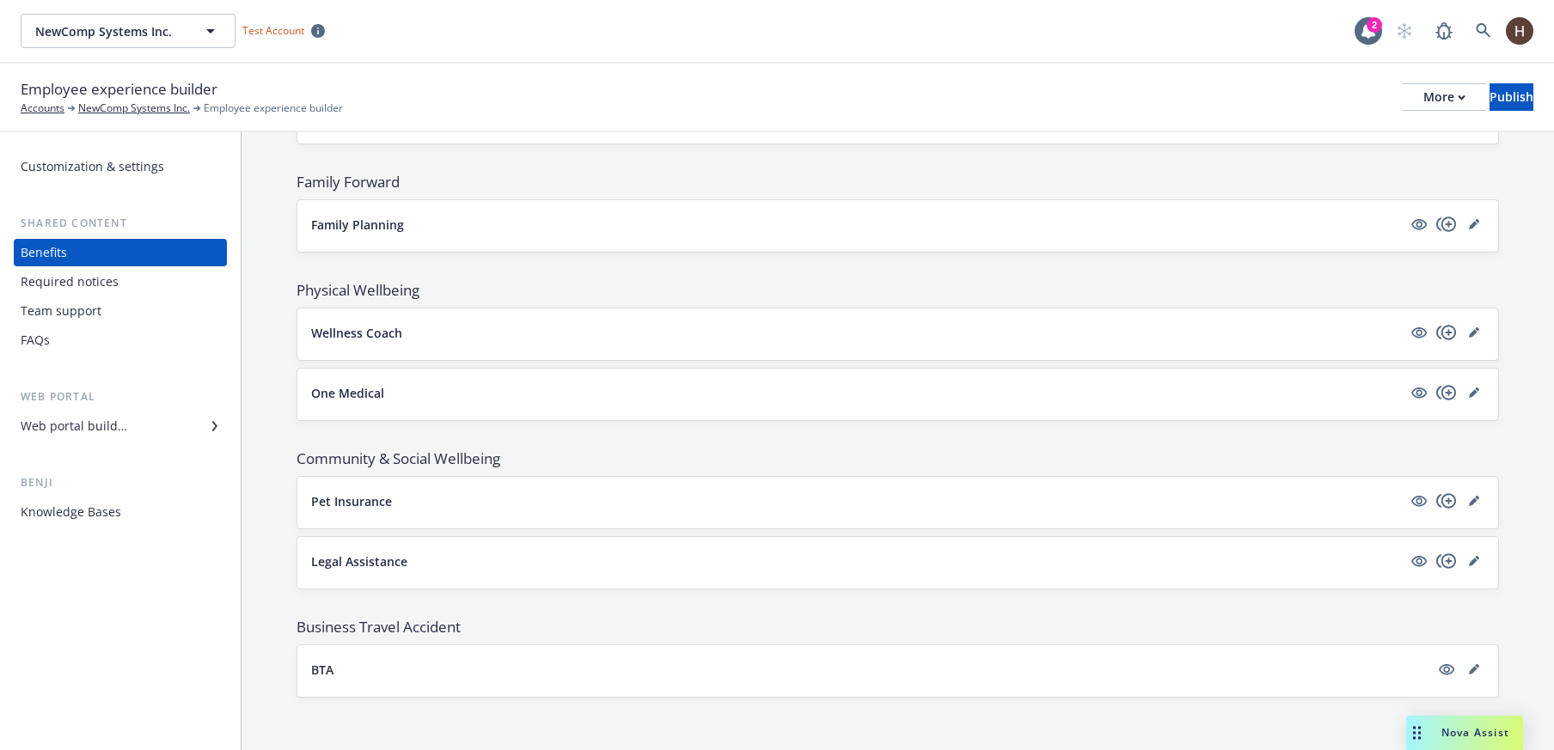
scroll to position [2861, 0]
click at [104, 52] on div "NewComp Systems Inc. NewComp Systems Inc. Test Account 2" at bounding box center [777, 31] width 1554 height 62
click at [95, 29] on span "NewComp Systems Inc." at bounding box center [109, 31] width 149 height 18
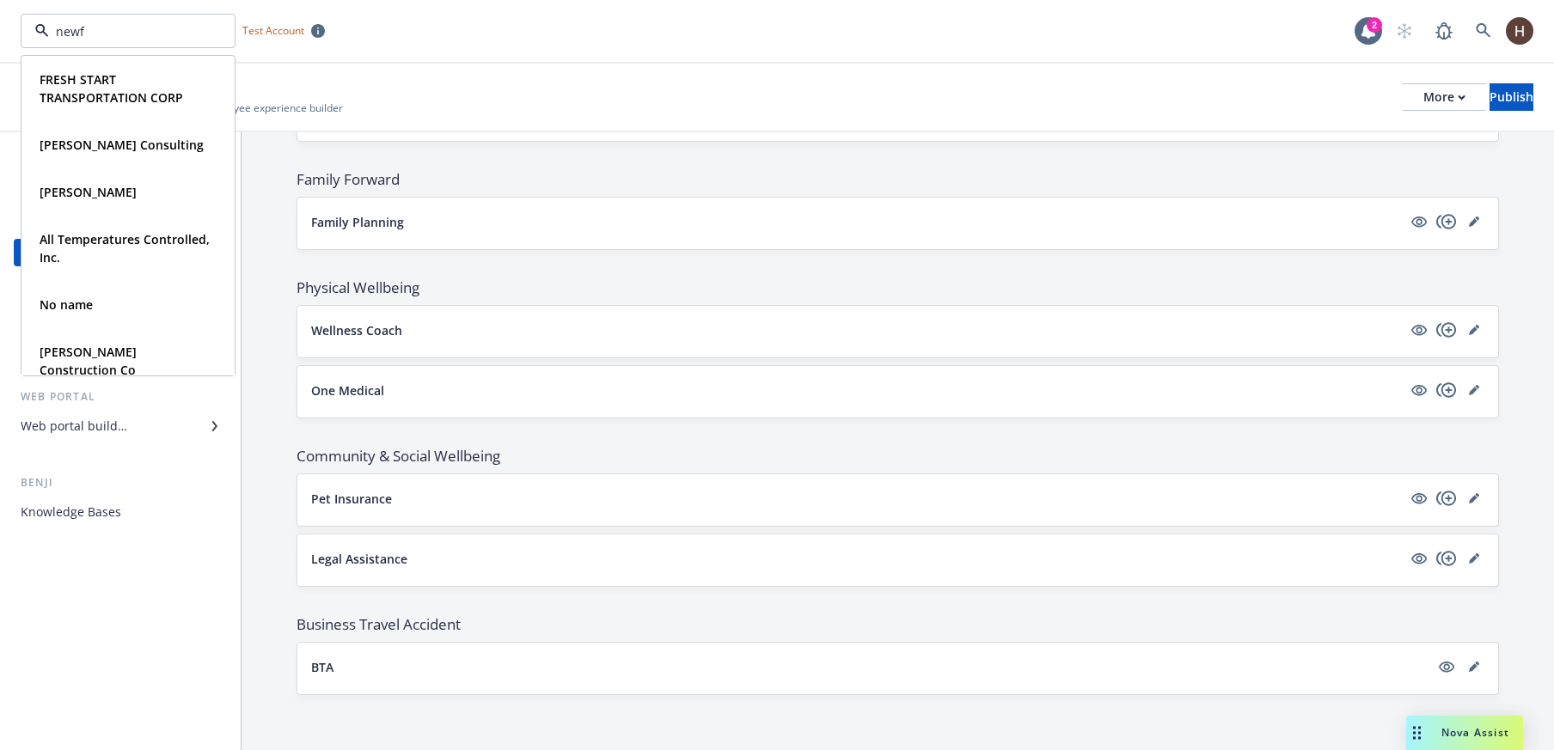
type input "newfr"
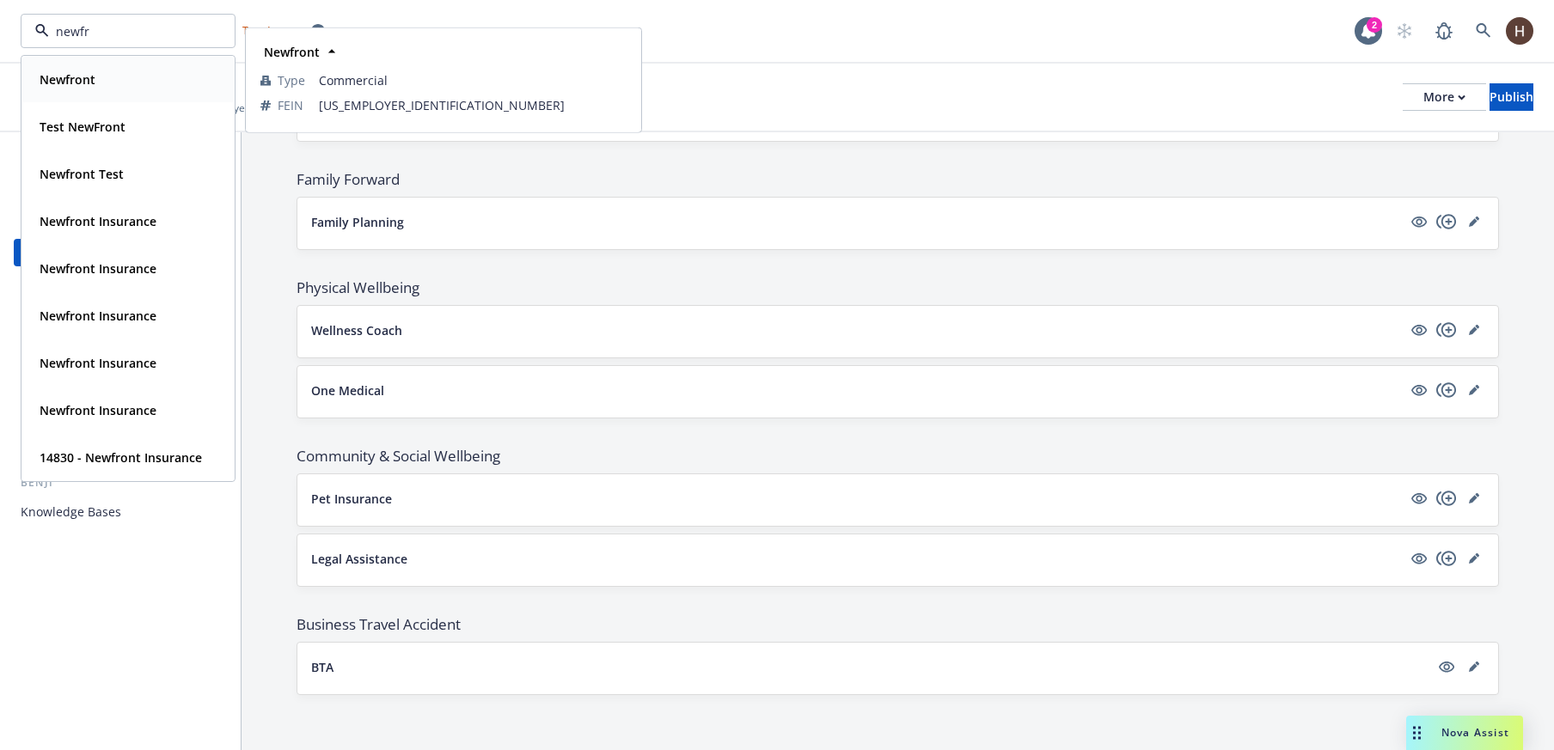
click at [103, 88] on div "Newfront" at bounding box center [128, 79] width 191 height 25
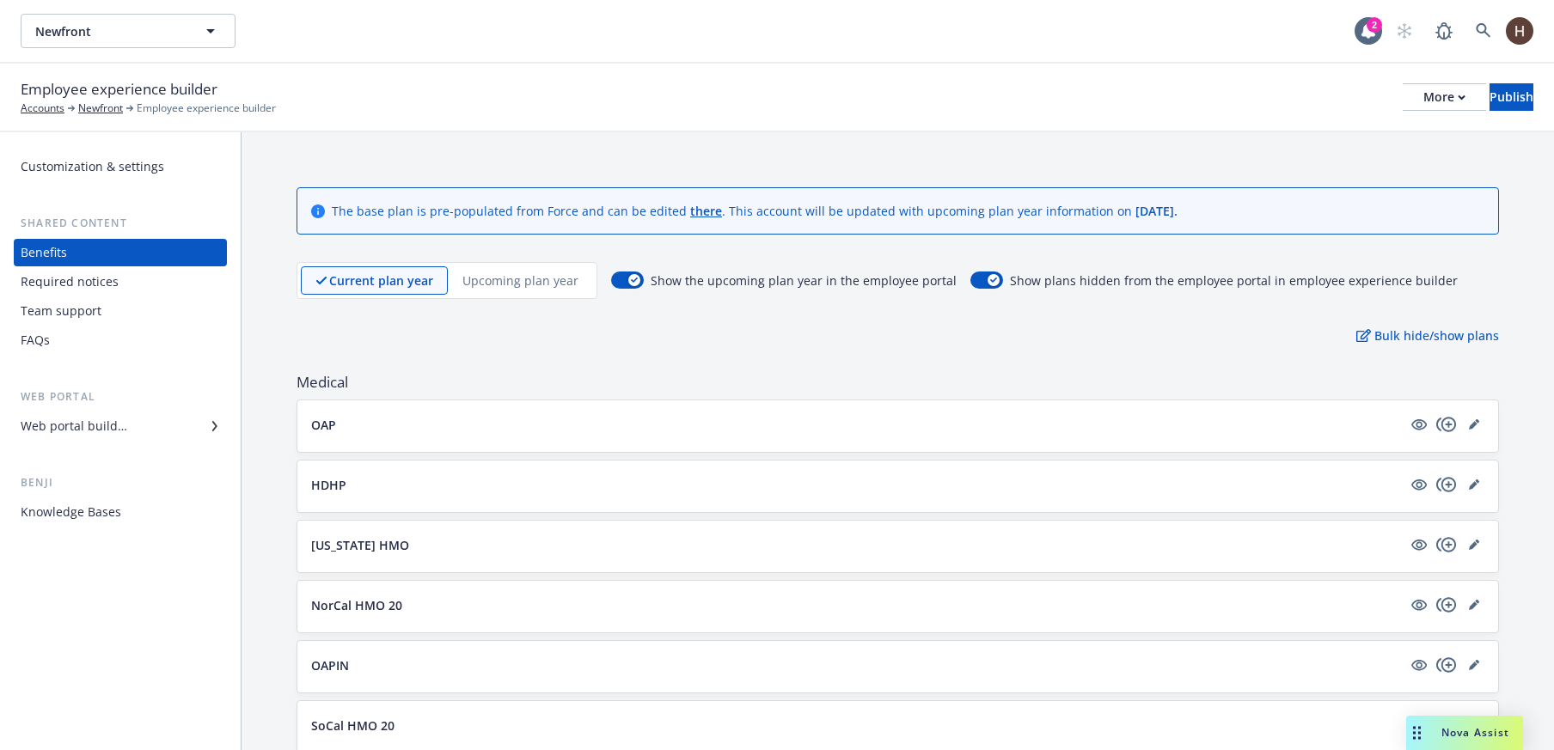
click at [471, 327] on div "Bulk hide/show plans" at bounding box center [897, 336] width 1202 height 18
click at [485, 328] on div "Bulk hide/show plans" at bounding box center [897, 336] width 1202 height 18
click at [174, 19] on button "Newfront" at bounding box center [128, 31] width 215 height 34
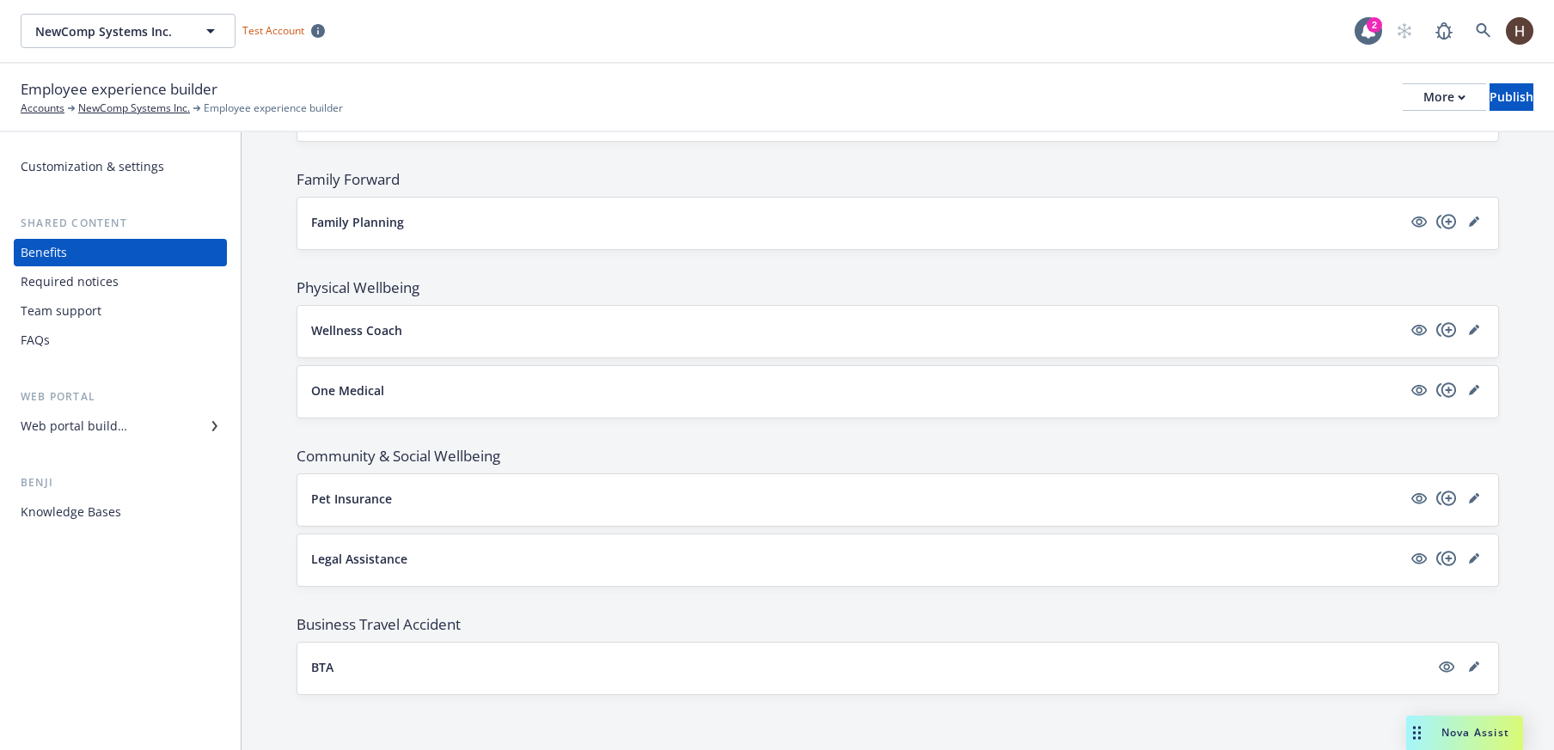
scroll to position [2481, 0]
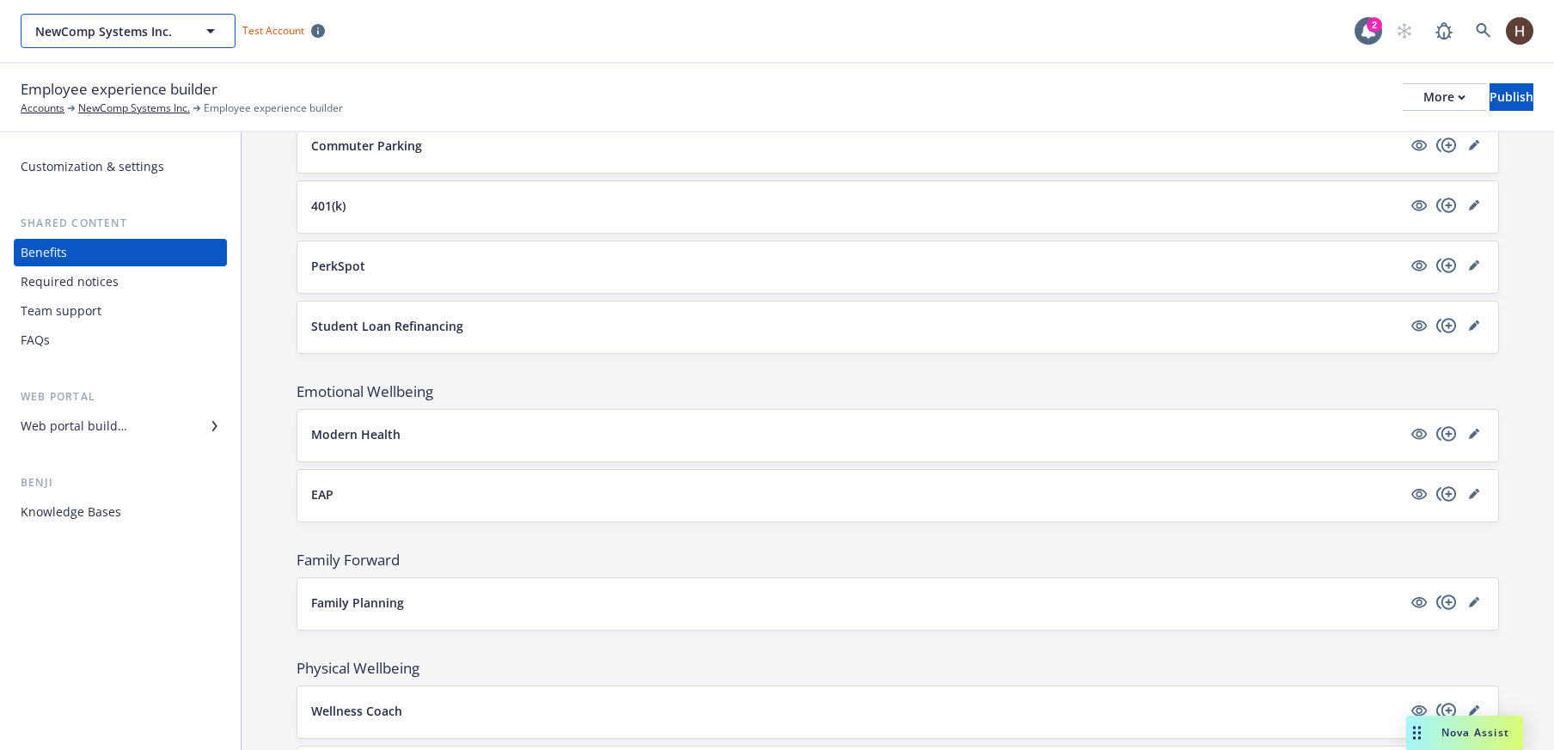
click at [154, 39] on span "NewComp Systems Inc." at bounding box center [109, 31] width 149 height 18
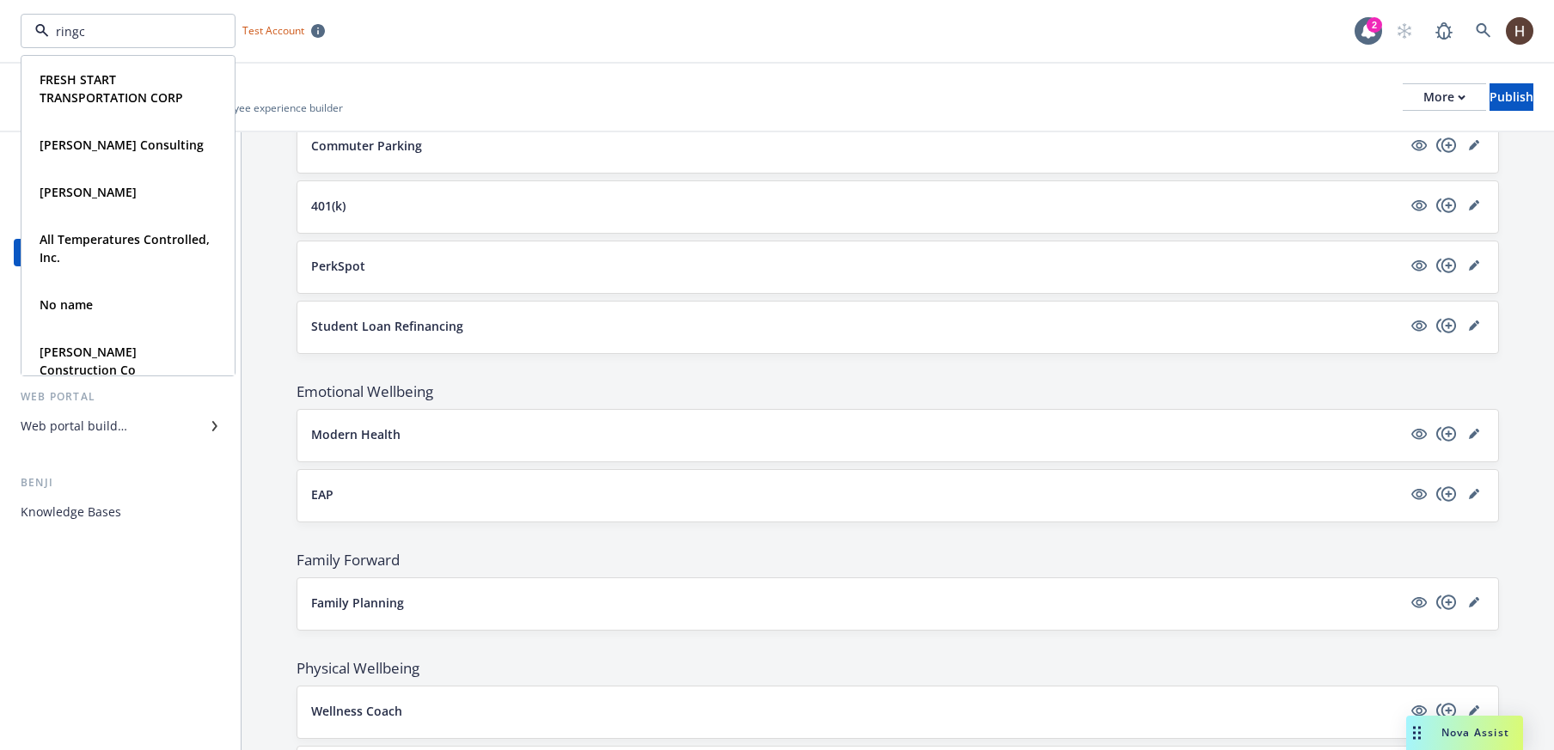
type input "ringce"
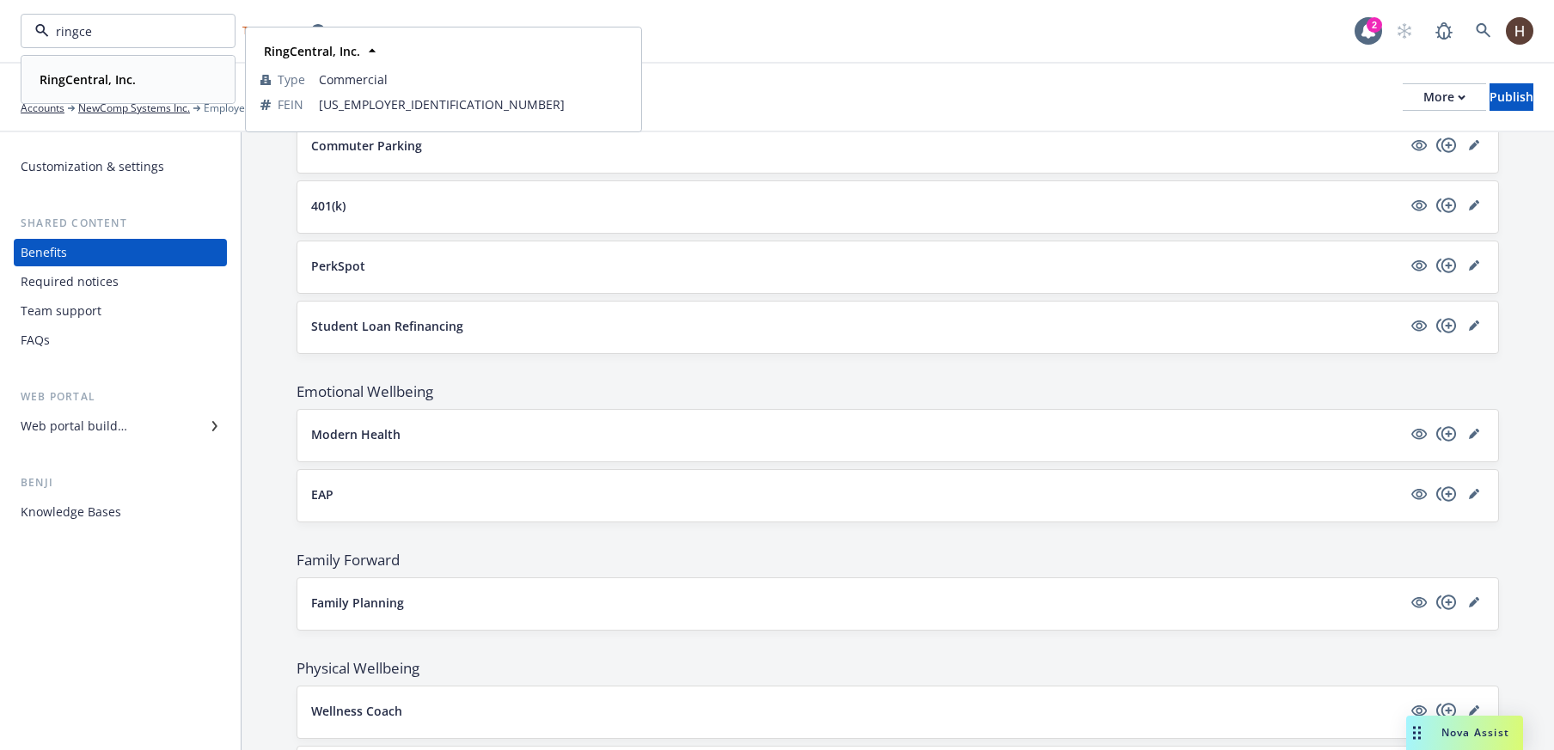
click at [151, 93] on div "RingCentral, Inc. Type Commercial FEIN [US_EMPLOYER_IDENTIFICATION_NUMBER]" at bounding box center [127, 80] width 211 height 46
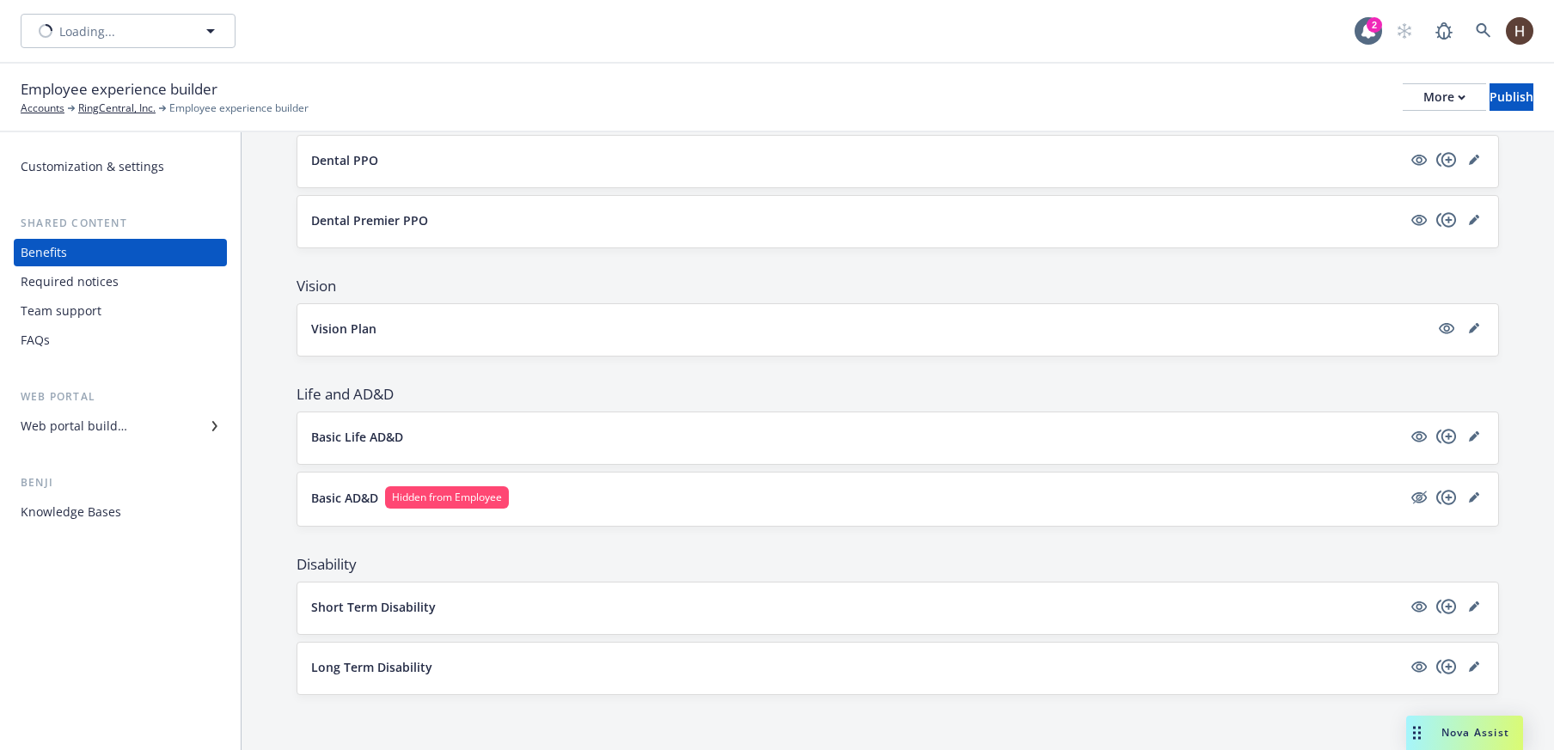
scroll to position [599, 0]
click at [243, 354] on div "Current plan year Upcoming plan year Show the upcoming plan year in the employe…" at bounding box center [897, 141] width 1312 height 1217
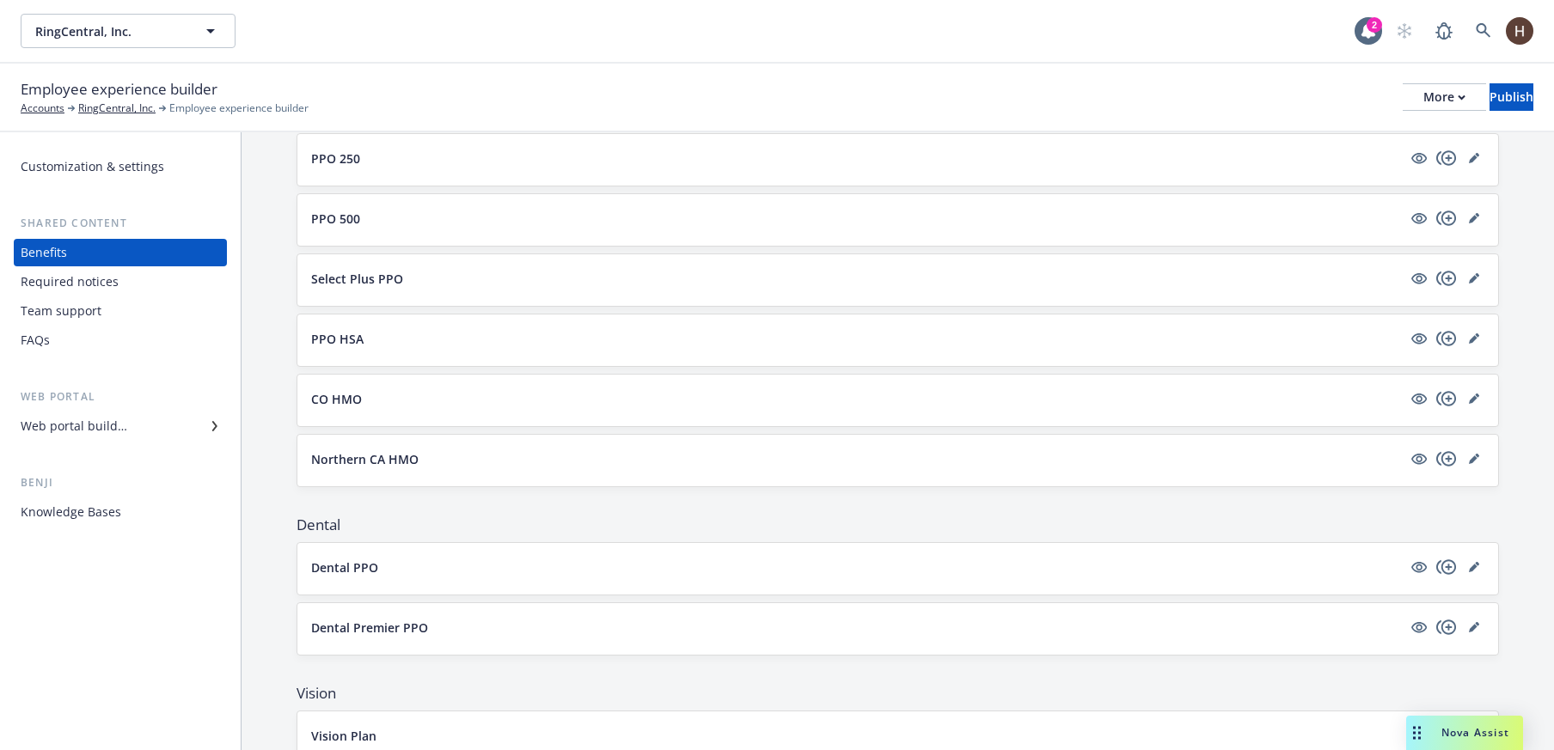
scroll to position [0, 0]
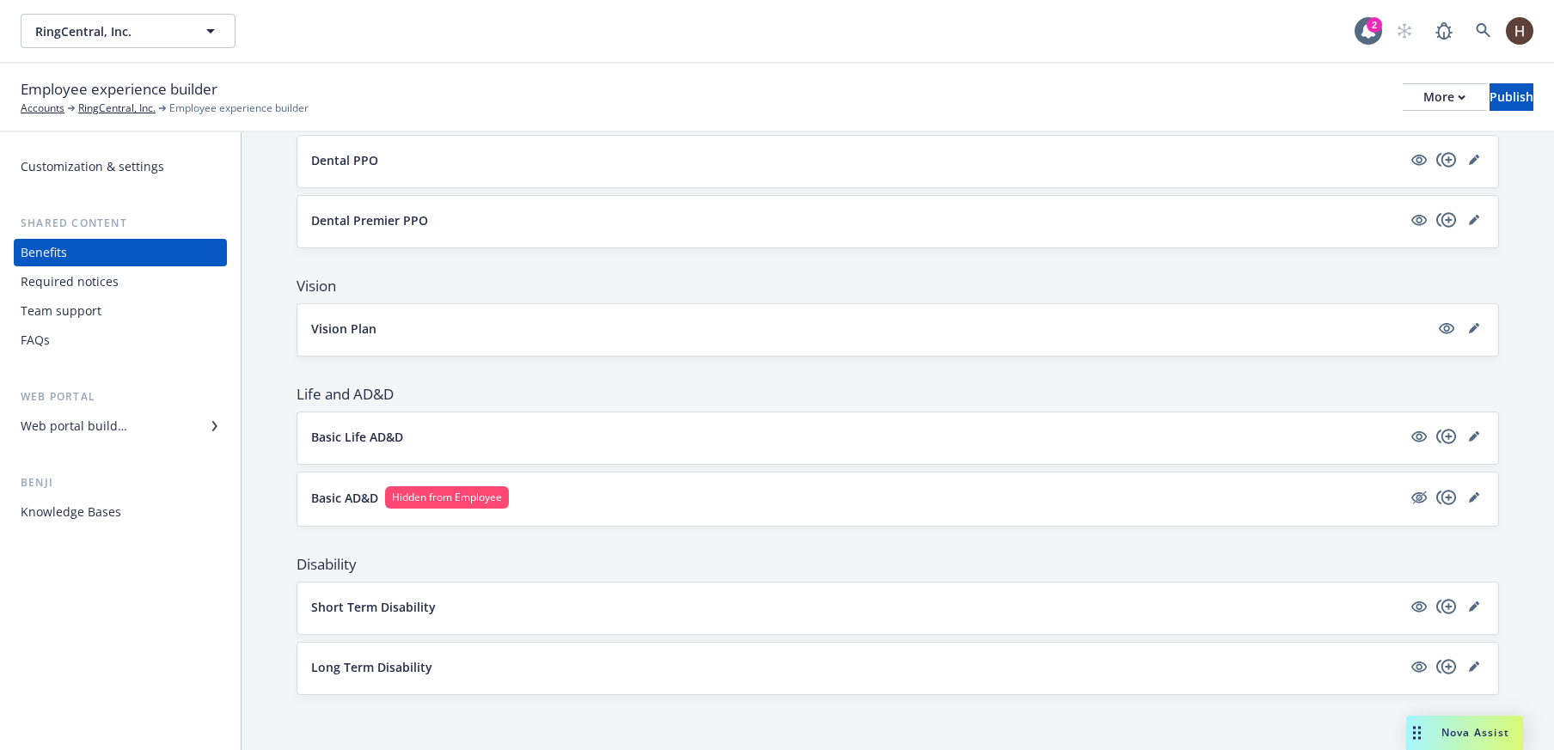
click at [271, 317] on div "Current plan year Upcoming plan year Show the upcoming plan year in the employe…" at bounding box center [897, 141] width 1312 height 1217
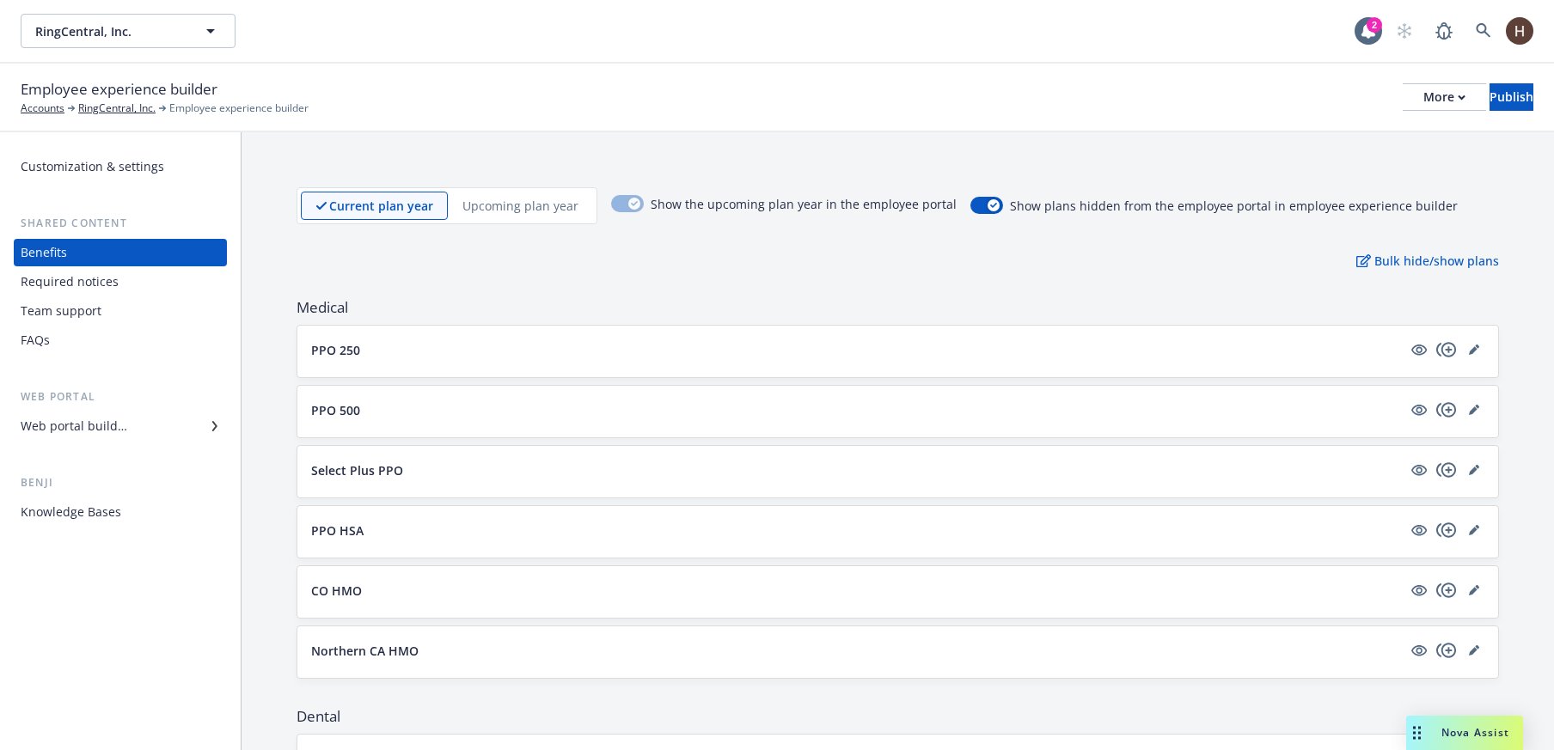
click at [483, 204] on p "Upcoming plan year" at bounding box center [520, 206] width 116 height 18
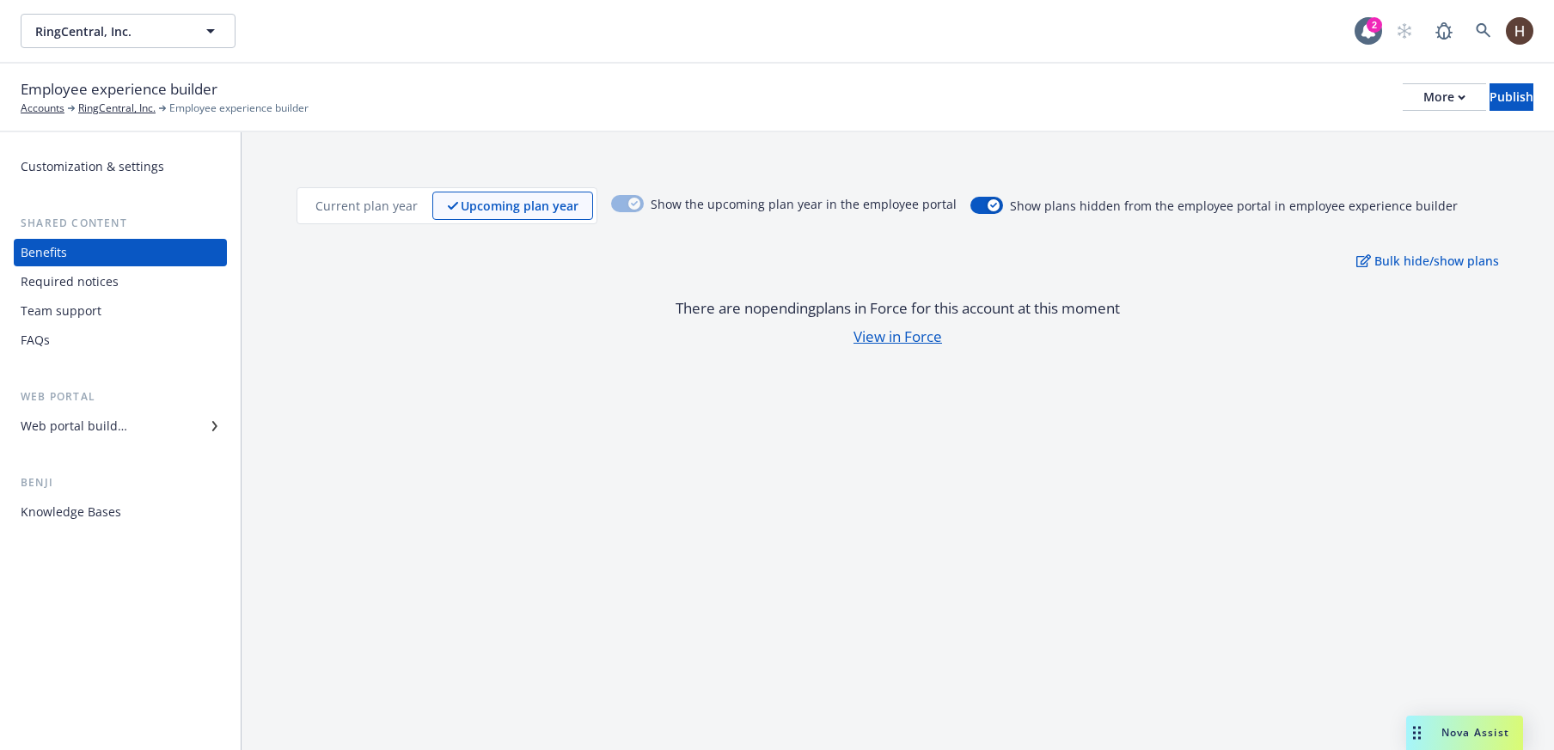
click at [395, 209] on p "Current plan year" at bounding box center [366, 206] width 102 height 18
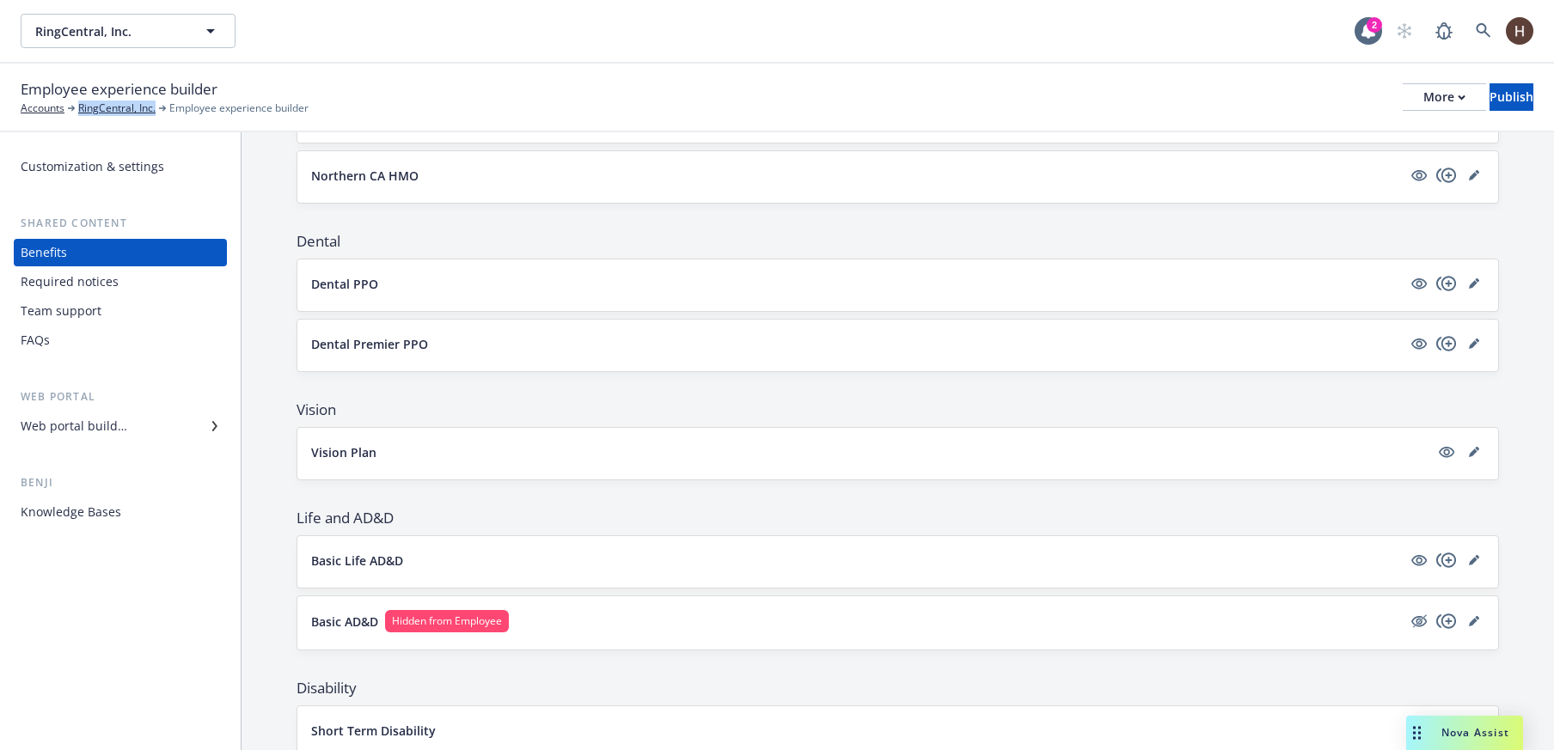
scroll to position [599, 0]
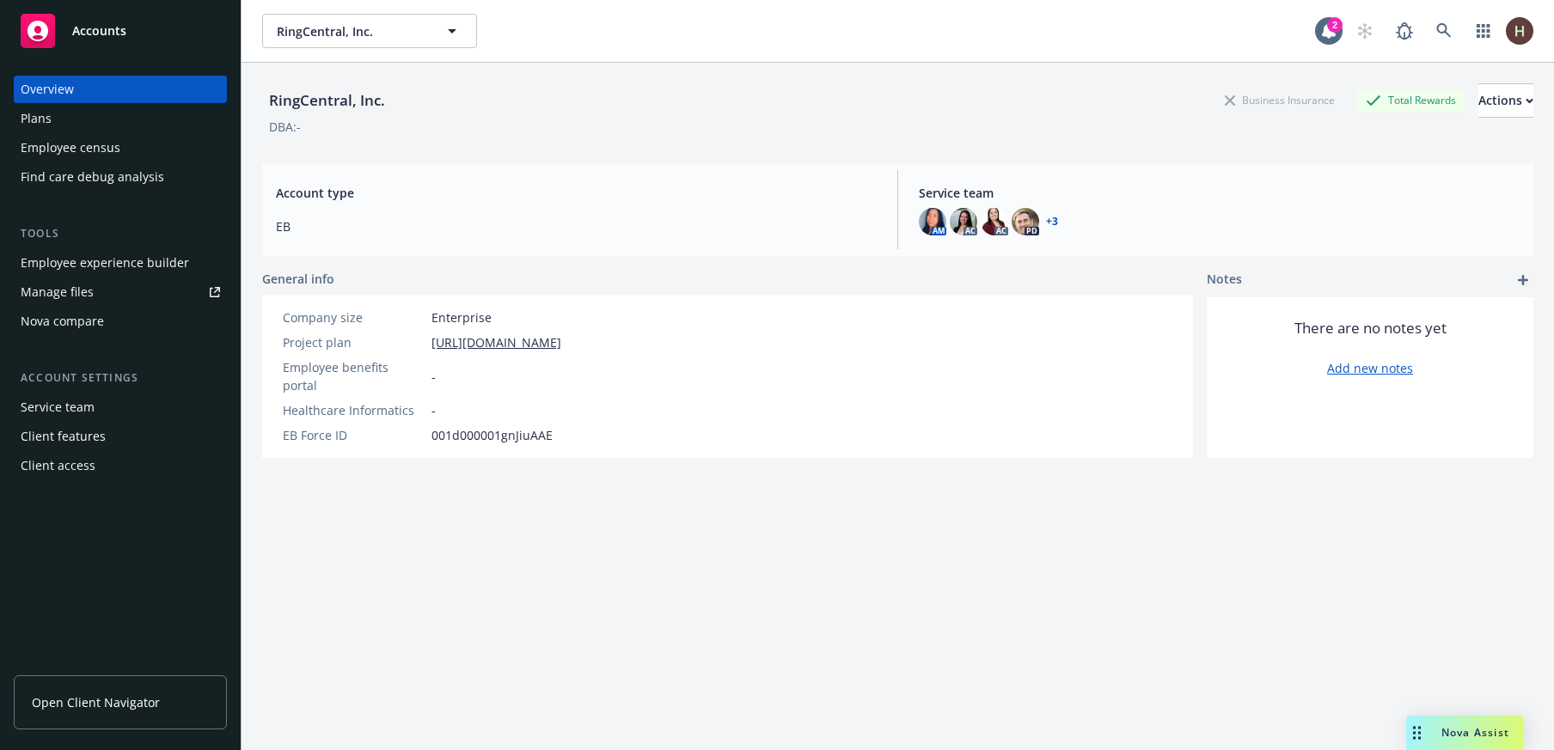
click at [174, 125] on div "Plans" at bounding box center [120, 118] width 199 height 27
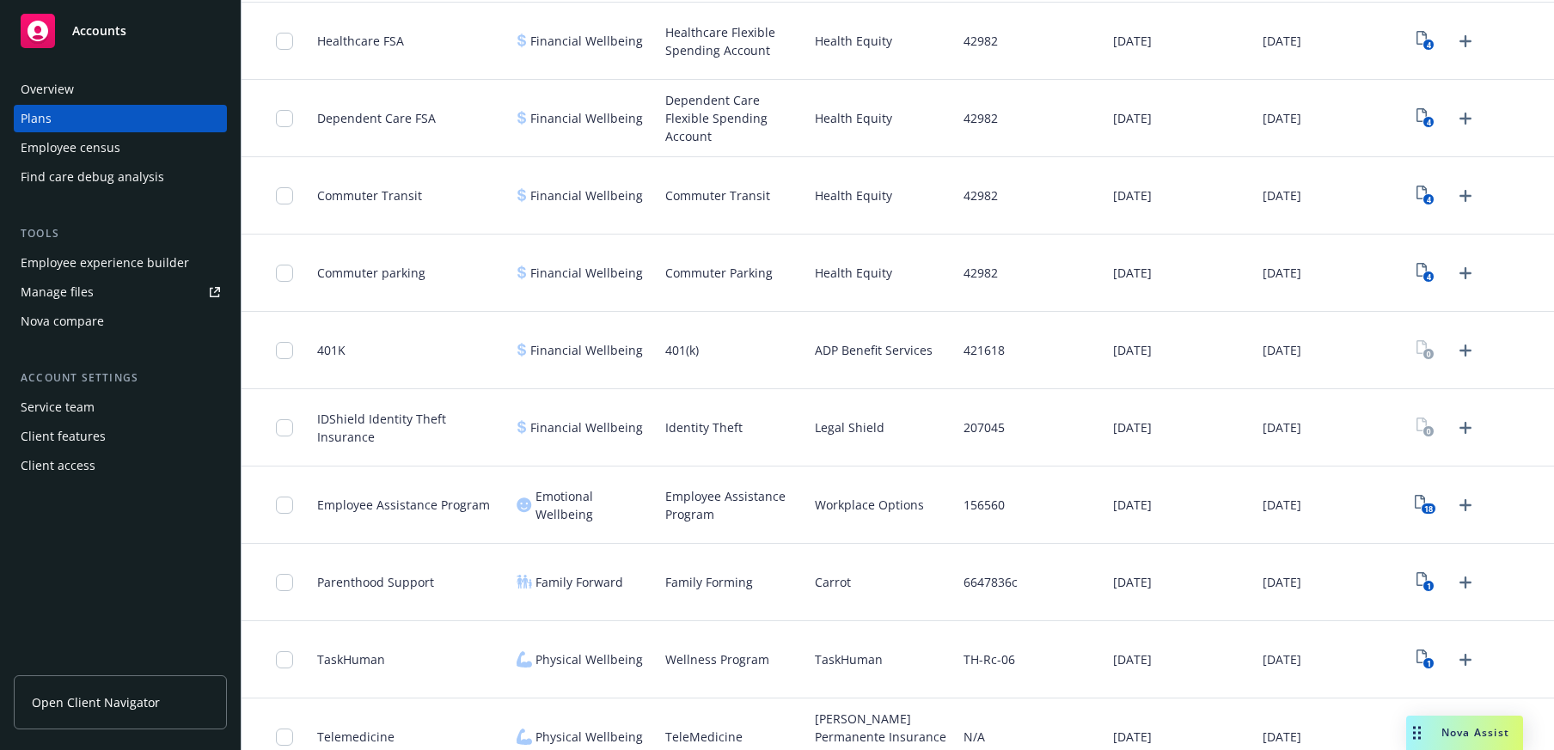
scroll to position [3361, 0]
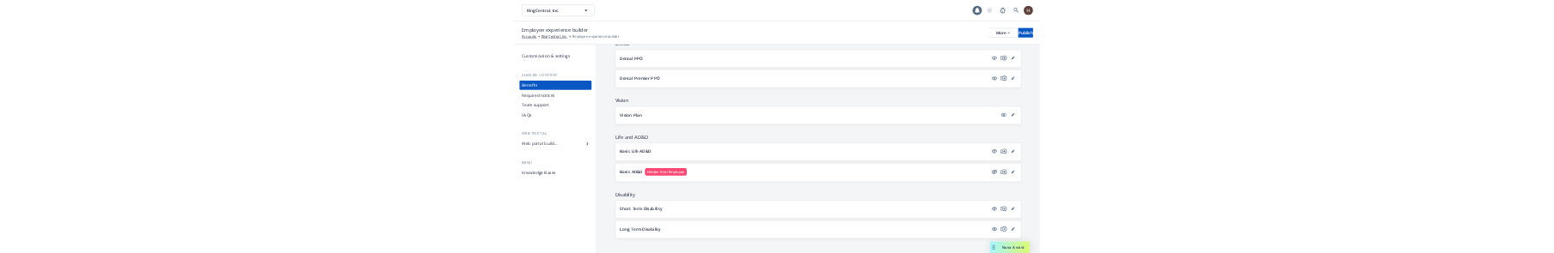
scroll to position [599, 0]
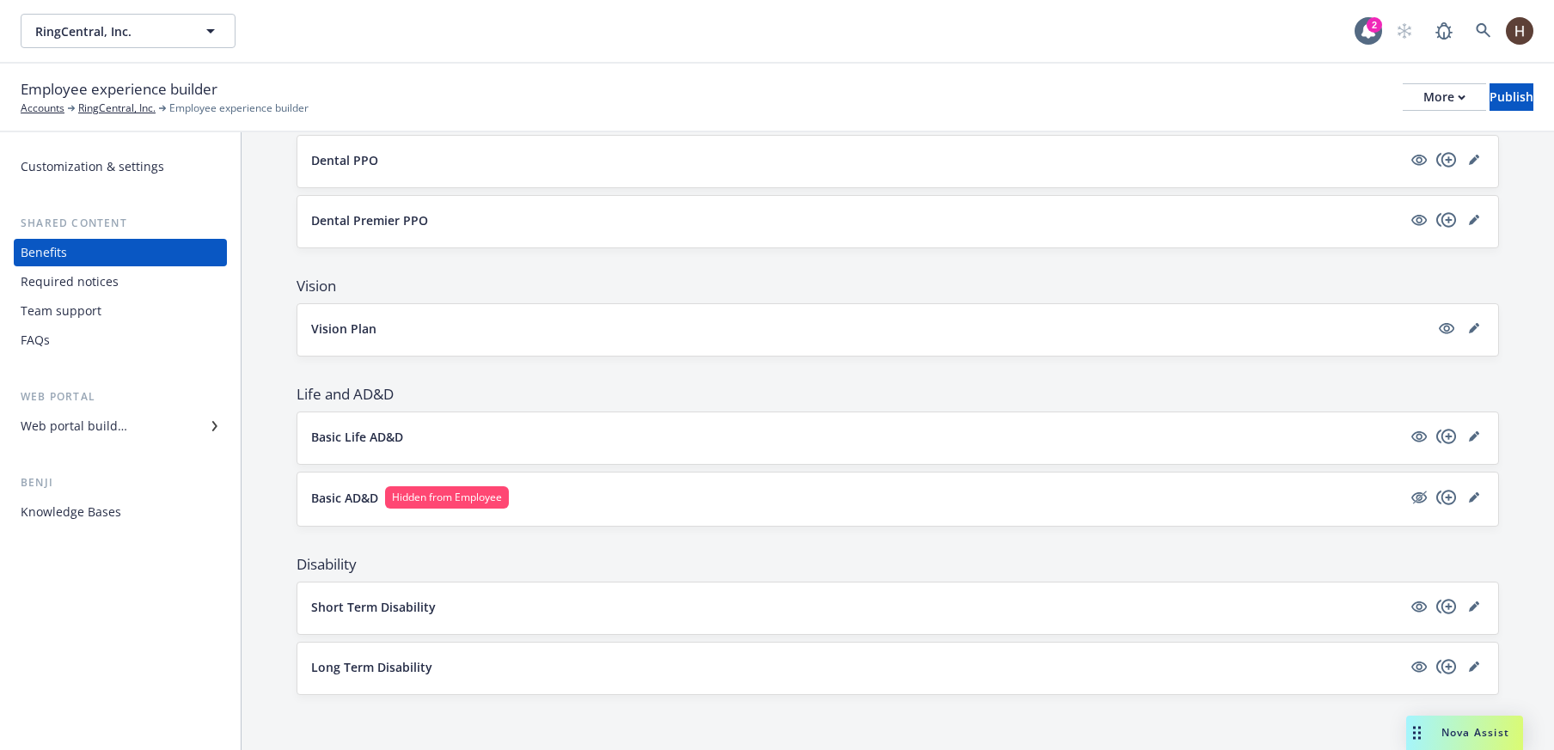
click at [282, 443] on div "Current plan year Upcoming plan year Show the upcoming plan year in the employe…" at bounding box center [897, 141] width 1312 height 1217
click at [278, 455] on div "Current plan year Upcoming plan year Show the upcoming plan year in the employe…" at bounding box center [897, 141] width 1312 height 1217
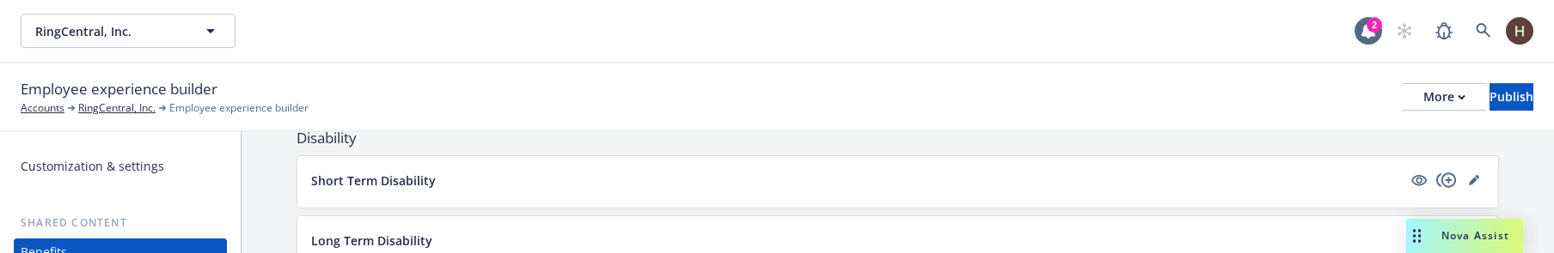
scroll to position [1096, 0]
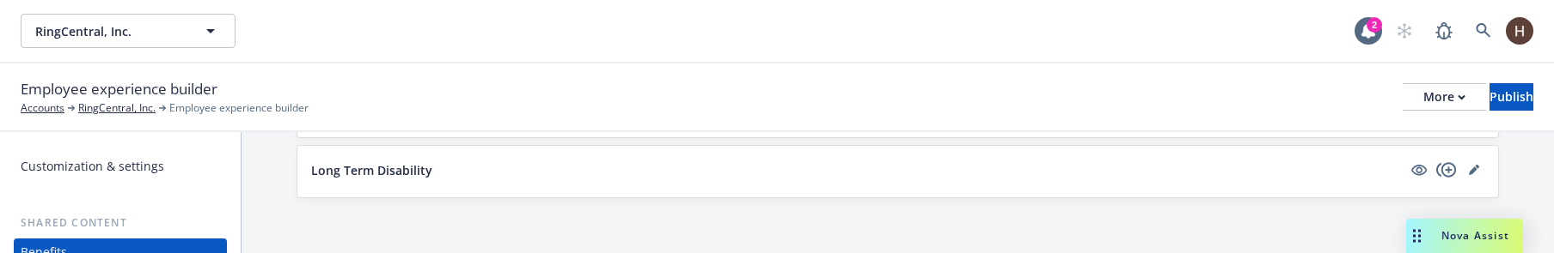
click at [363, 174] on p "Long Term Disability" at bounding box center [371, 171] width 121 height 18
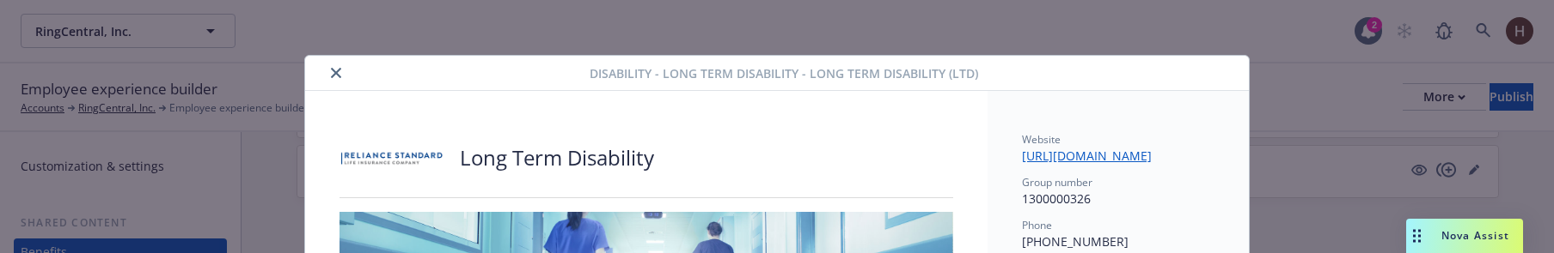
scroll to position [52, 0]
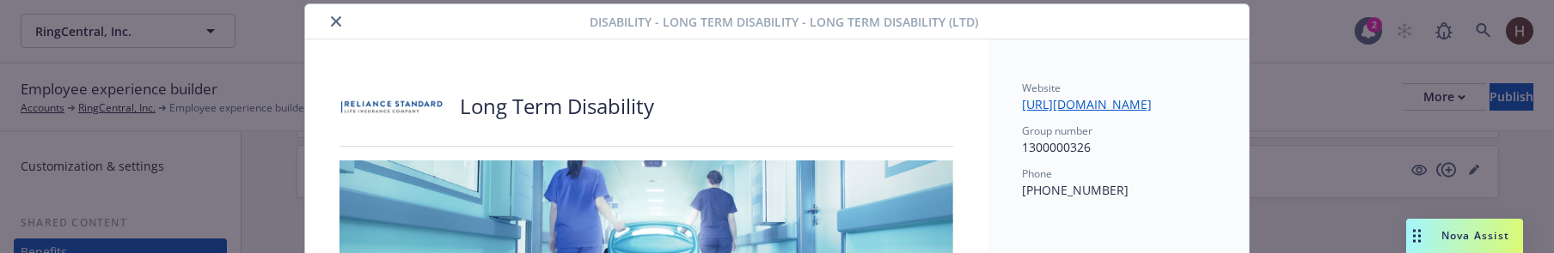
click at [335, 20] on button "close" at bounding box center [336, 21] width 21 height 21
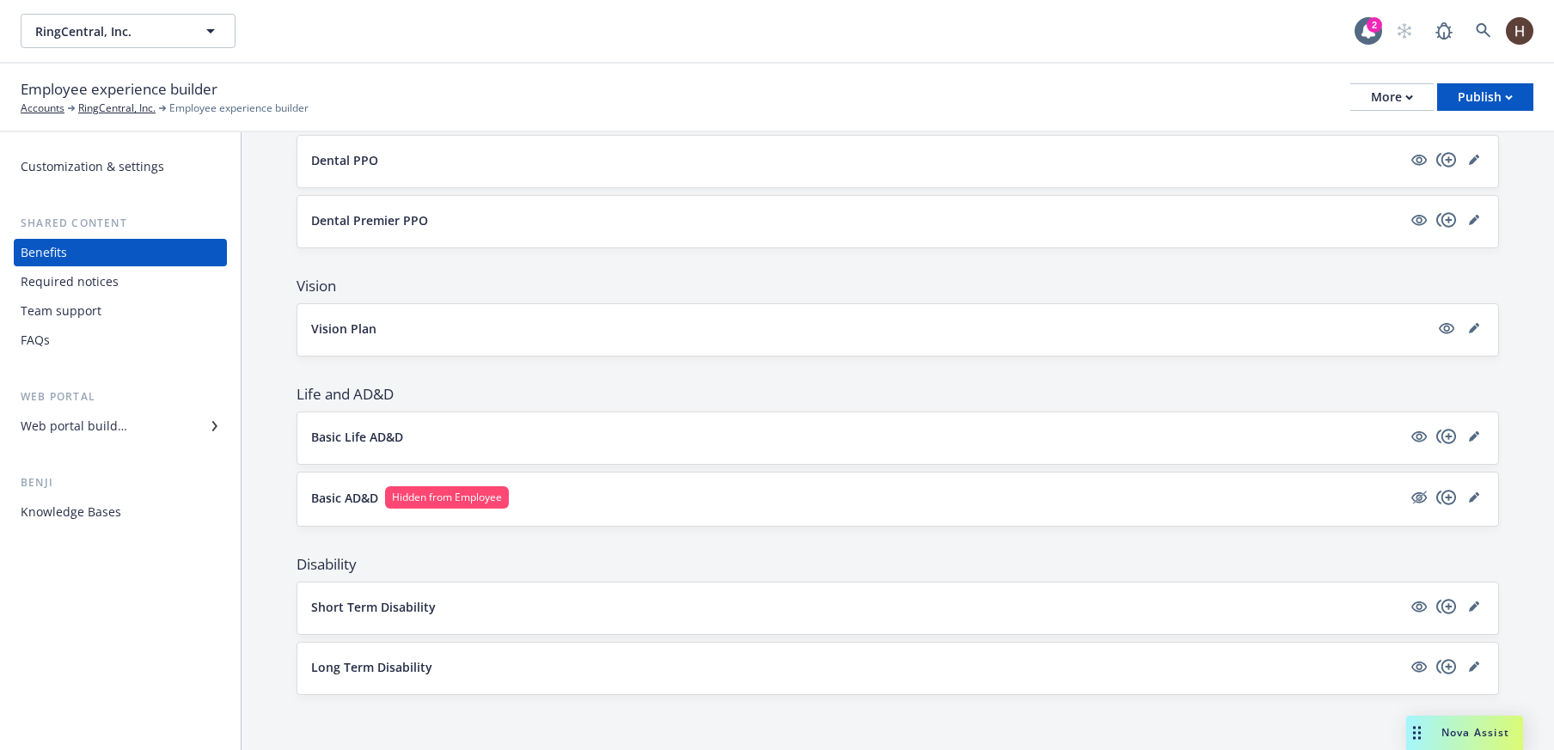
scroll to position [21, 0]
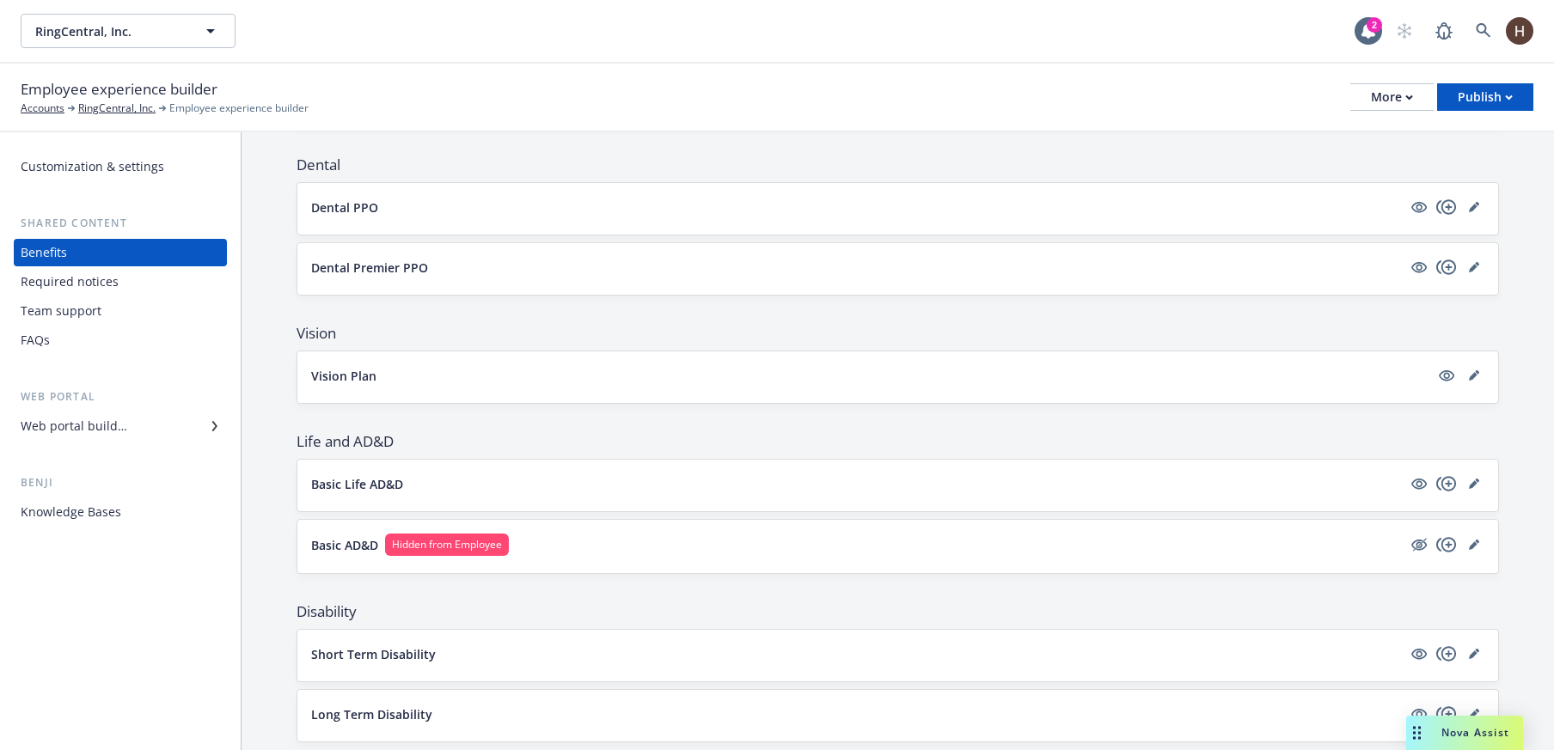
scroll to position [599, 0]
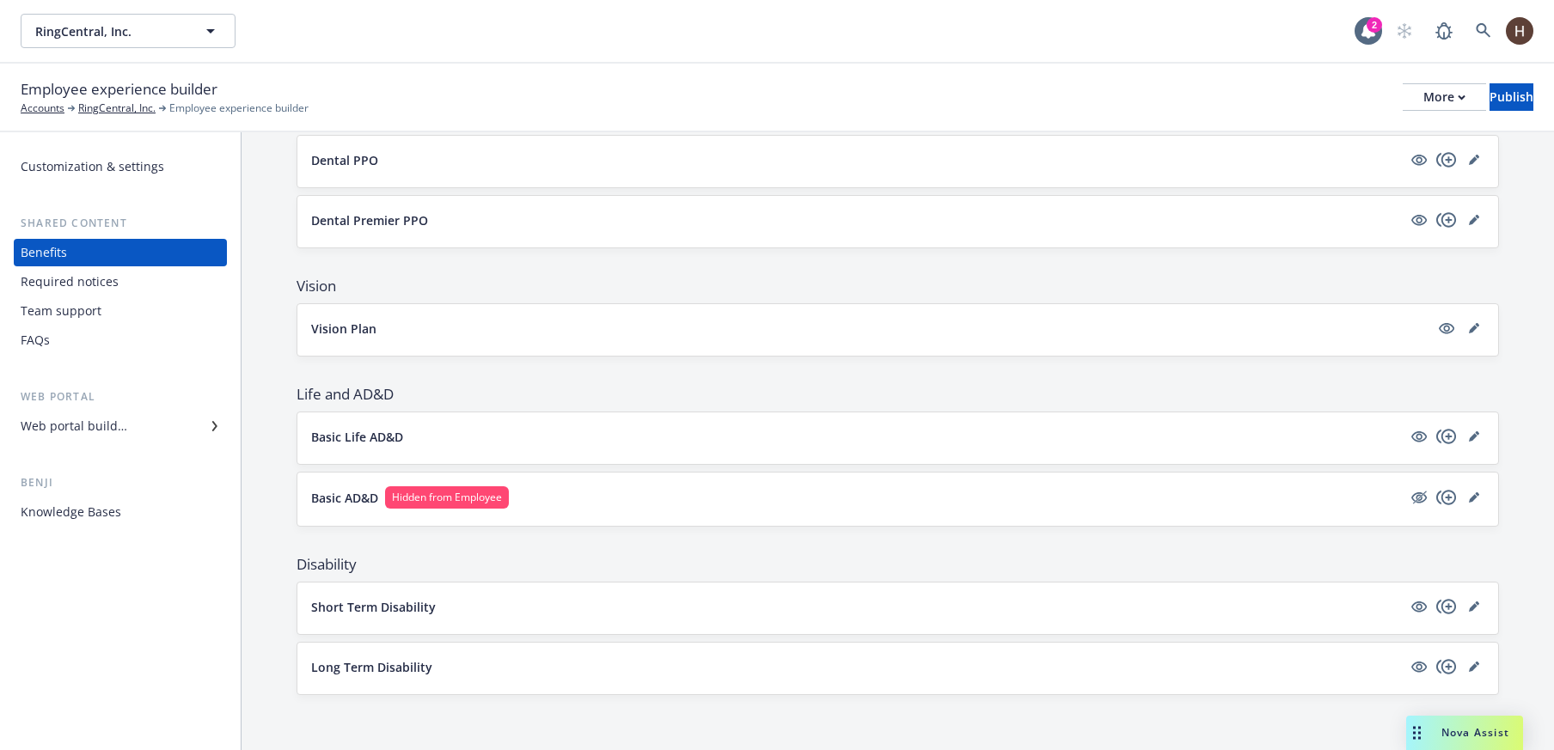
scroll to position [845, 0]
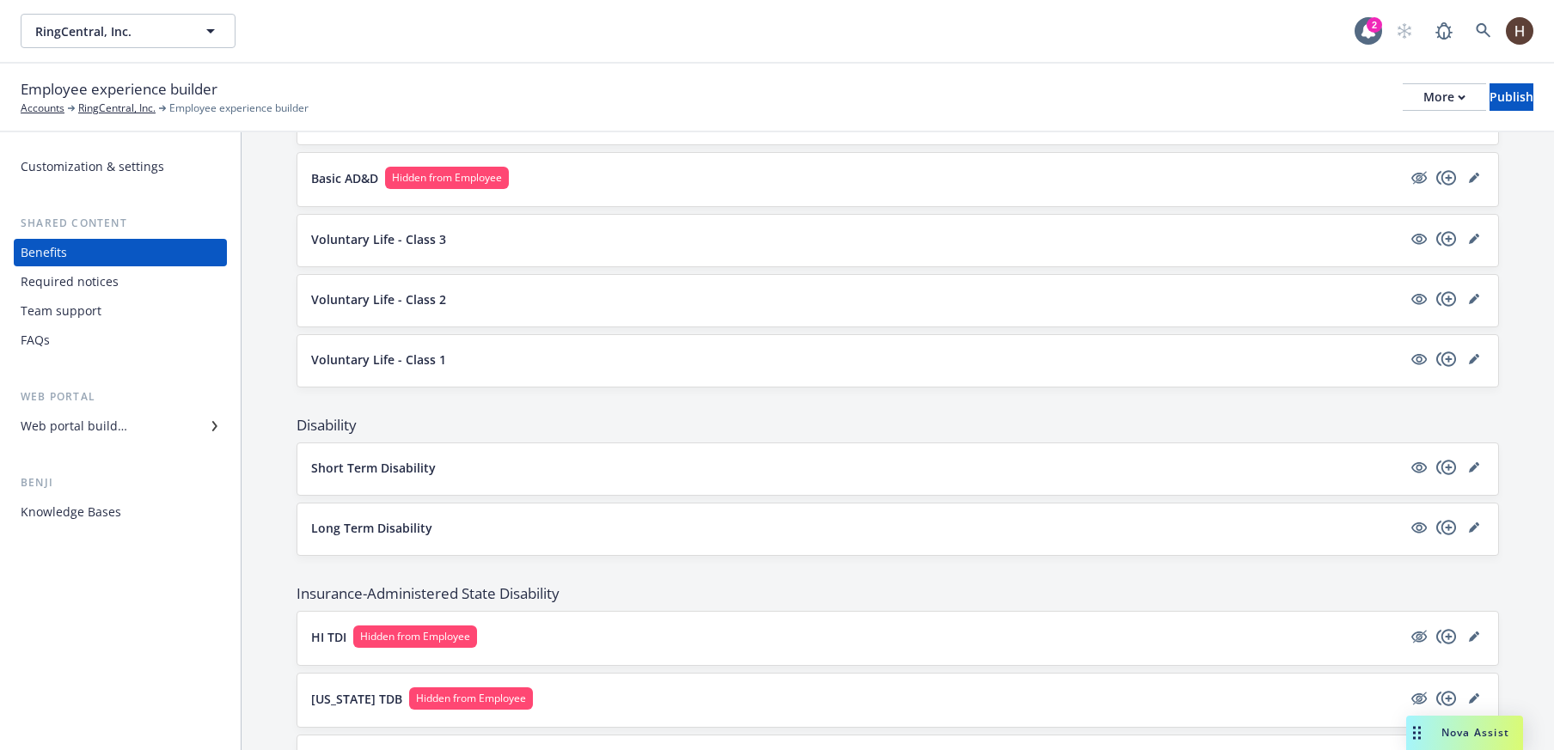
click at [258, 268] on div "Current plan year Upcoming plan year Show the upcoming plan year in the employe…" at bounding box center [897, 737] width 1312 height 3786
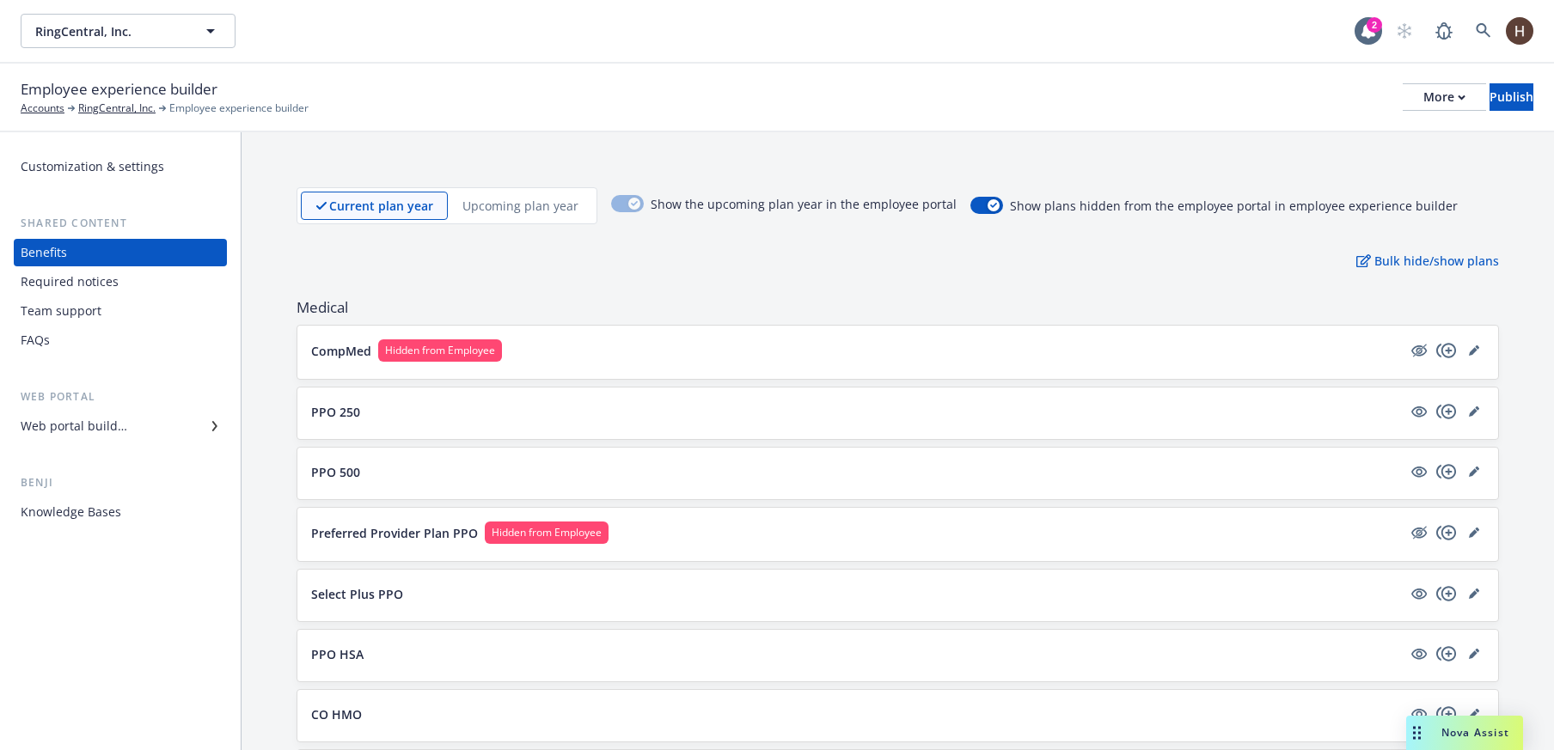
click at [115, 170] on div "Customization & settings" at bounding box center [92, 166] width 143 height 27
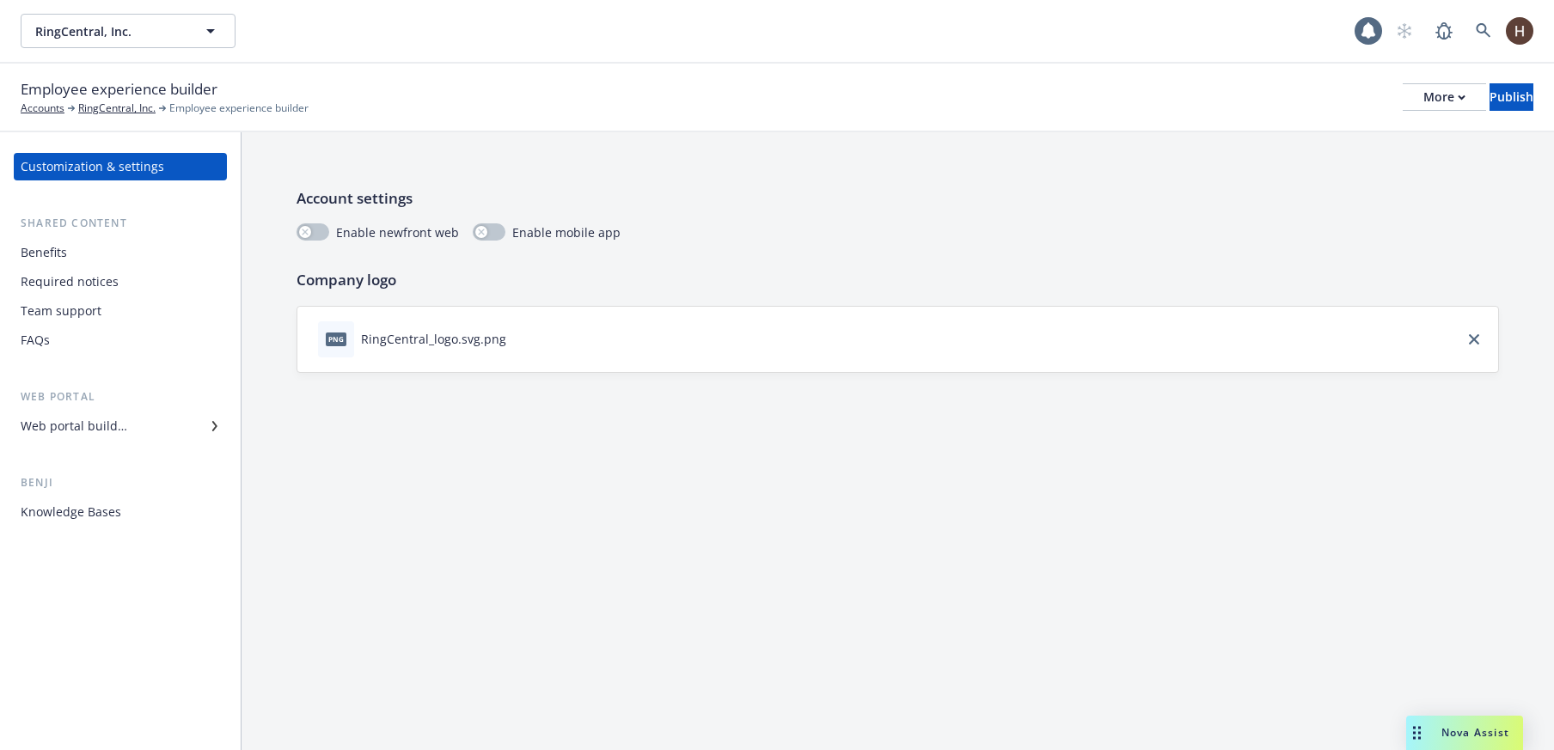
click at [93, 257] on div "Benefits" at bounding box center [120, 252] width 199 height 27
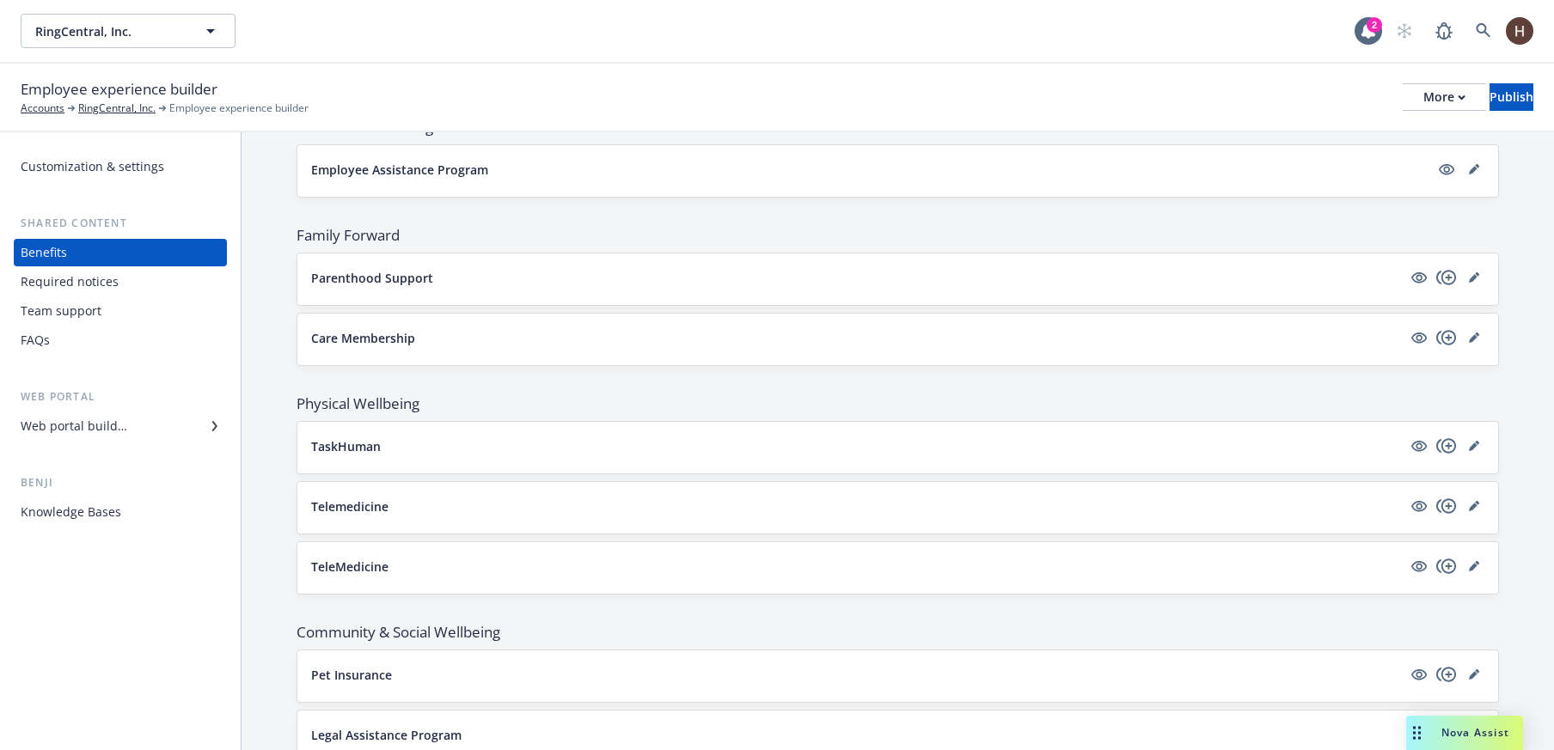
scroll to position [3168, 0]
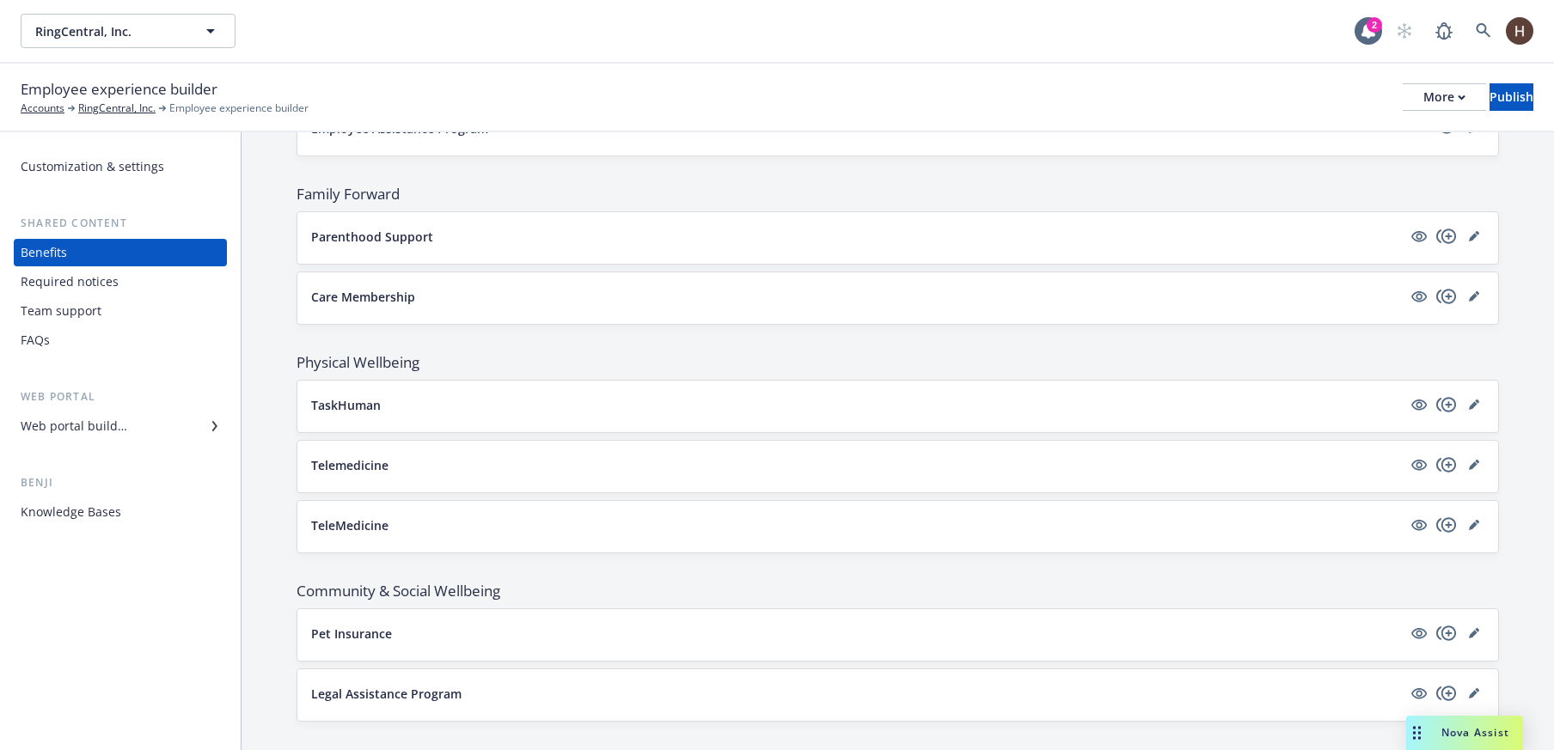
scroll to position [860, 0]
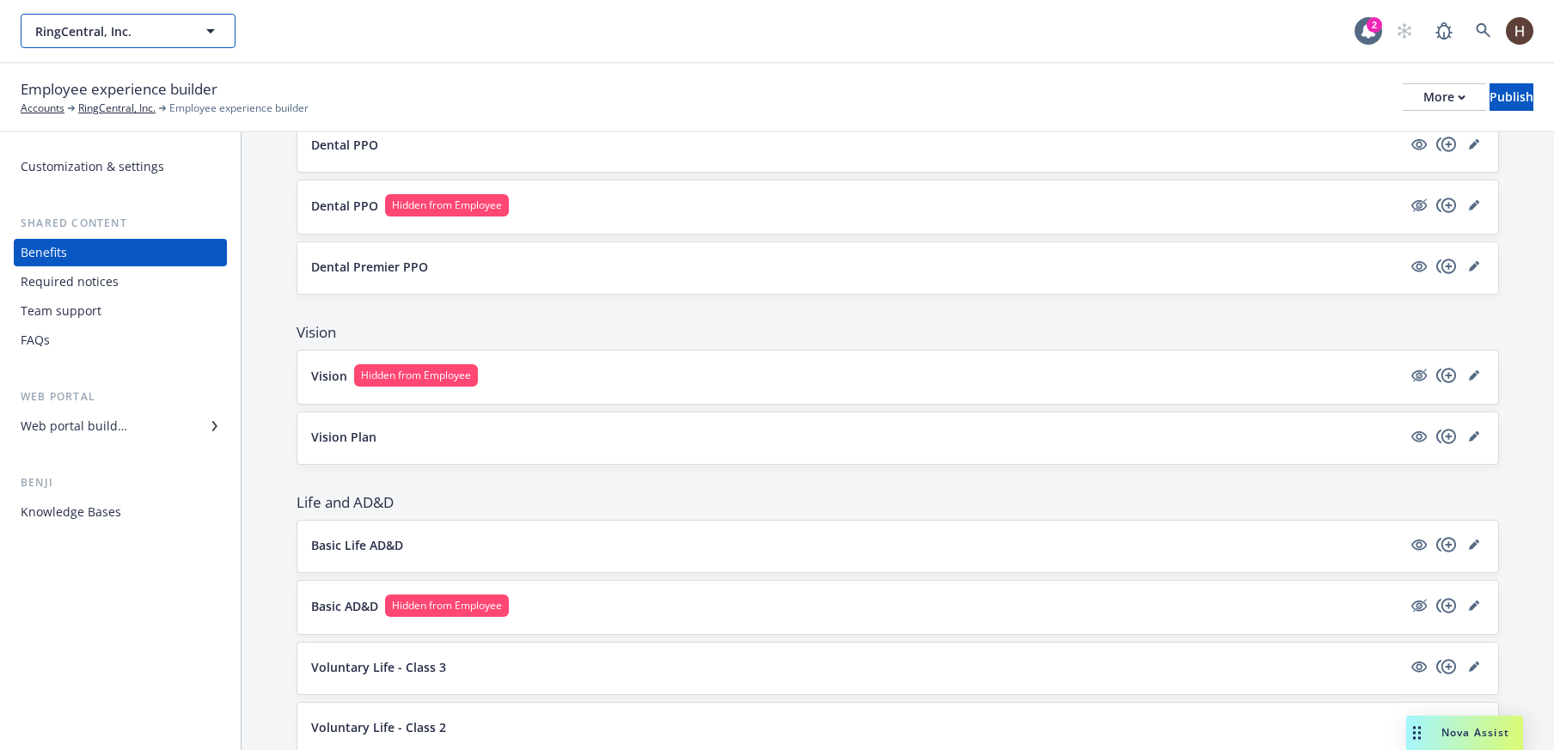
click at [164, 38] on span "RingCentral, Inc." at bounding box center [109, 31] width 149 height 18
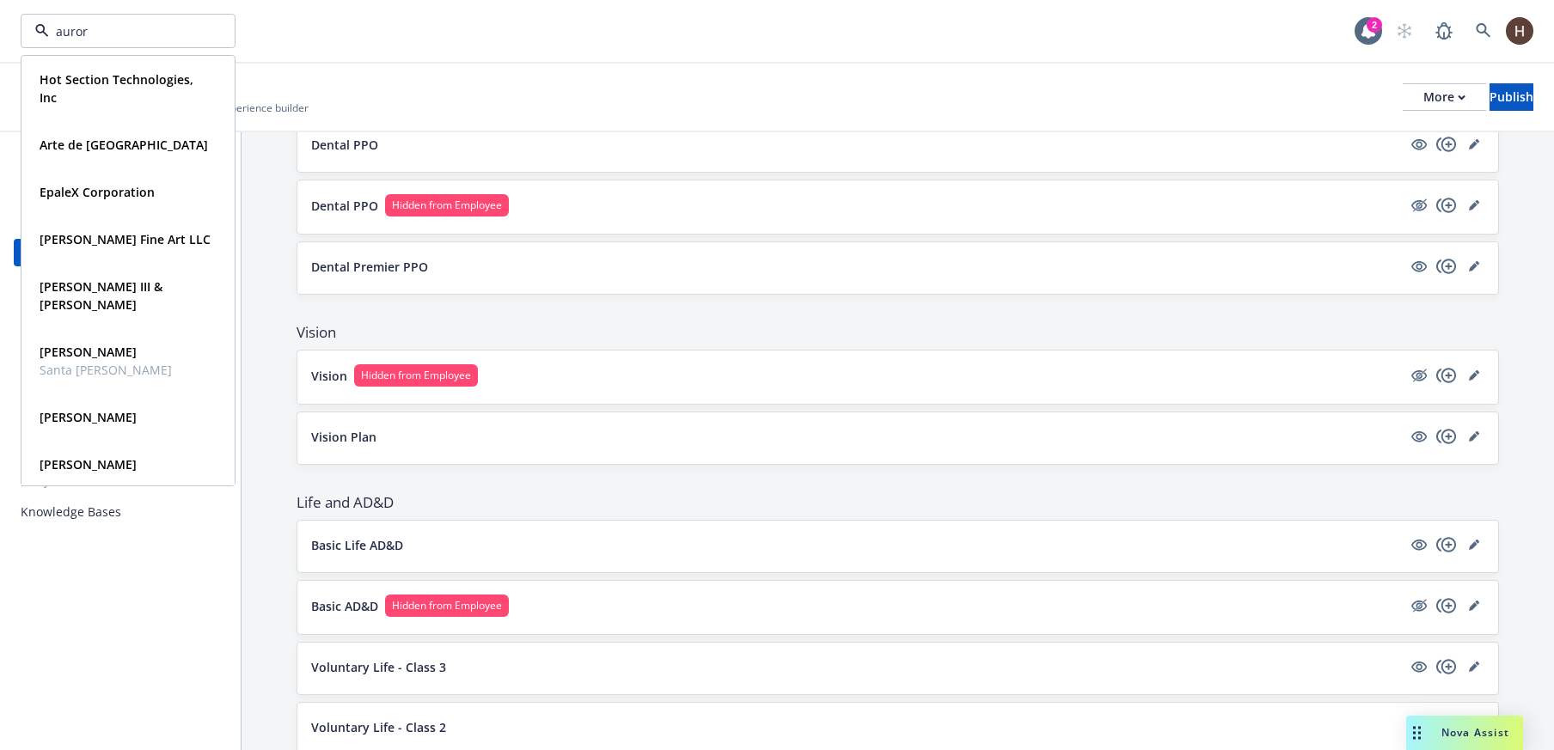
type input "aurora"
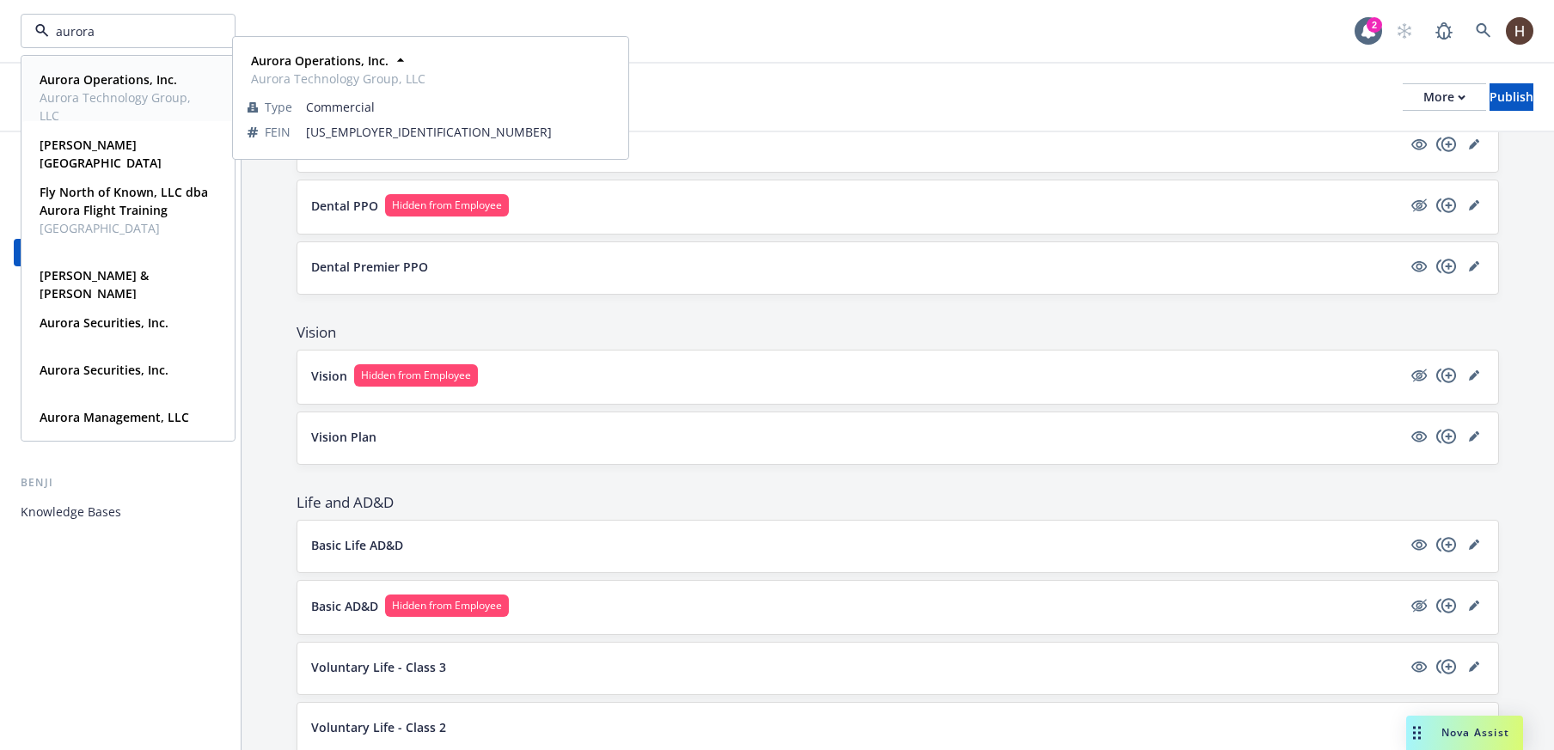
click at [127, 87] on strong "Aurora Operations, Inc." at bounding box center [108, 79] width 137 height 16
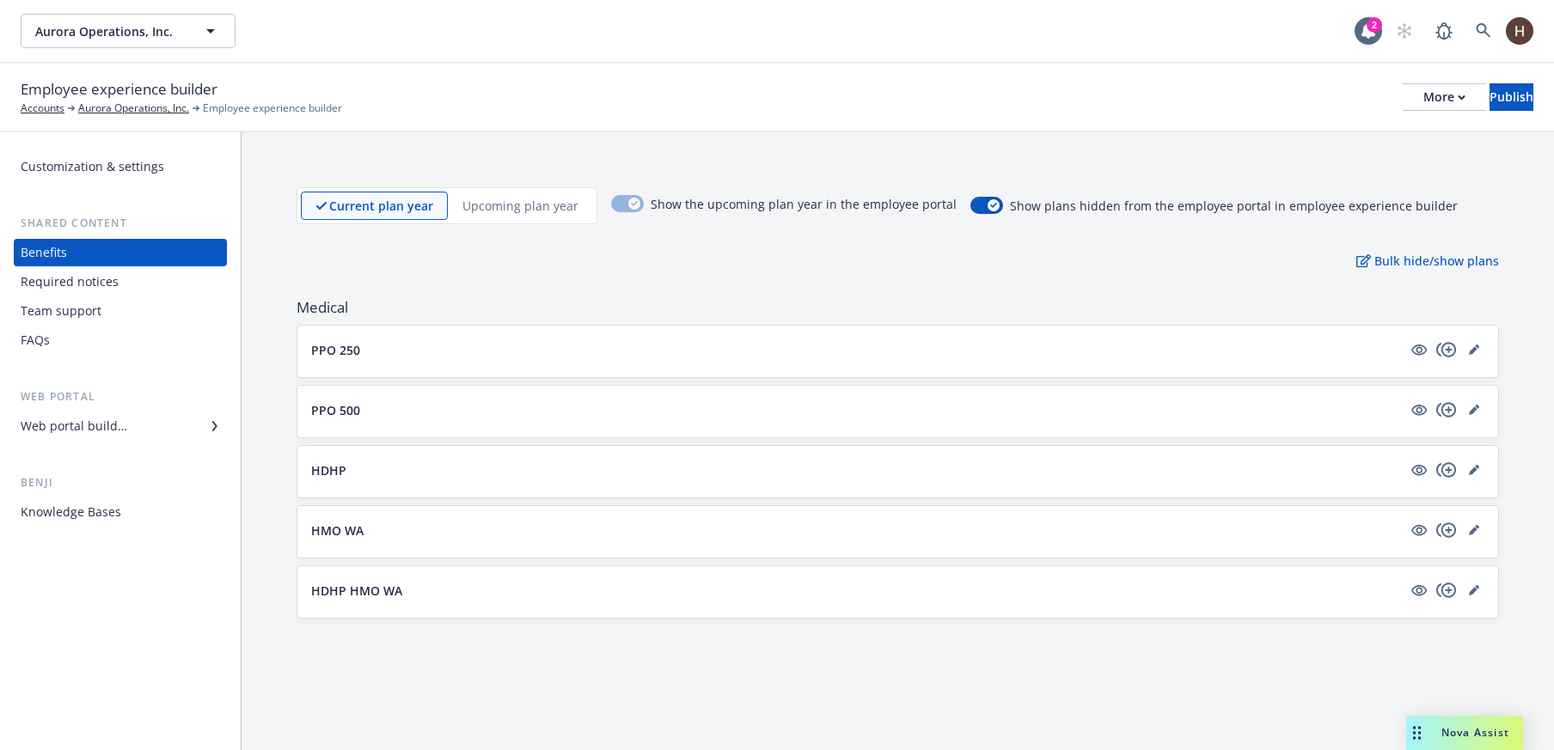
click at [294, 260] on div "Current plan year Upcoming plan year Show the upcoming plan year in the employe…" at bounding box center [897, 402] width 1312 height 541
click at [287, 296] on div "Current plan year Upcoming plan year Show the upcoming plan year in the employe…" at bounding box center [897, 402] width 1312 height 541
click at [284, 304] on div "Current plan year Upcoming plan year Show the upcoming plan year in the employe…" at bounding box center [897, 402] width 1312 height 541
click at [279, 320] on div "Current plan year Upcoming plan year Show the upcoming plan year in the employe…" at bounding box center [897, 402] width 1312 height 541
click at [277, 335] on div "Current plan year Upcoming plan year Show the upcoming plan year in the employe…" at bounding box center [897, 402] width 1312 height 541
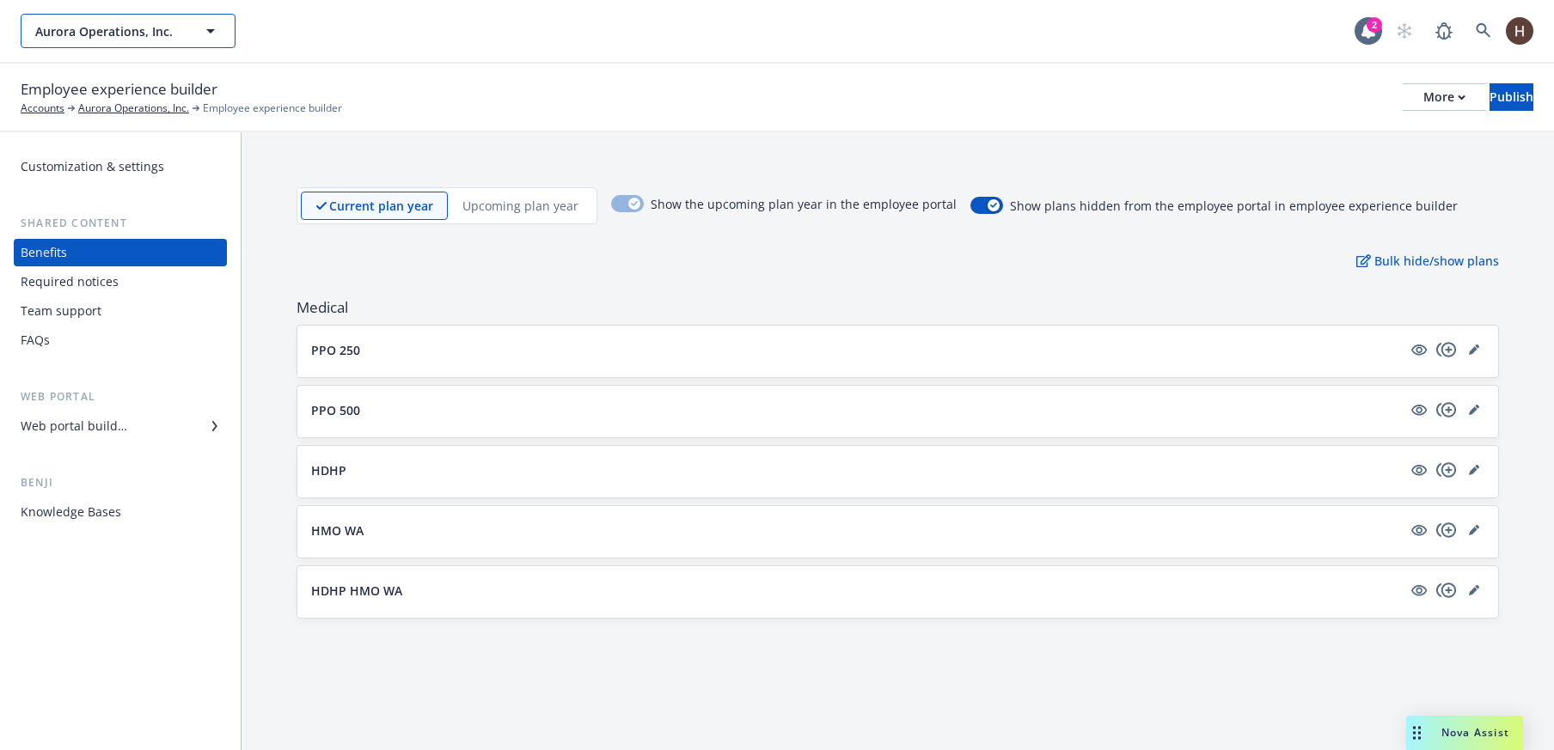
click at [125, 44] on button "Aurora Operations, Inc." at bounding box center [128, 31] width 215 height 34
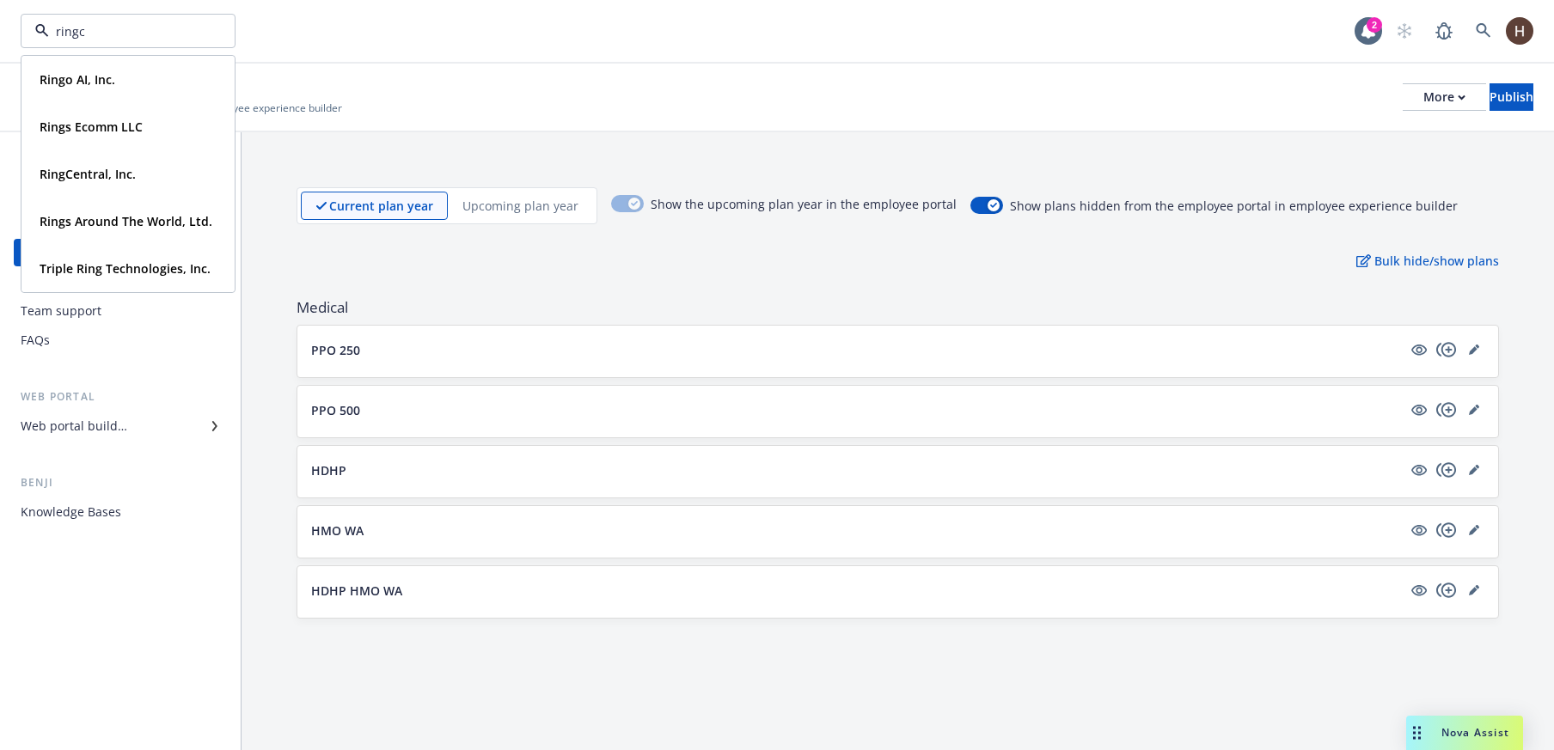
type input "ringce"
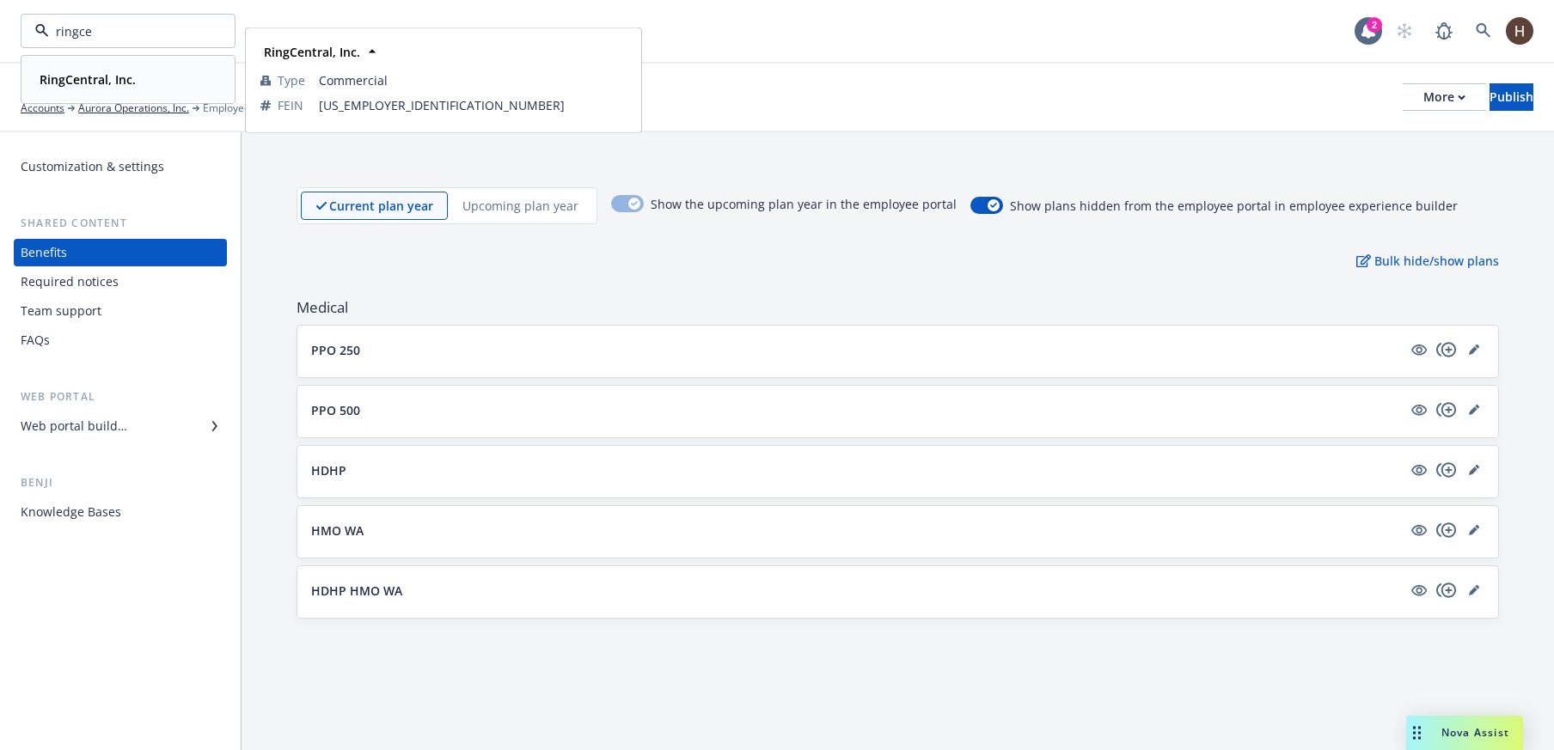
click at [135, 77] on div "RingCentral, Inc." at bounding box center [86, 79] width 107 height 25
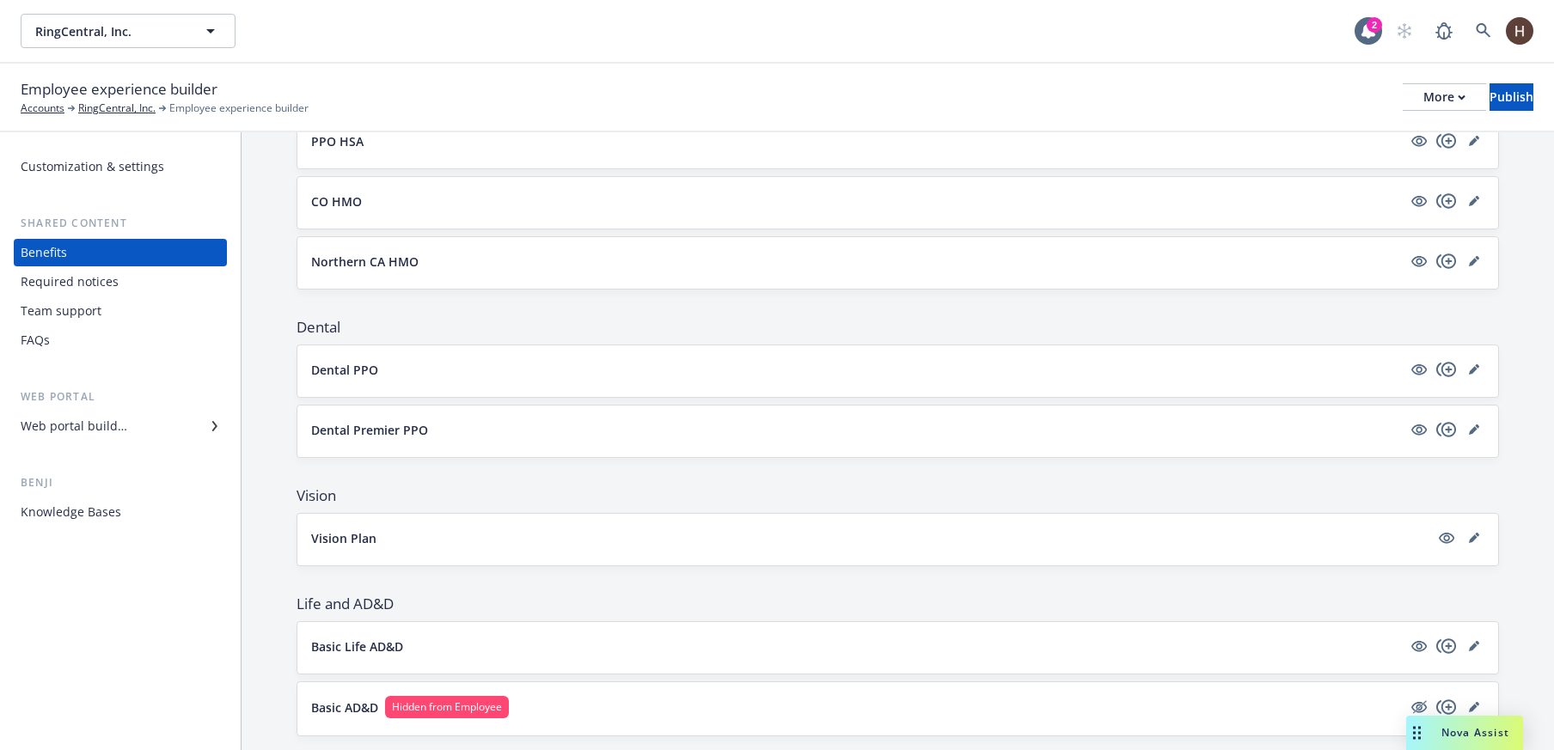
scroll to position [599, 0]
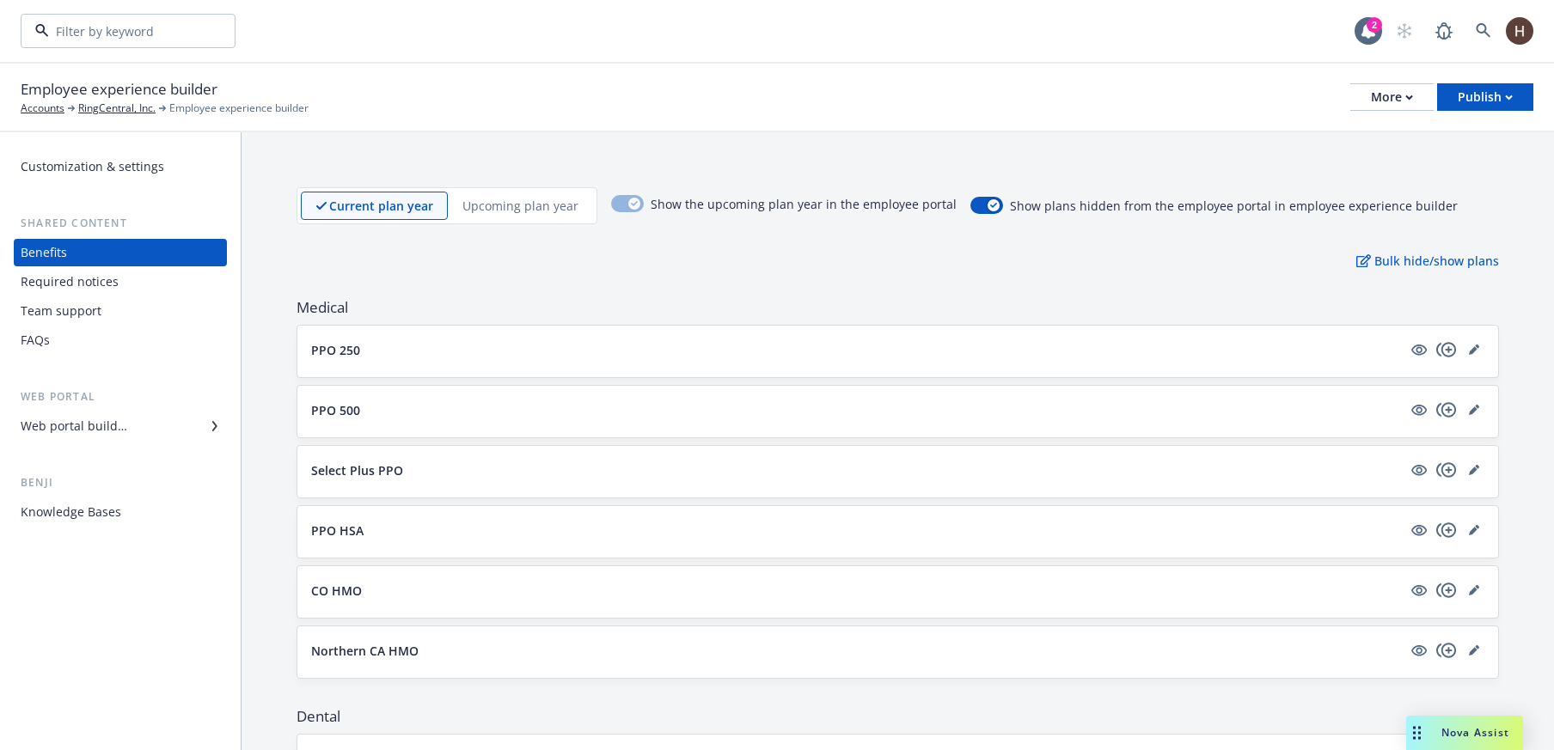
scroll to position [599, 0]
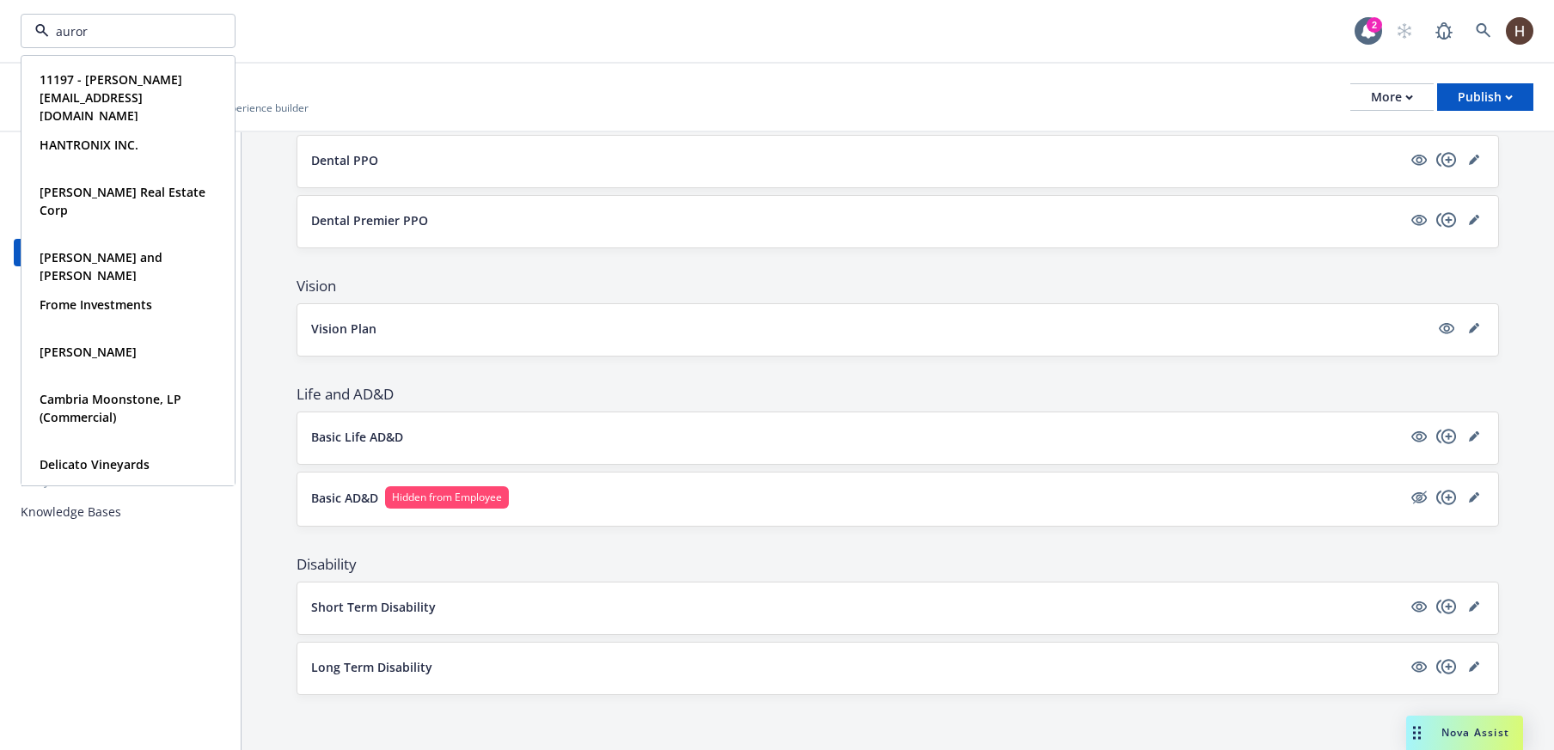
type input "aurora"
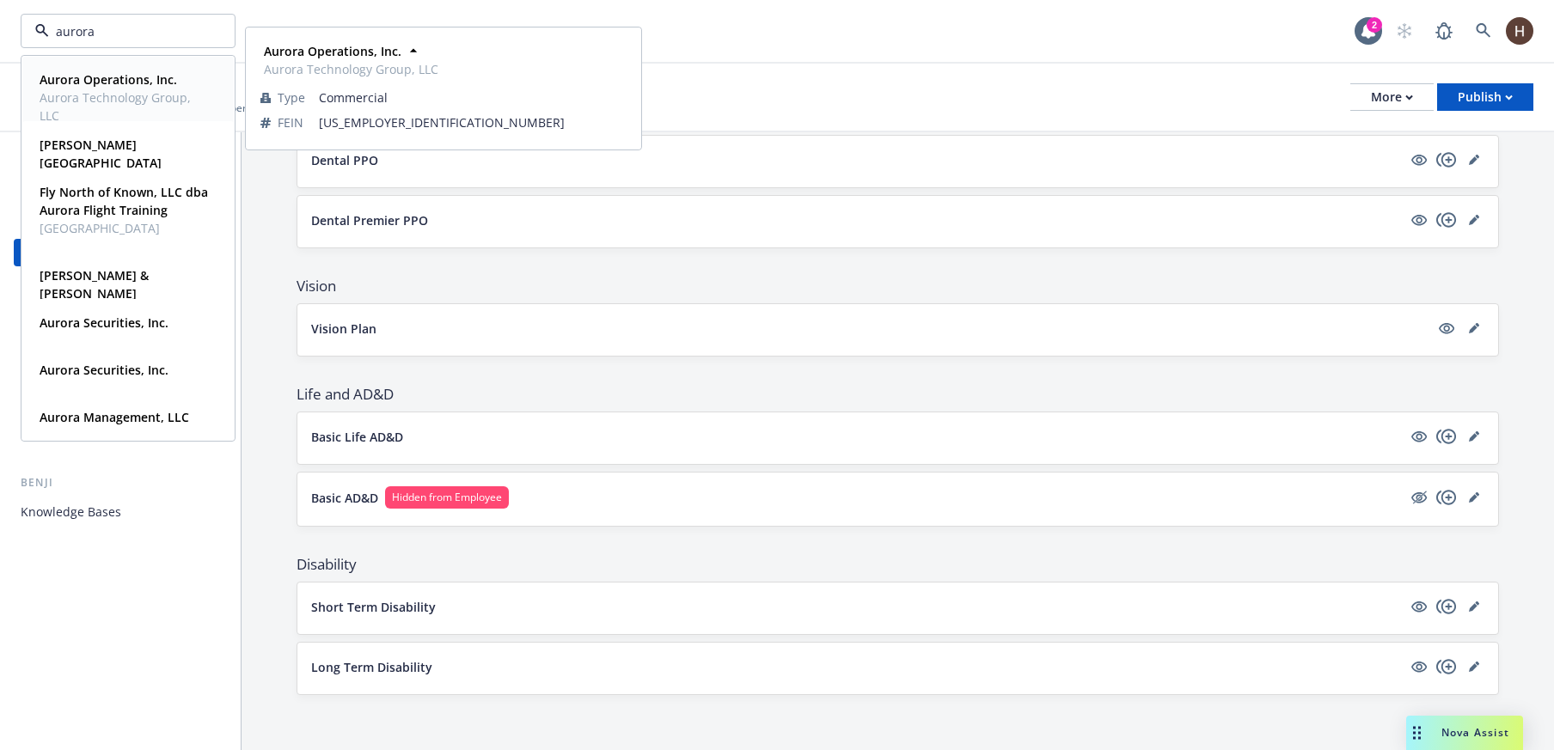
click at [99, 87] on strong "Aurora Operations, Inc." at bounding box center [108, 79] width 137 height 16
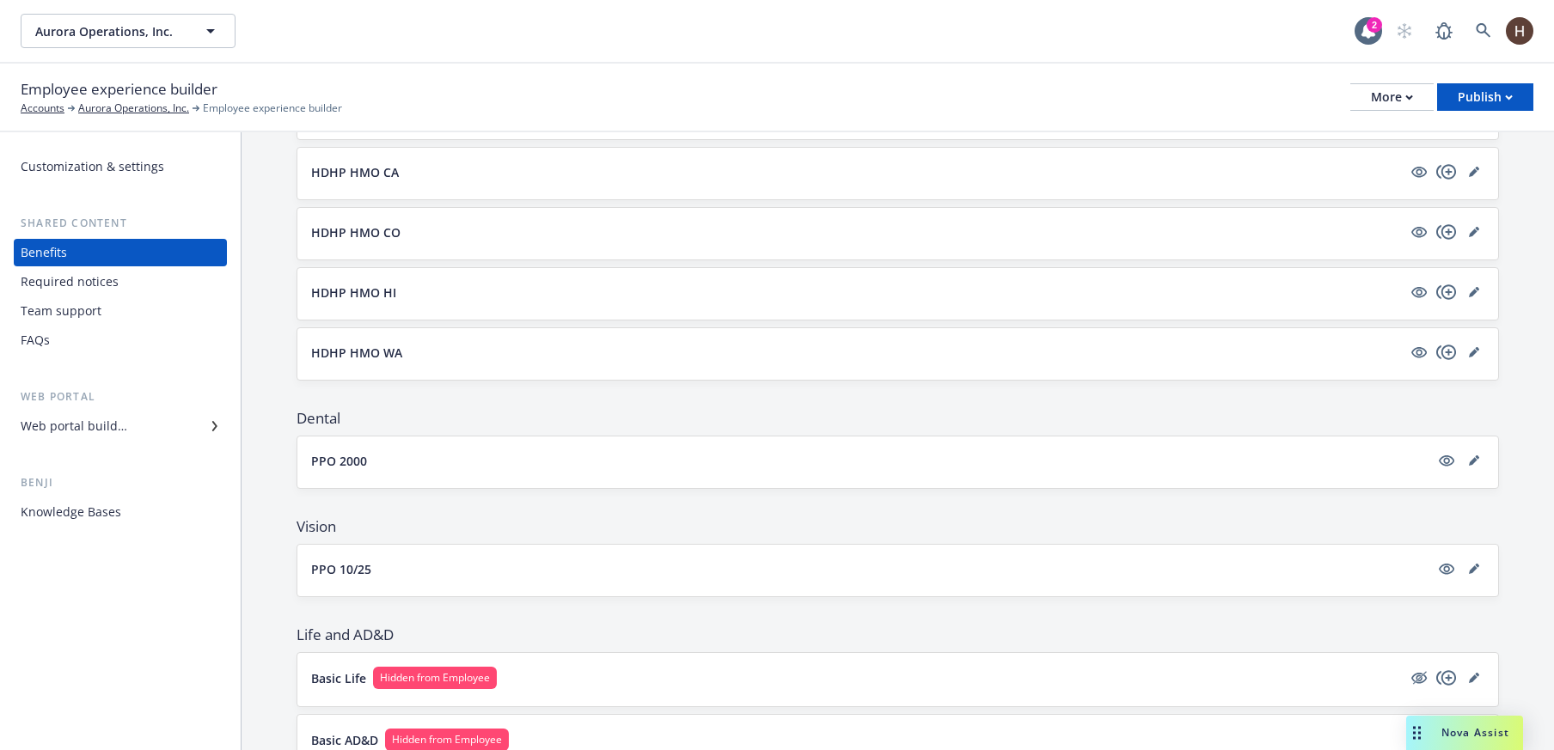
scroll to position [900, 0]
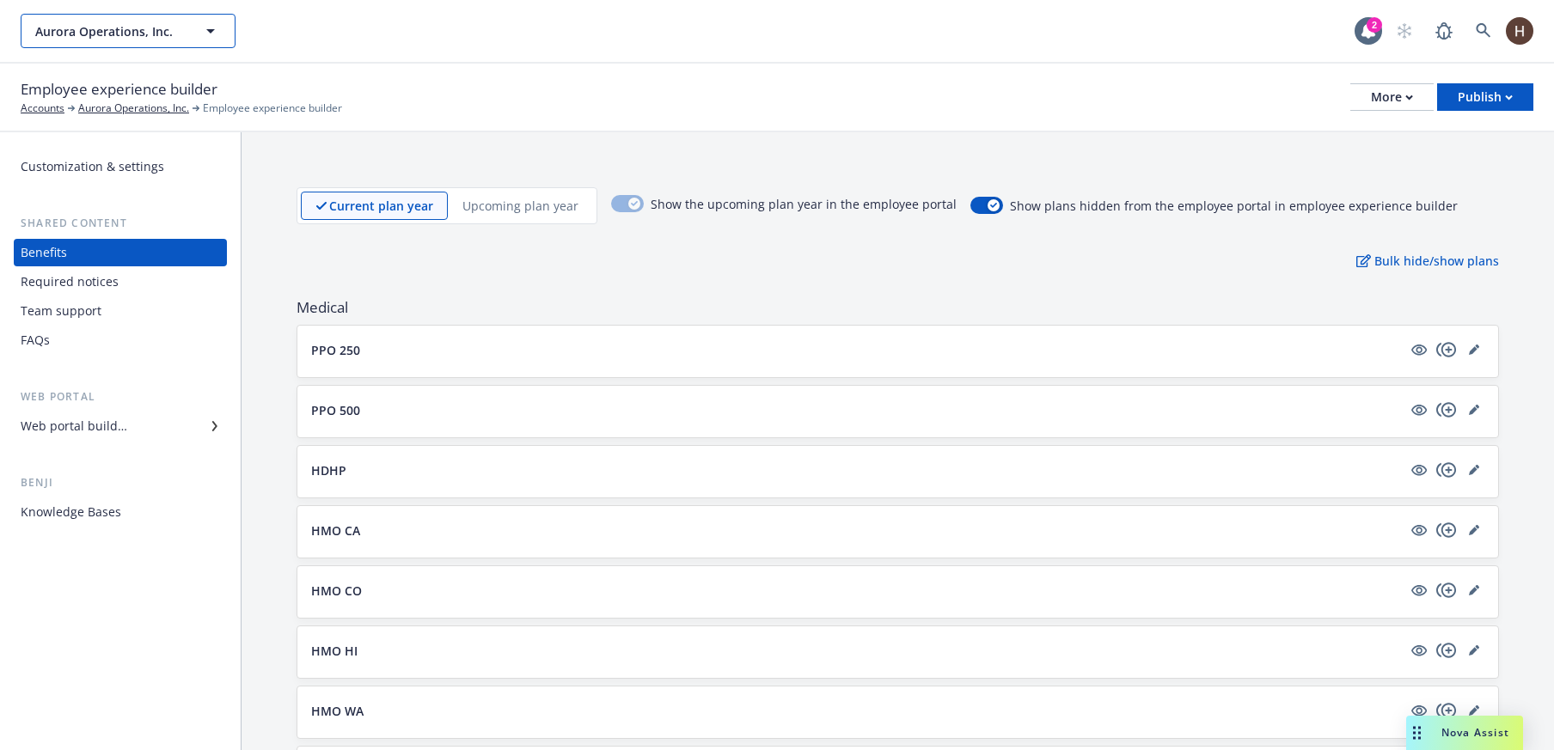
click at [132, 38] on span "Aurora Operations, Inc." at bounding box center [109, 31] width 149 height 18
type input "ringcent"
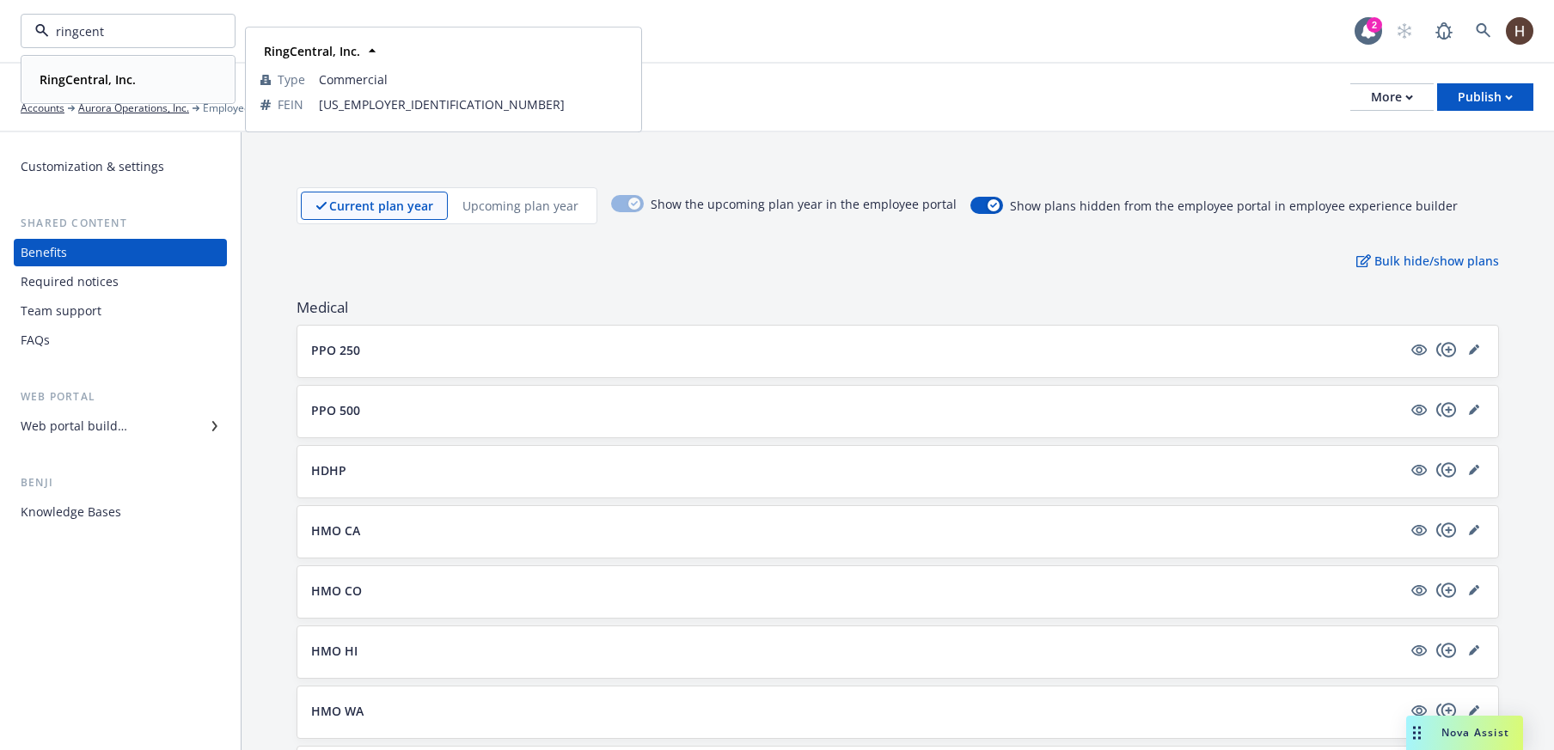
click at [161, 84] on div "RingCentral, Inc." at bounding box center [128, 79] width 191 height 25
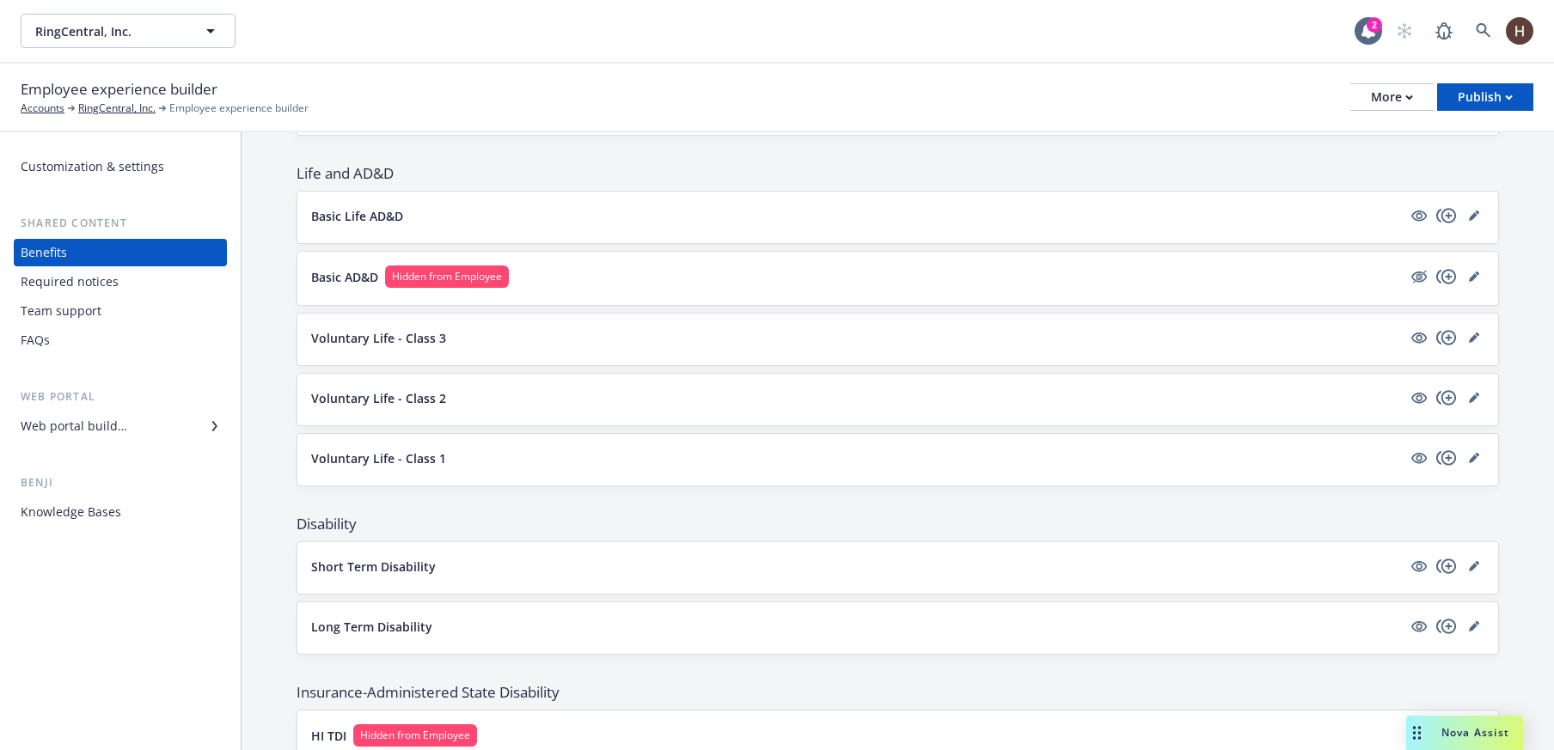
scroll to position [11, 0]
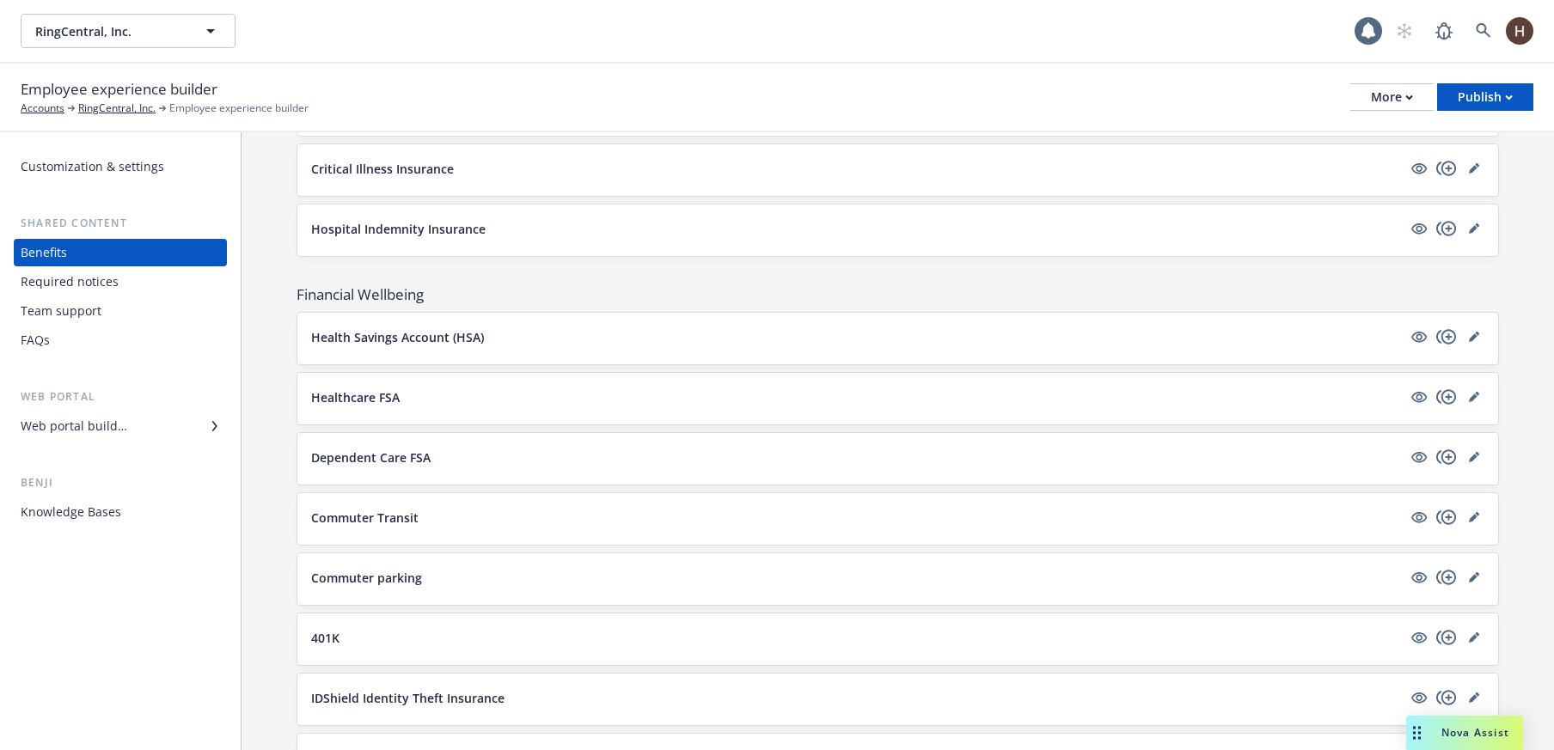
scroll to position [3168, 0]
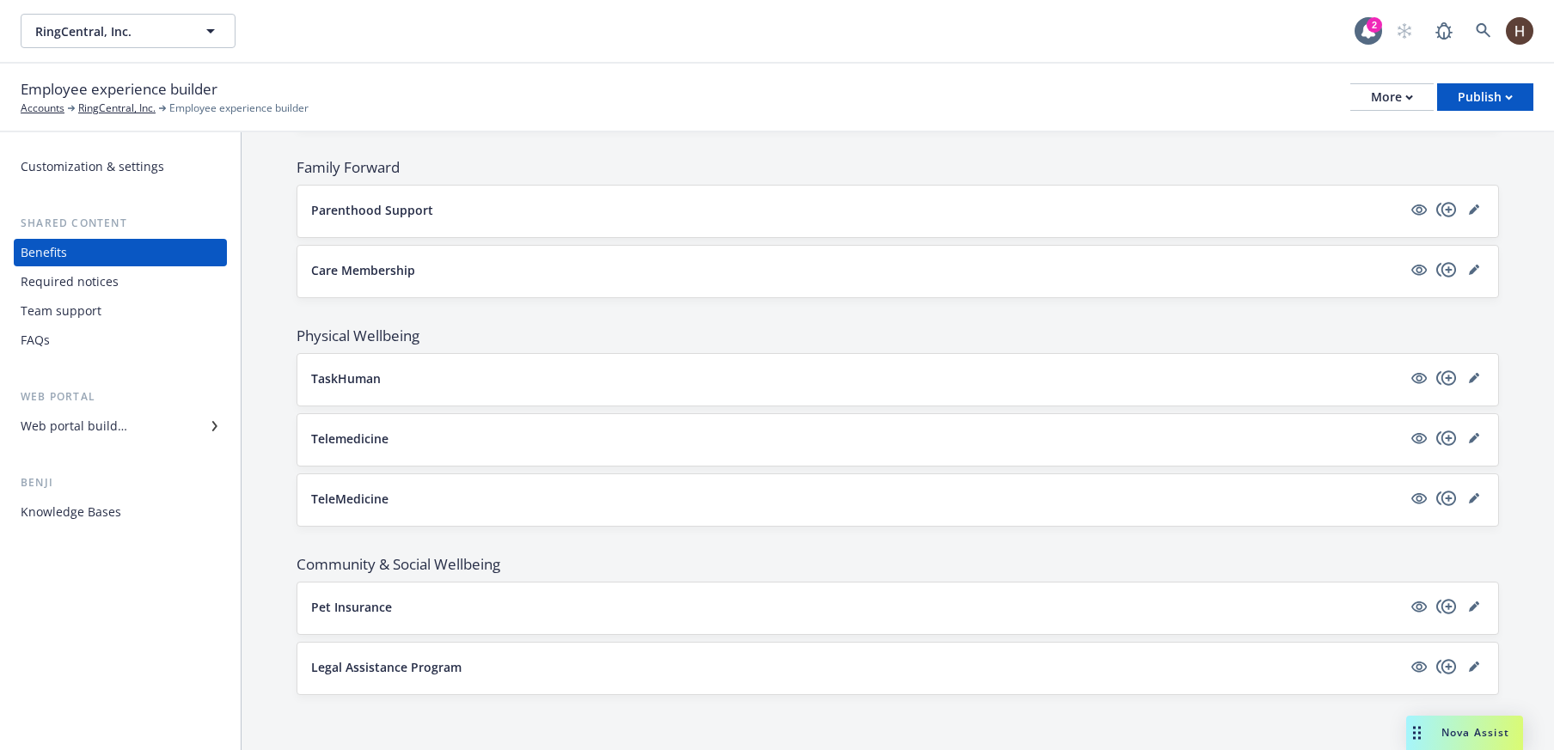
click at [95, 27] on span "RingCentral, Inc." at bounding box center [109, 31] width 149 height 18
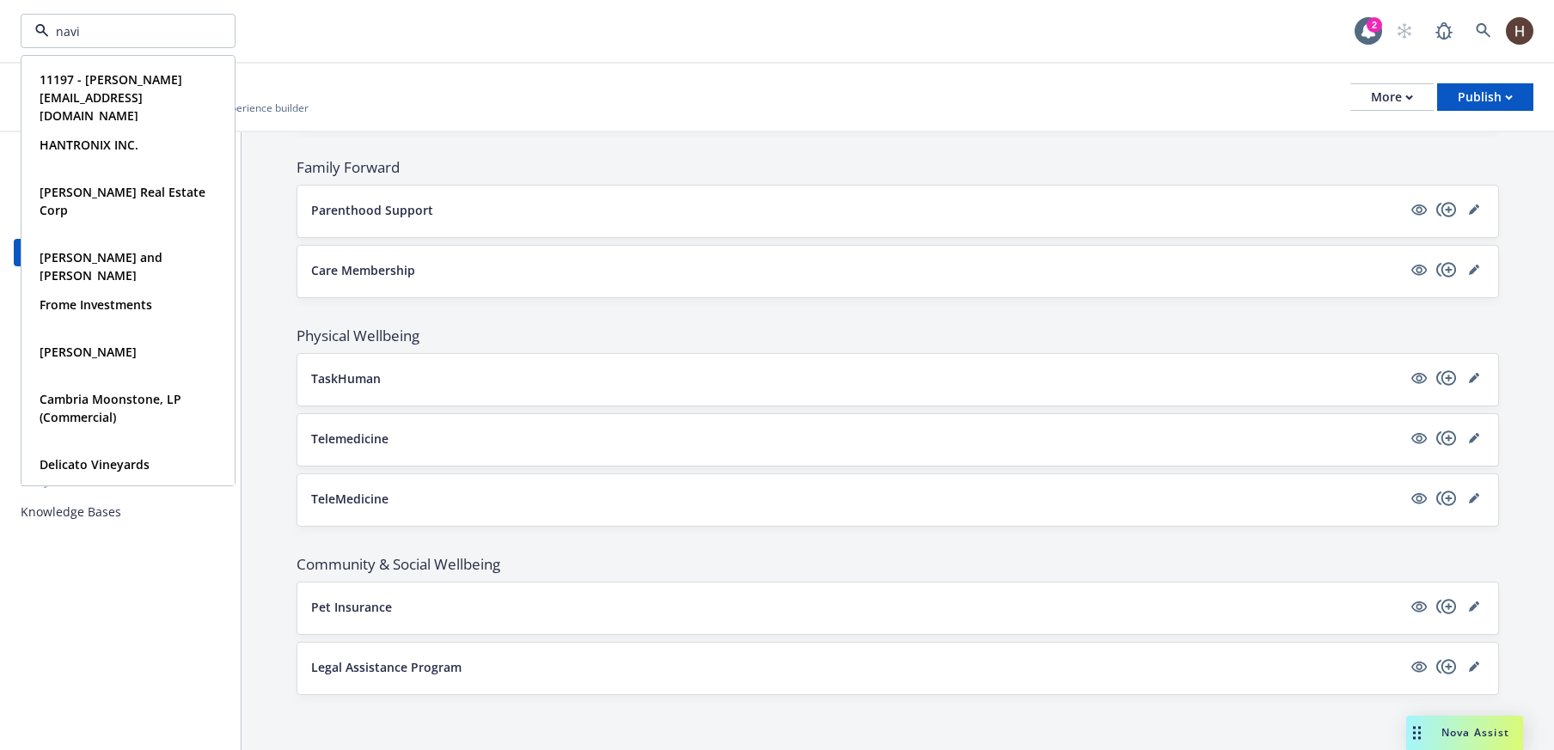
type input "navig"
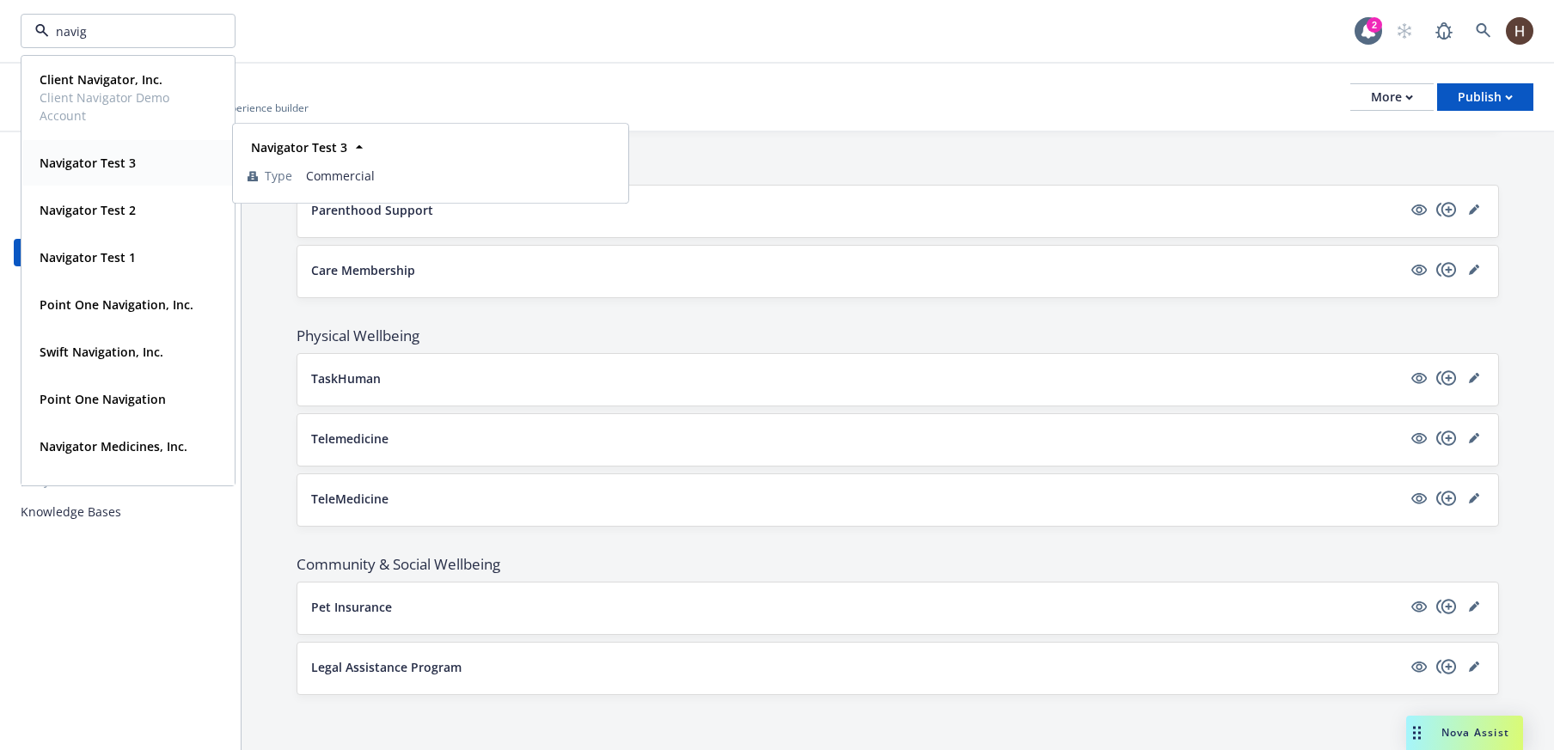
click at [156, 159] on div "Navigator Test 3" at bounding box center [128, 162] width 191 height 25
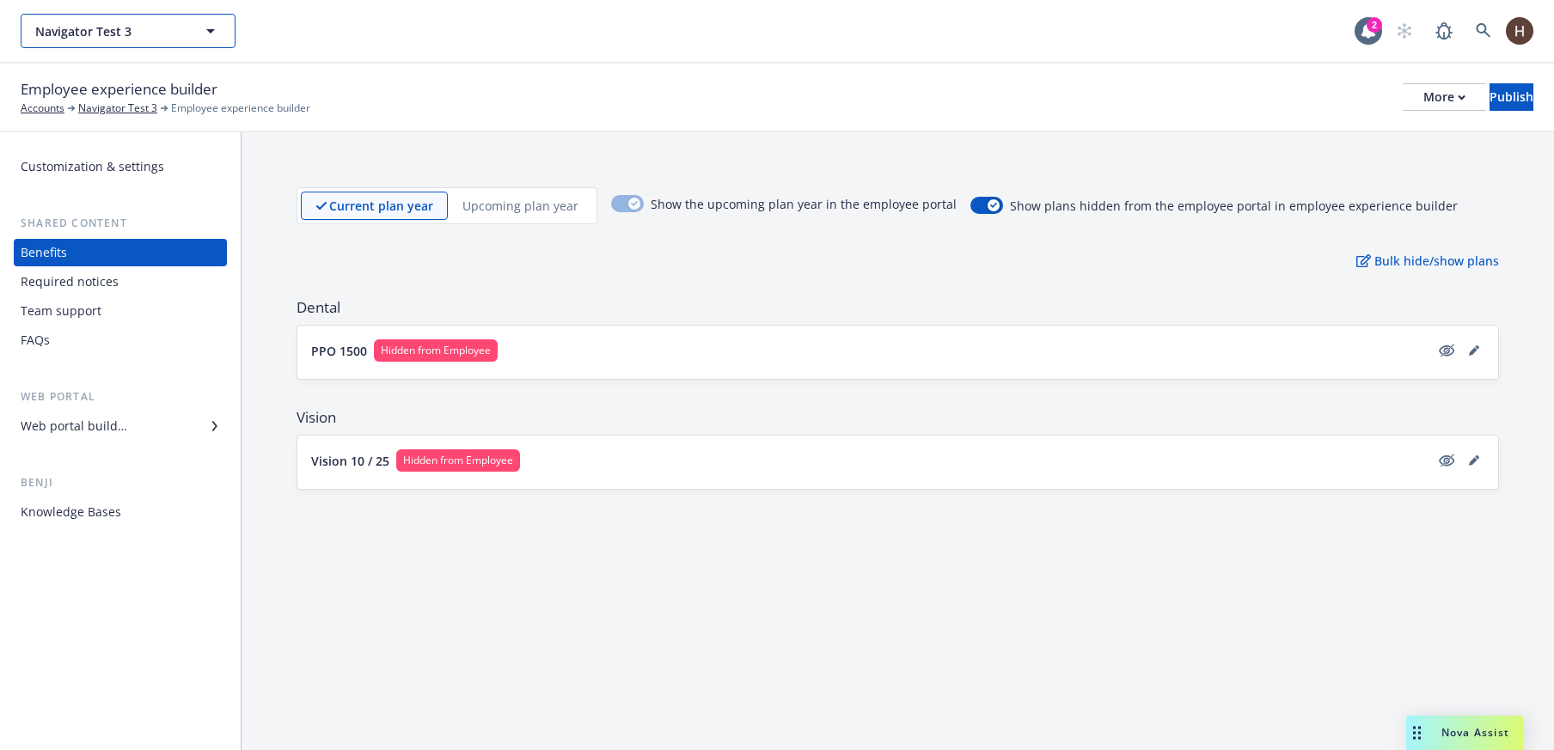
click at [125, 34] on span "Navigator Test 3" at bounding box center [109, 31] width 149 height 18
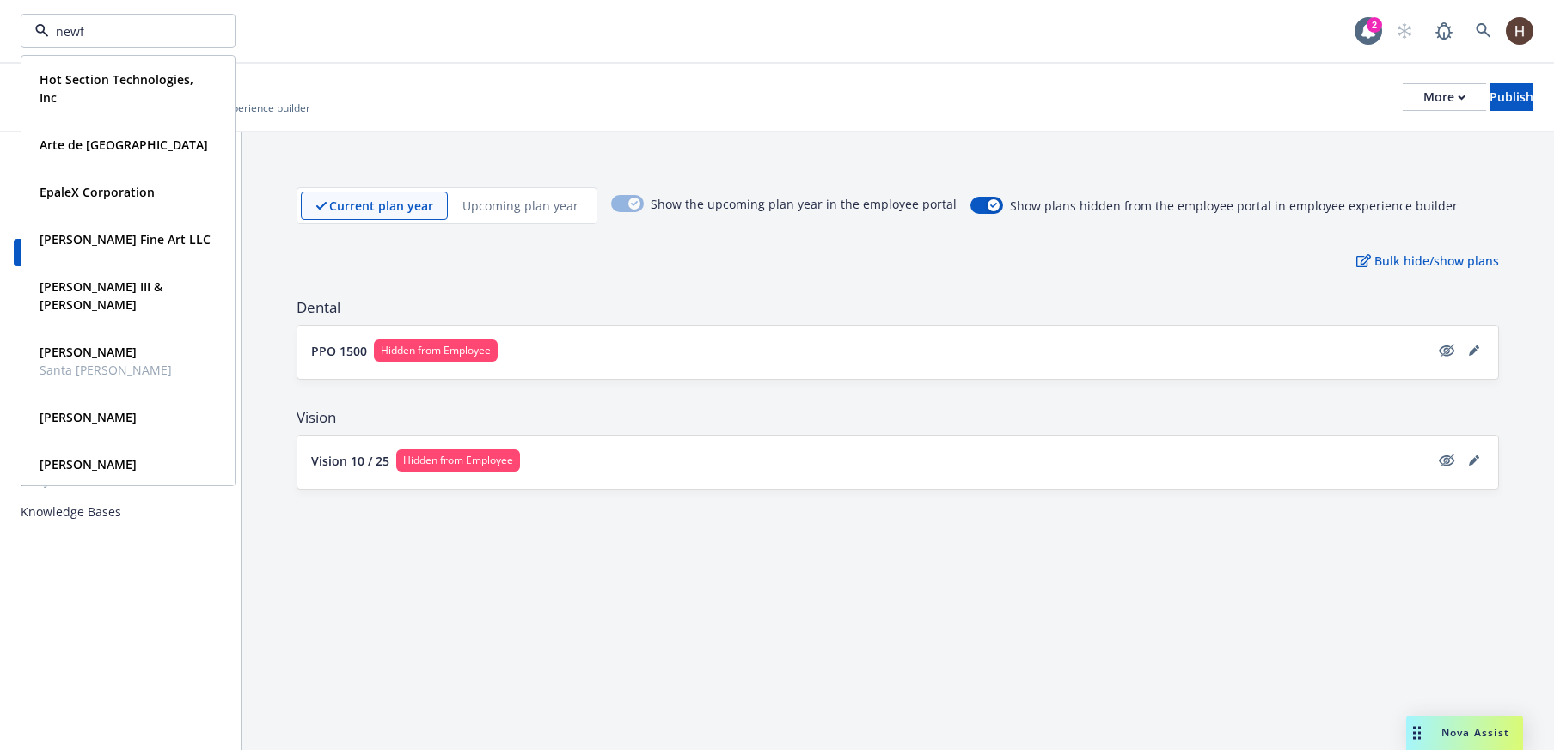
type input "newfr"
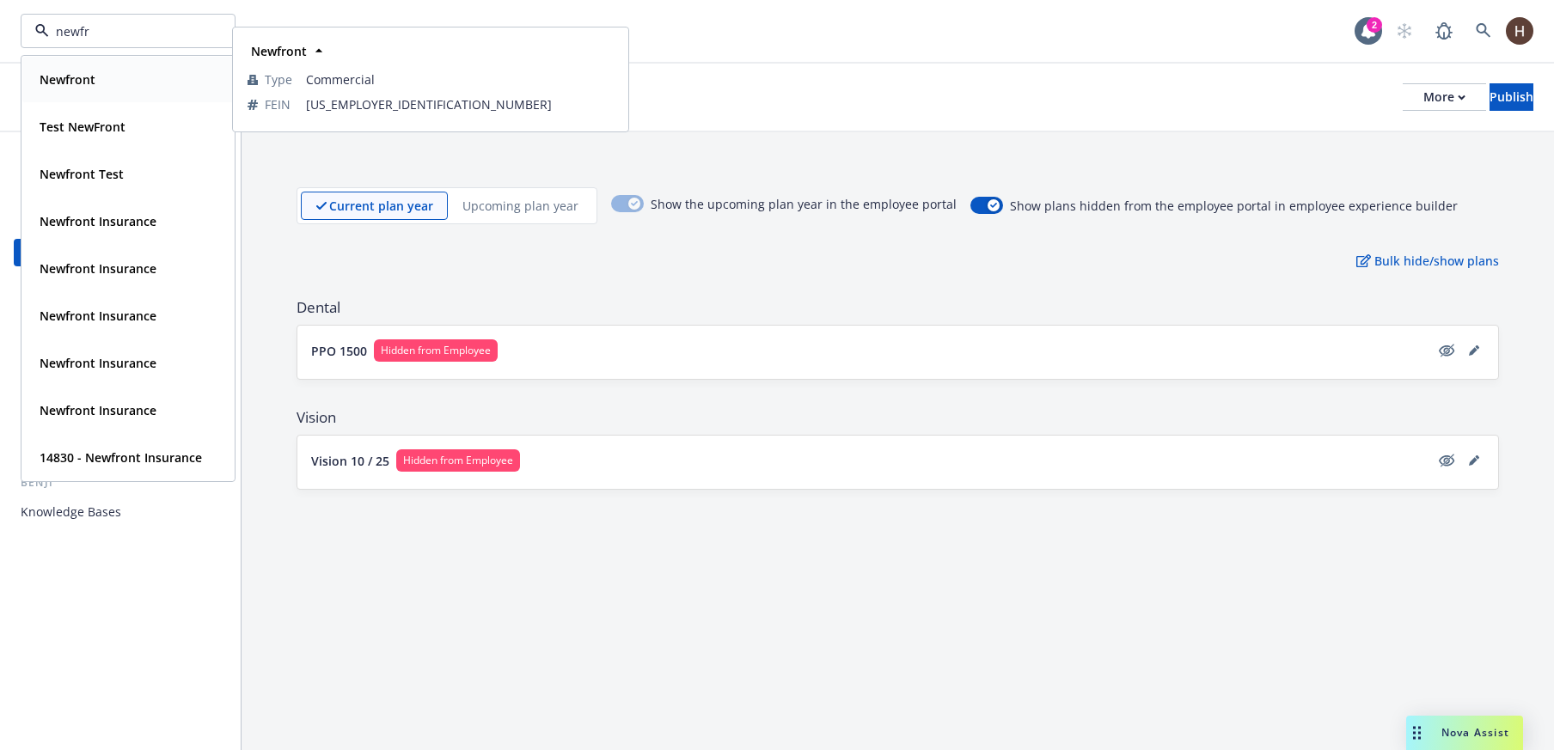
click at [131, 89] on div "Newfront" at bounding box center [128, 79] width 191 height 25
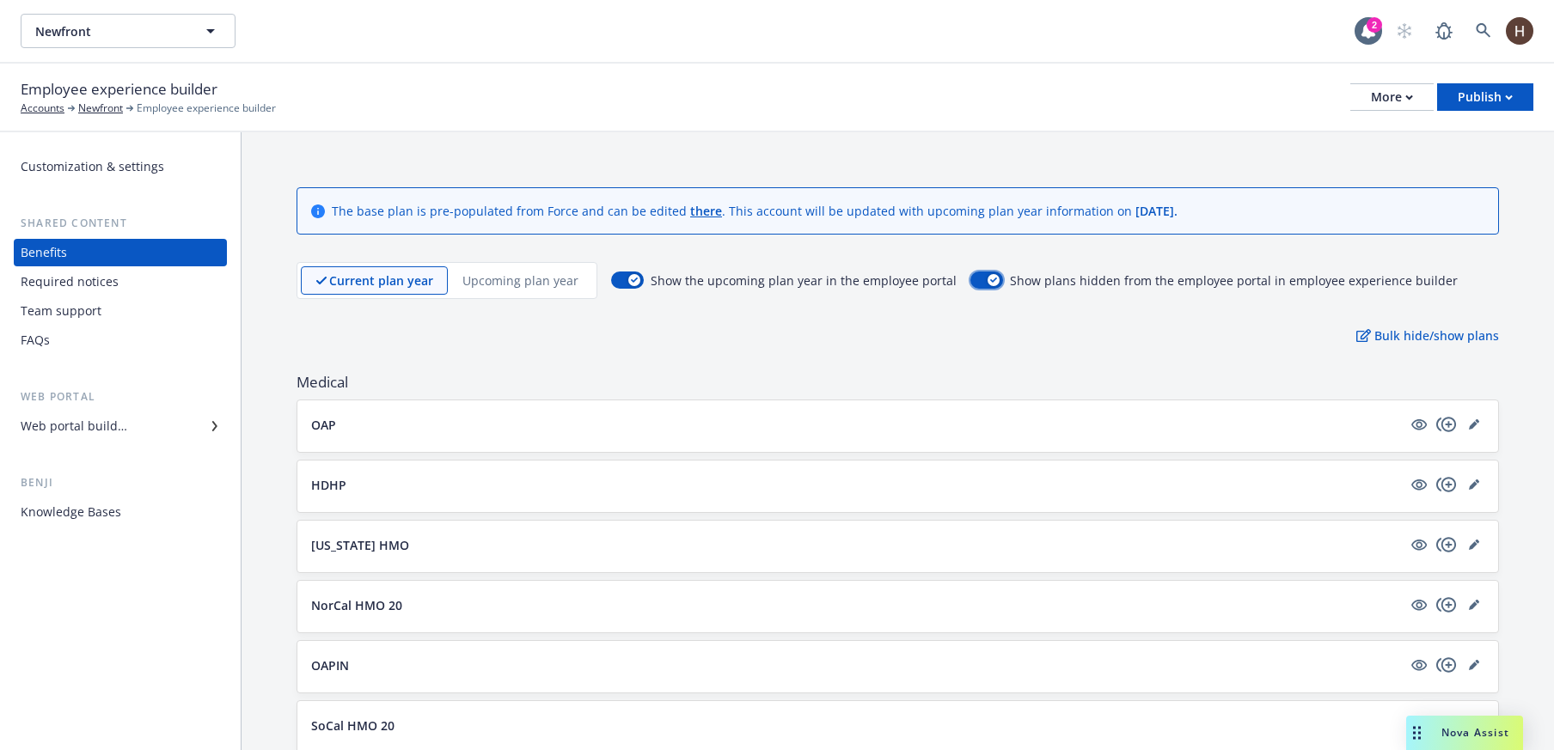
click at [990, 279] on icon "button" at bounding box center [993, 280] width 7 height 5
click at [974, 270] on div "Show the upcoming plan year in the employee portal Show plans hidden from the e…" at bounding box center [1034, 280] width 846 height 37
click at [974, 275] on button "button" at bounding box center [986, 280] width 33 height 17
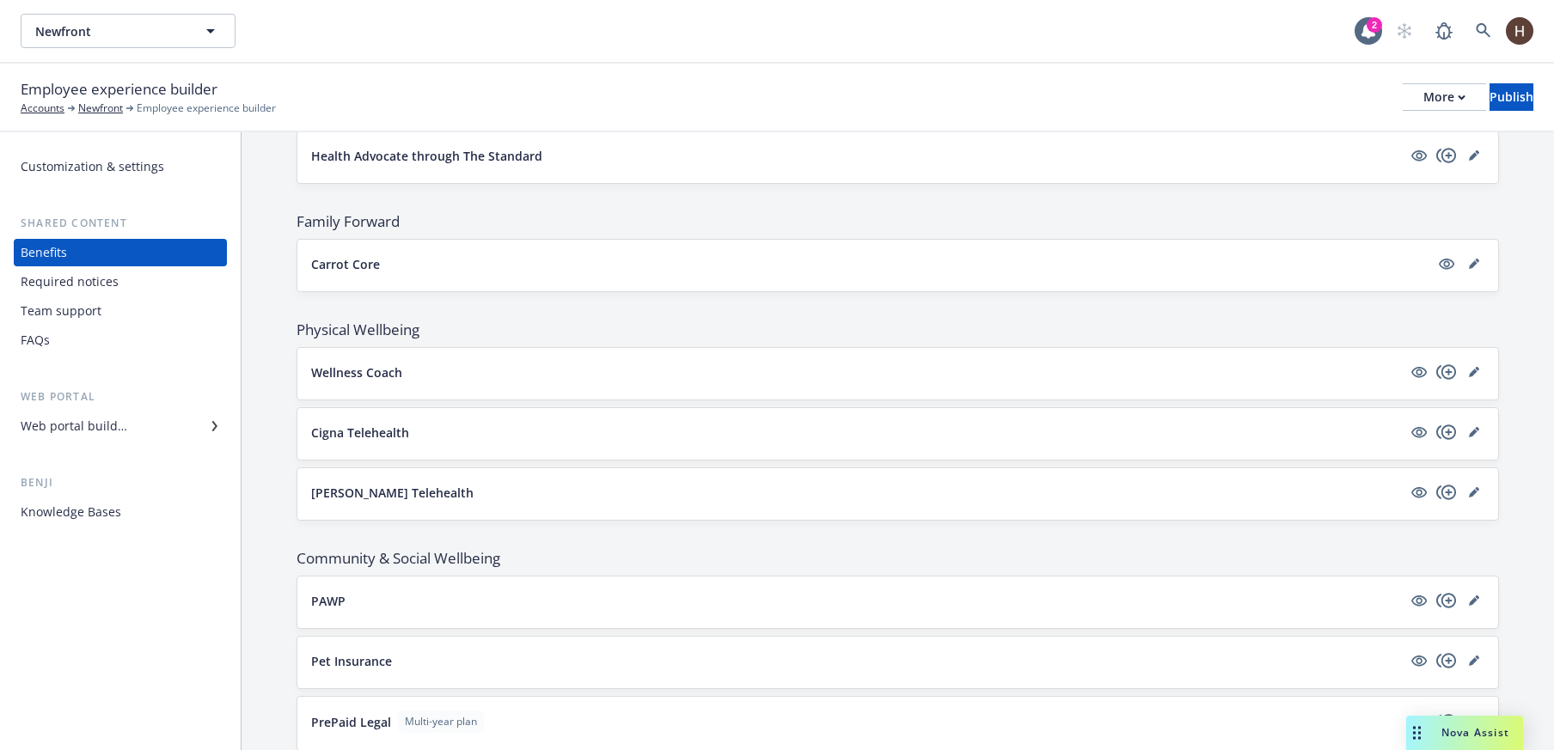
scroll to position [2932, 0]
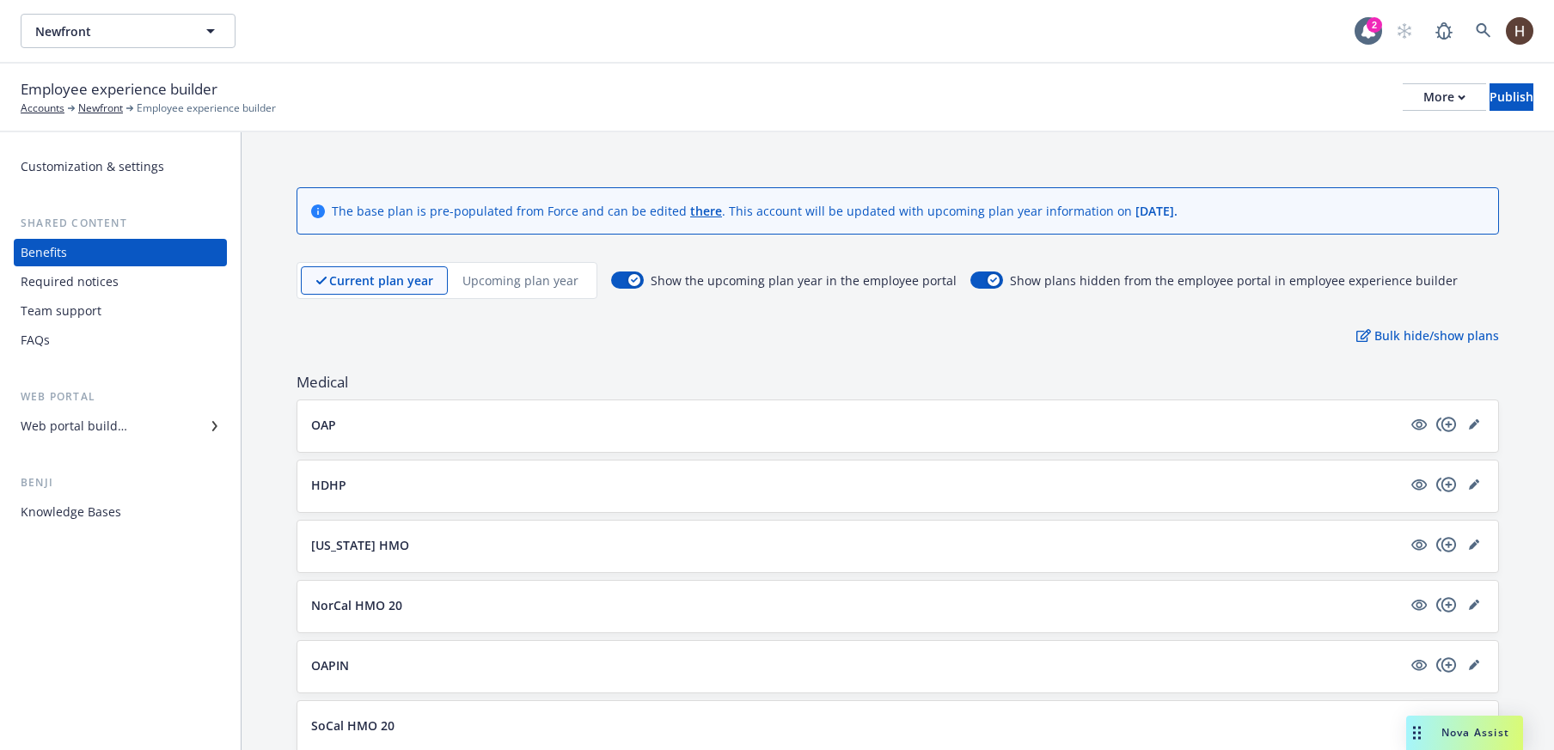
click at [52, 99] on span "Employee experience builder" at bounding box center [119, 89] width 197 height 22
click at [51, 102] on link "Accounts" at bounding box center [43, 108] width 44 height 15
click at [100, 111] on link "Newfront" at bounding box center [100, 108] width 45 height 15
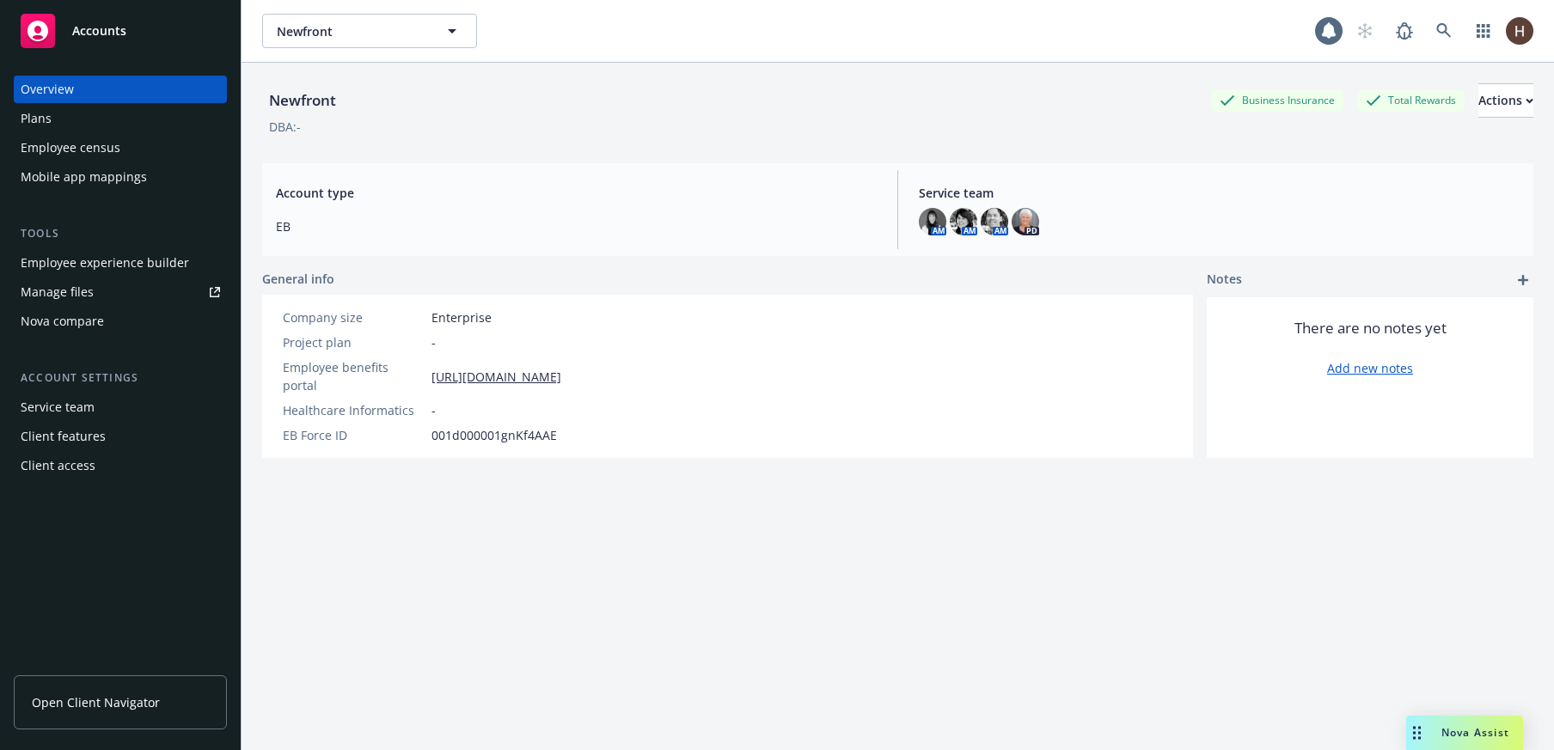
click at [131, 269] on div "Employee experience builder" at bounding box center [105, 262] width 168 height 27
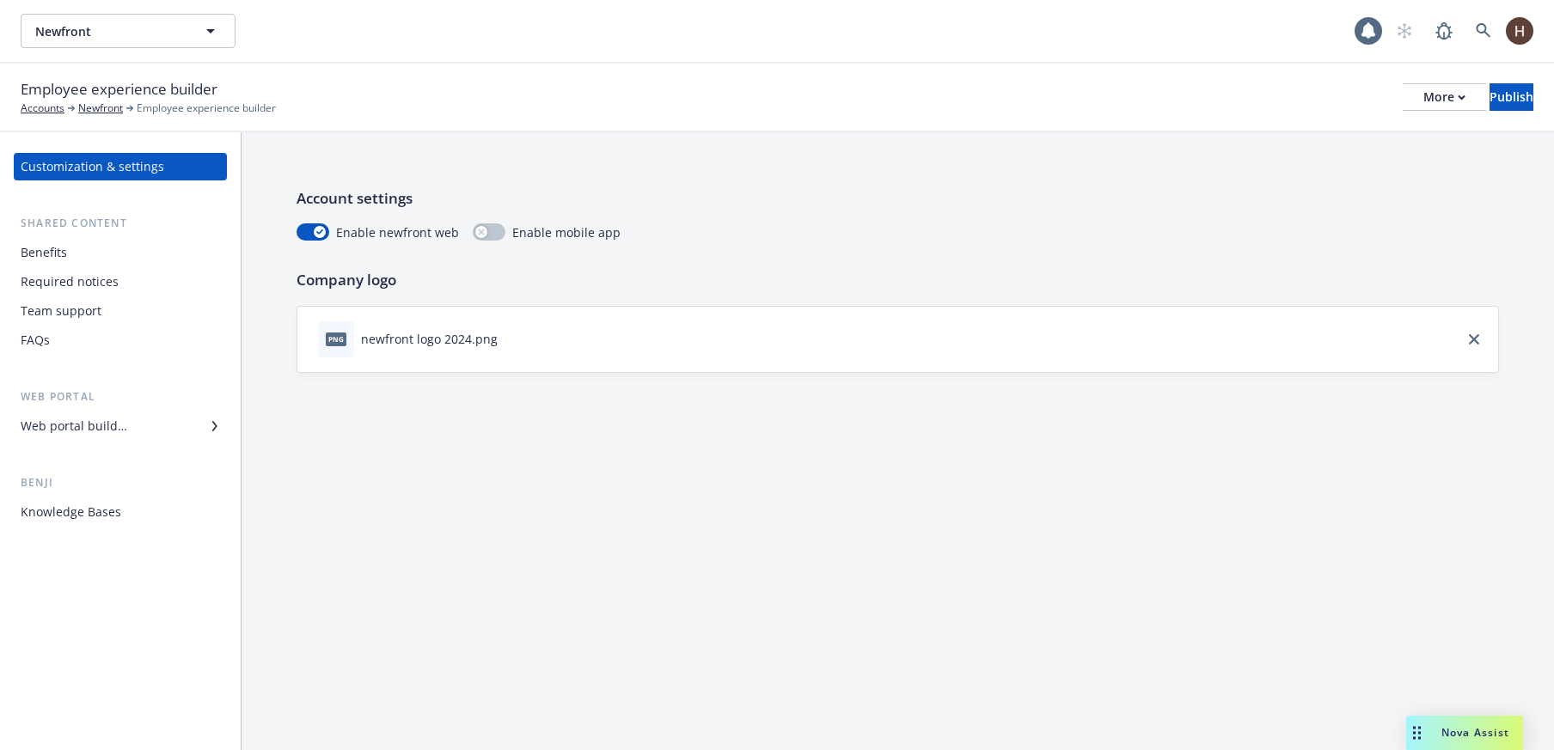
click at [107, 259] on div "Benefits" at bounding box center [120, 252] width 199 height 27
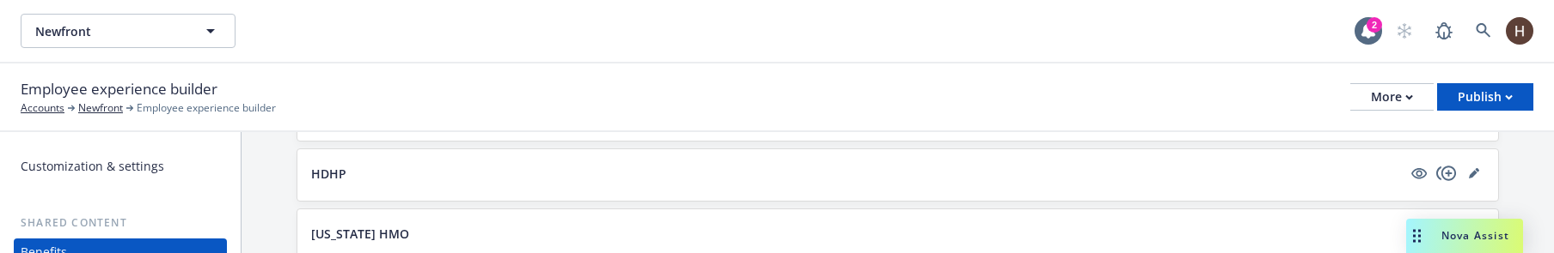
scroll to position [827, 0]
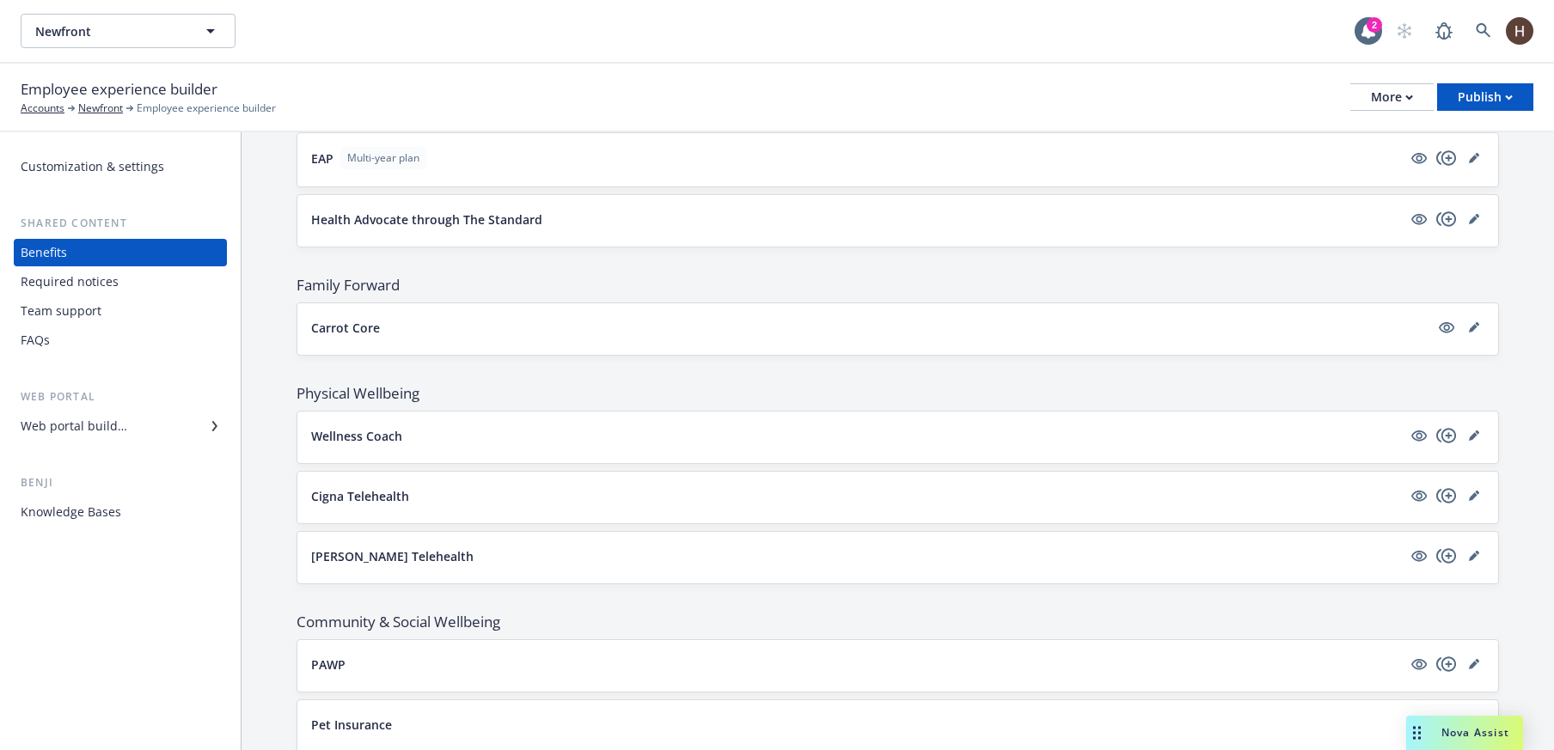
scroll to position [2746, 0]
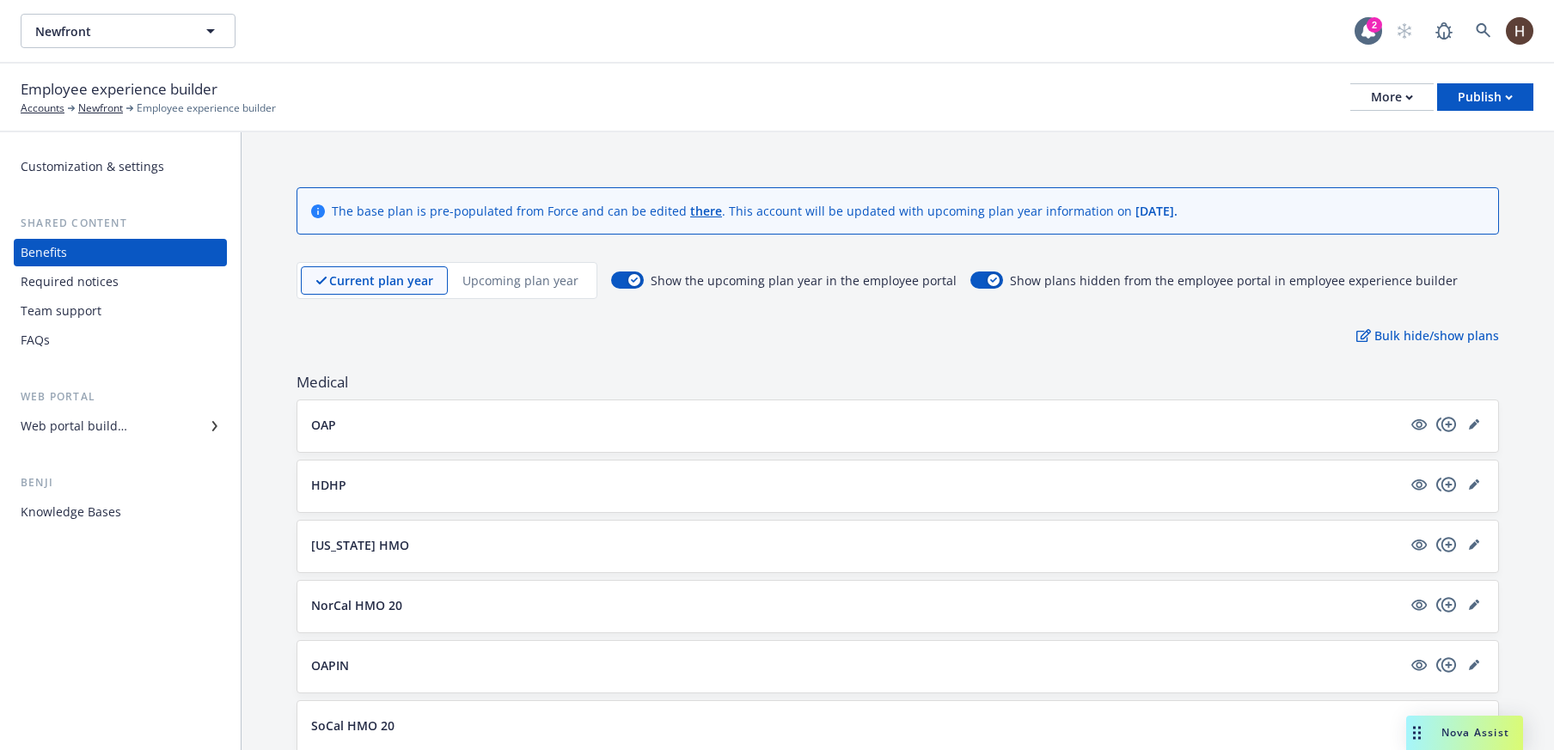
click at [527, 289] on p "Upcoming plan year" at bounding box center [520, 281] width 116 height 18
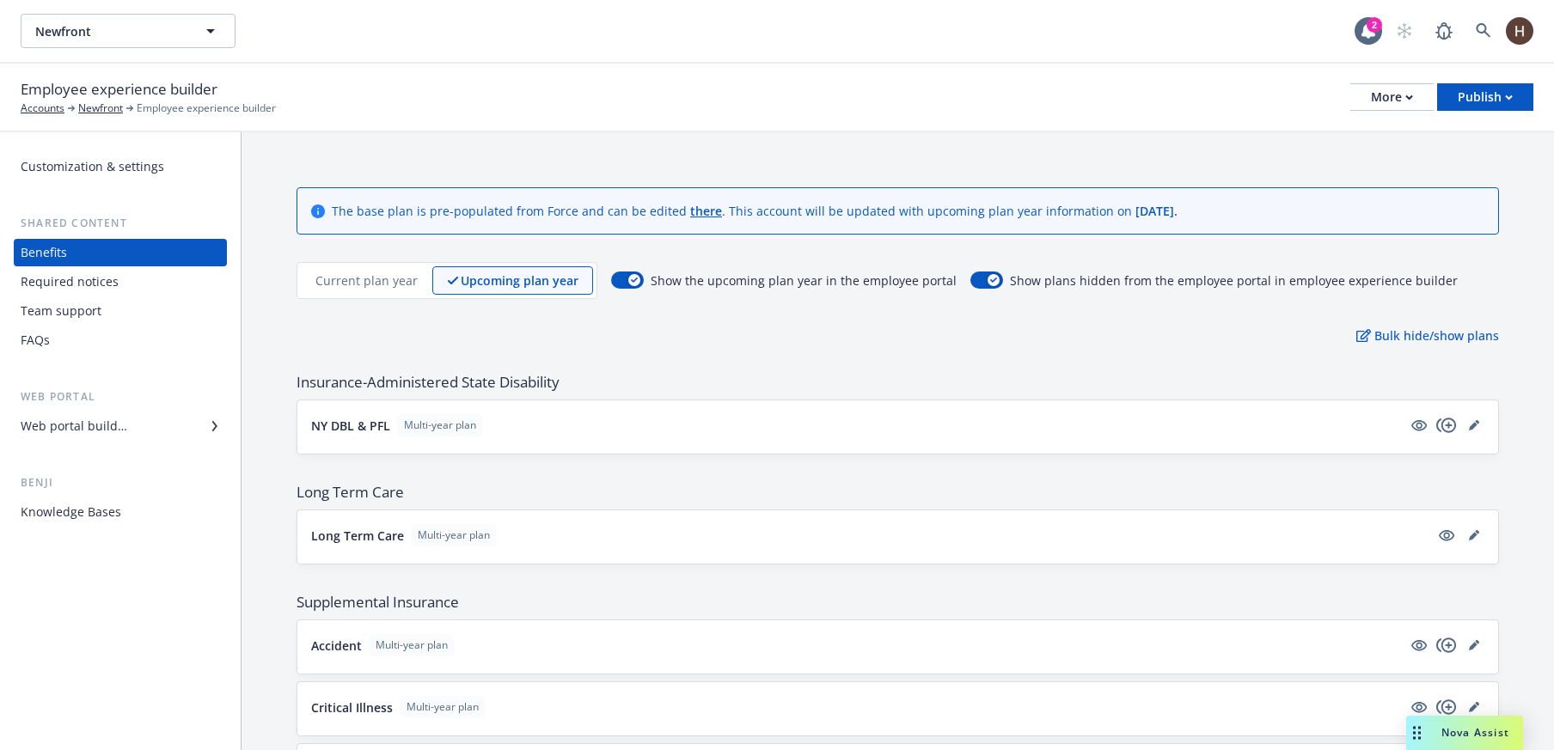
click at [372, 278] on p "Current plan year" at bounding box center [366, 281] width 102 height 18
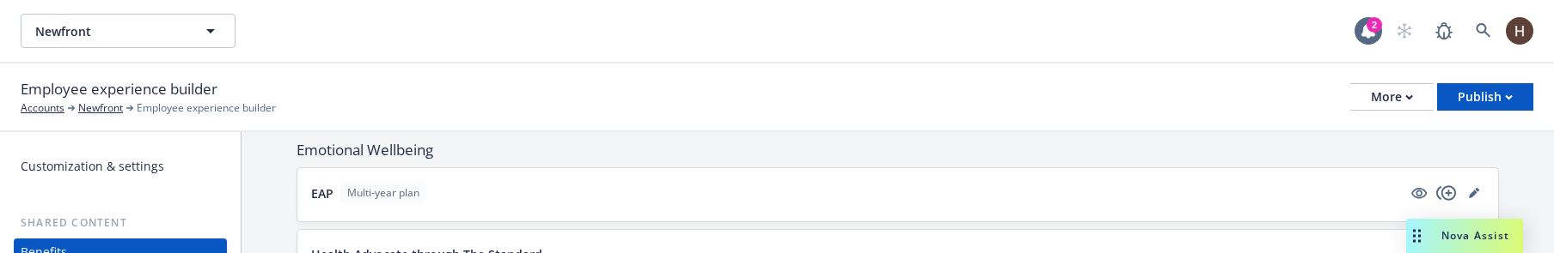
scroll to position [3032, 0]
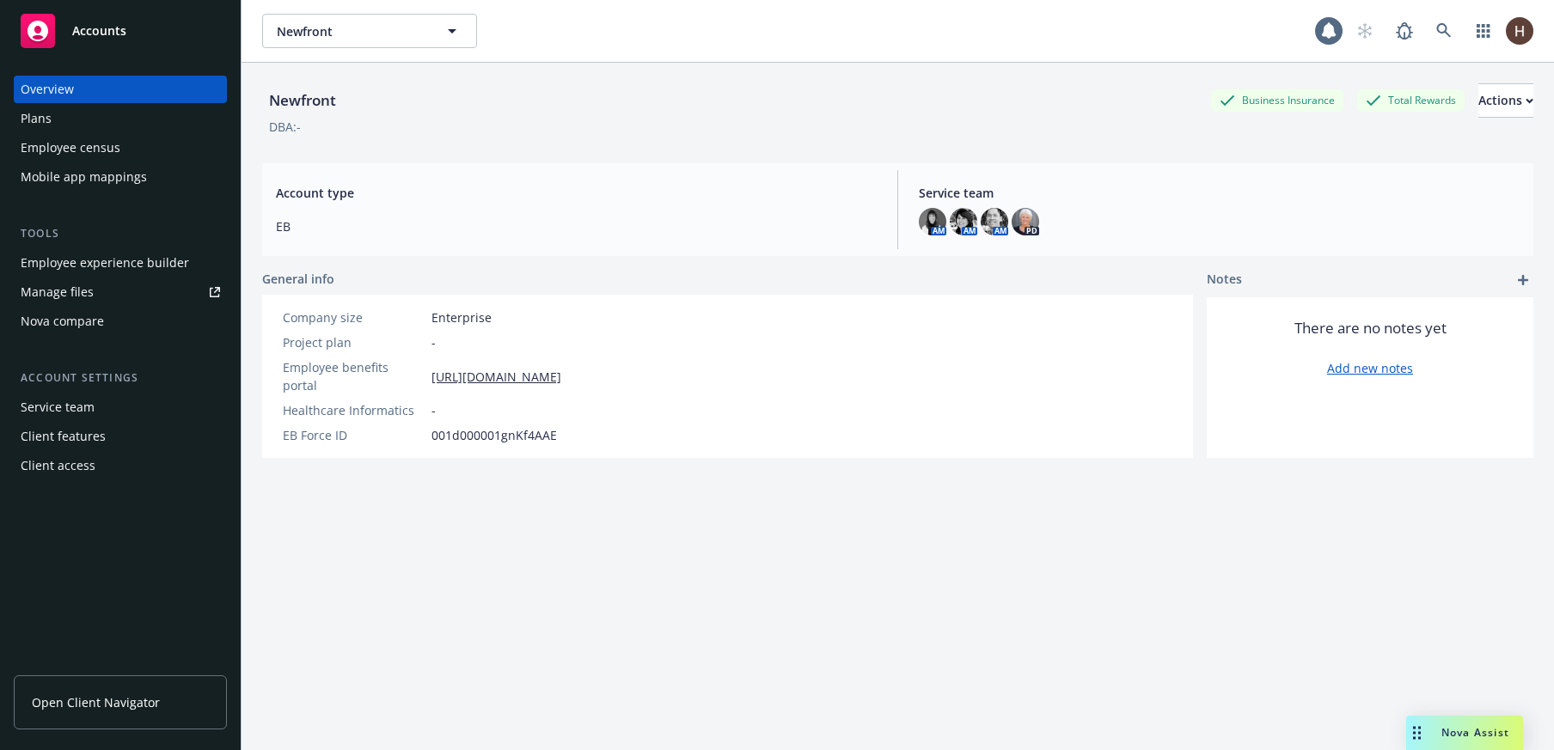
click at [118, 116] on div "Plans" at bounding box center [120, 118] width 199 height 27
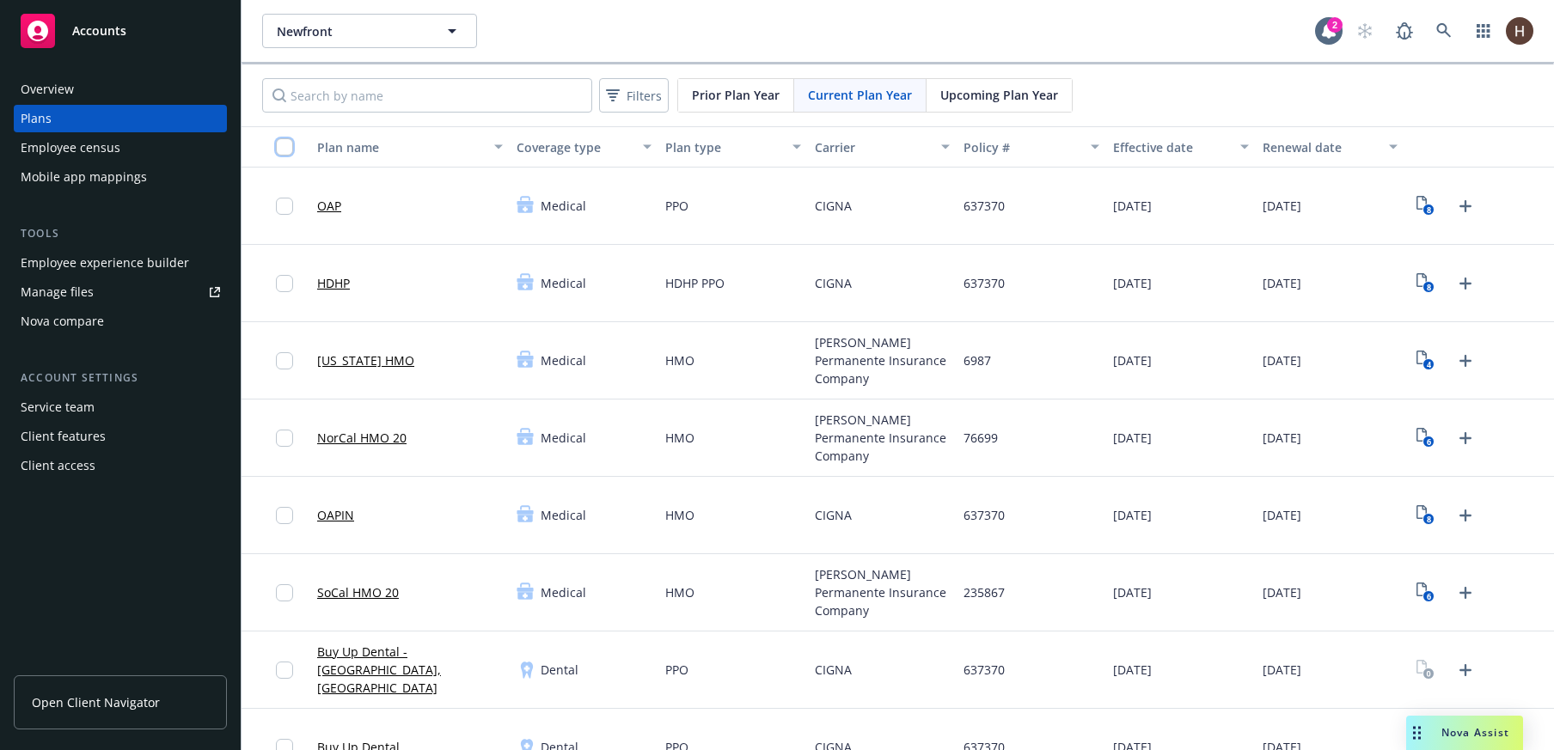
click at [282, 141] on input "checkbox" at bounding box center [284, 146] width 17 height 17
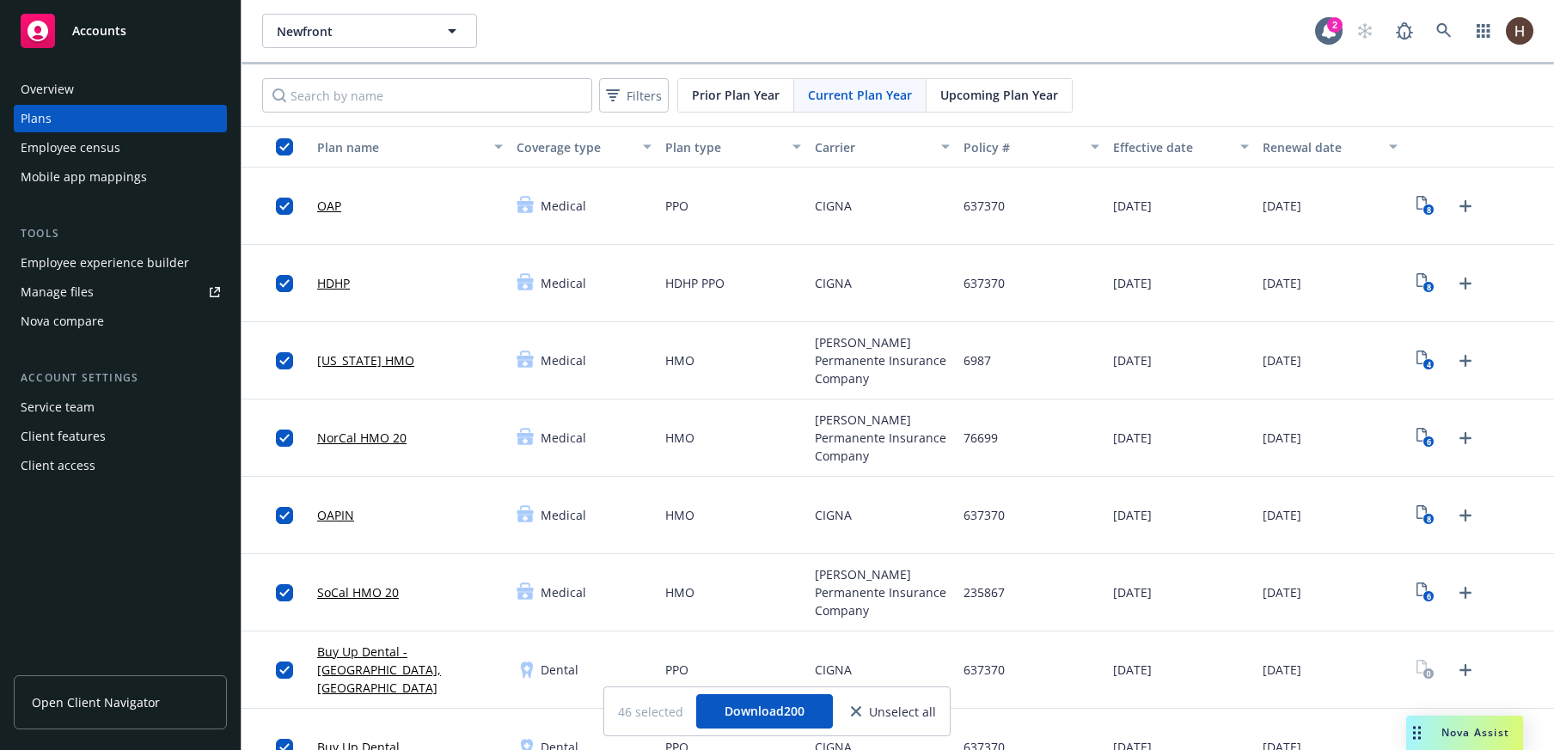
click at [956, 82] on div "Upcoming Plan Year" at bounding box center [998, 95] width 145 height 33
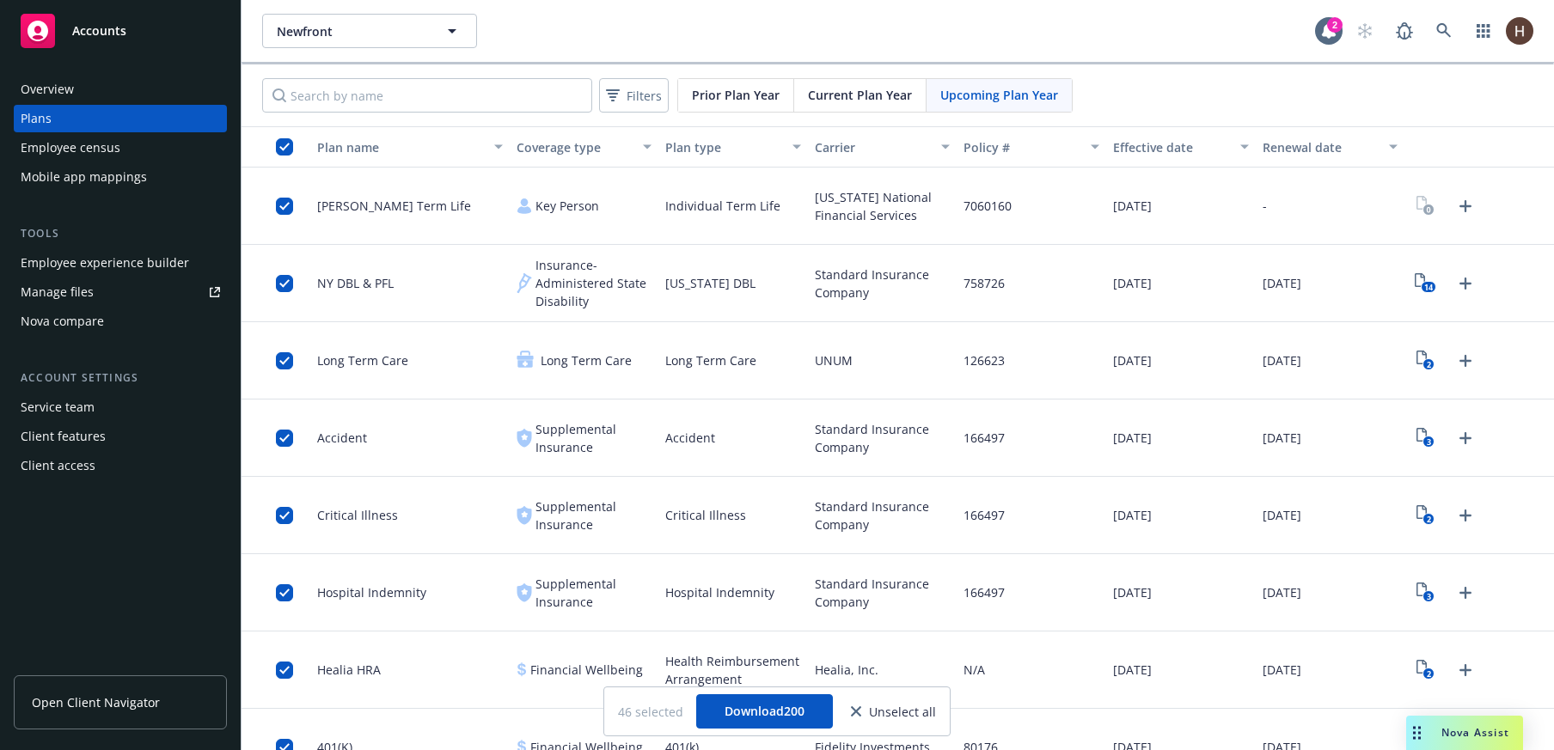
click at [862, 95] on span "Current Plan Year" at bounding box center [860, 95] width 104 height 18
